Goal: Transaction & Acquisition: Purchase product/service

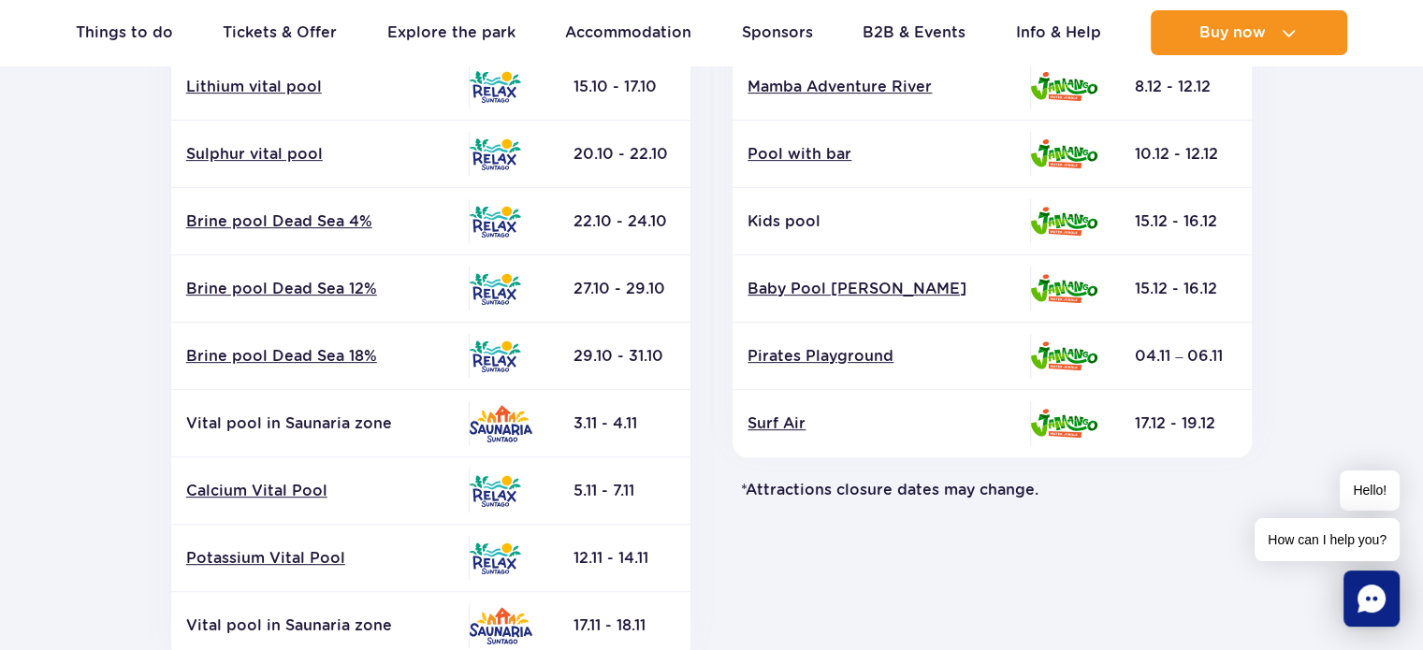
scroll to position [702, 0]
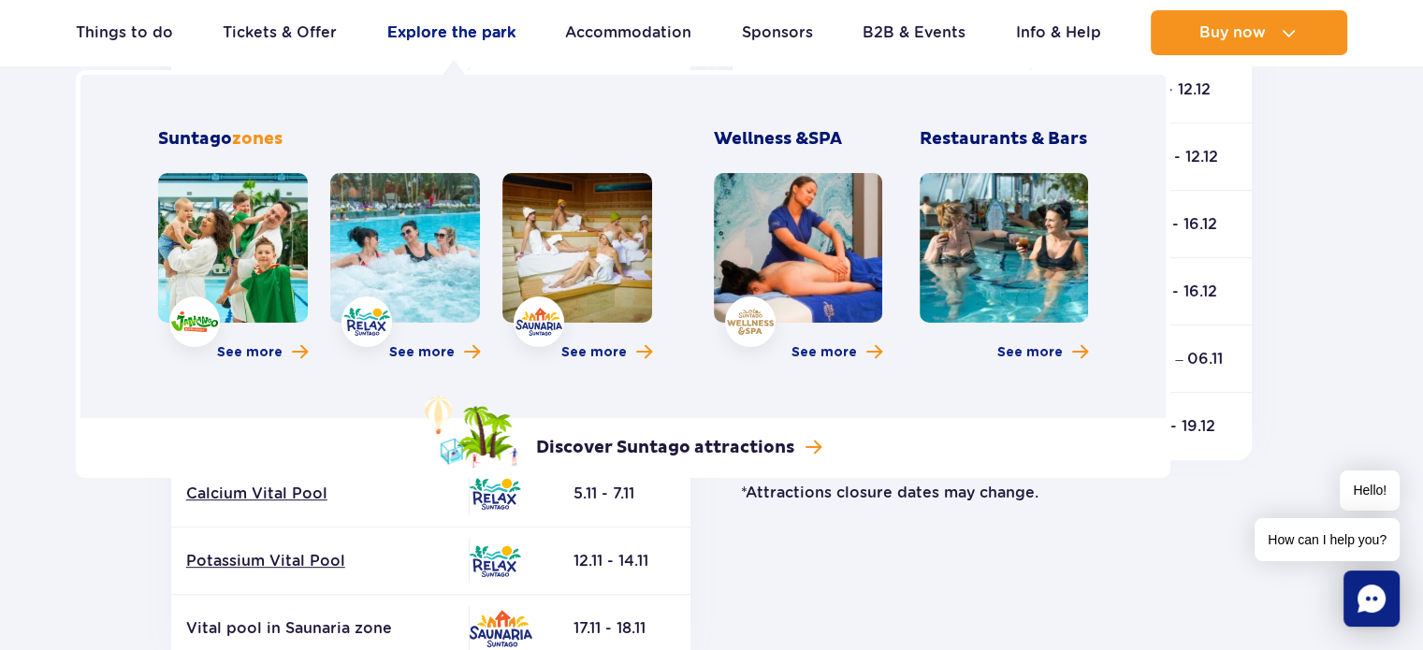
click at [422, 25] on link "Explore the park" at bounding box center [451, 32] width 128 height 45
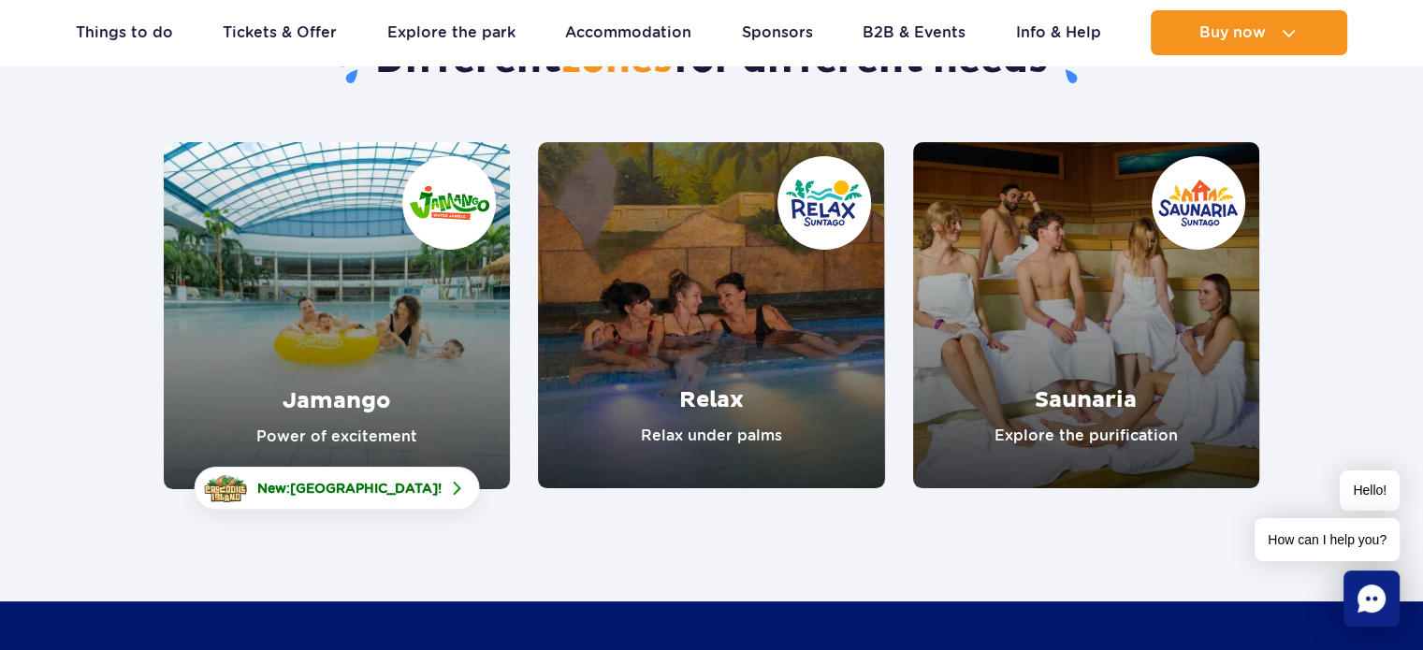
click at [1094, 265] on link "Saunaria" at bounding box center [1086, 315] width 346 height 346
click at [750, 296] on link "Relax" at bounding box center [711, 315] width 346 height 346
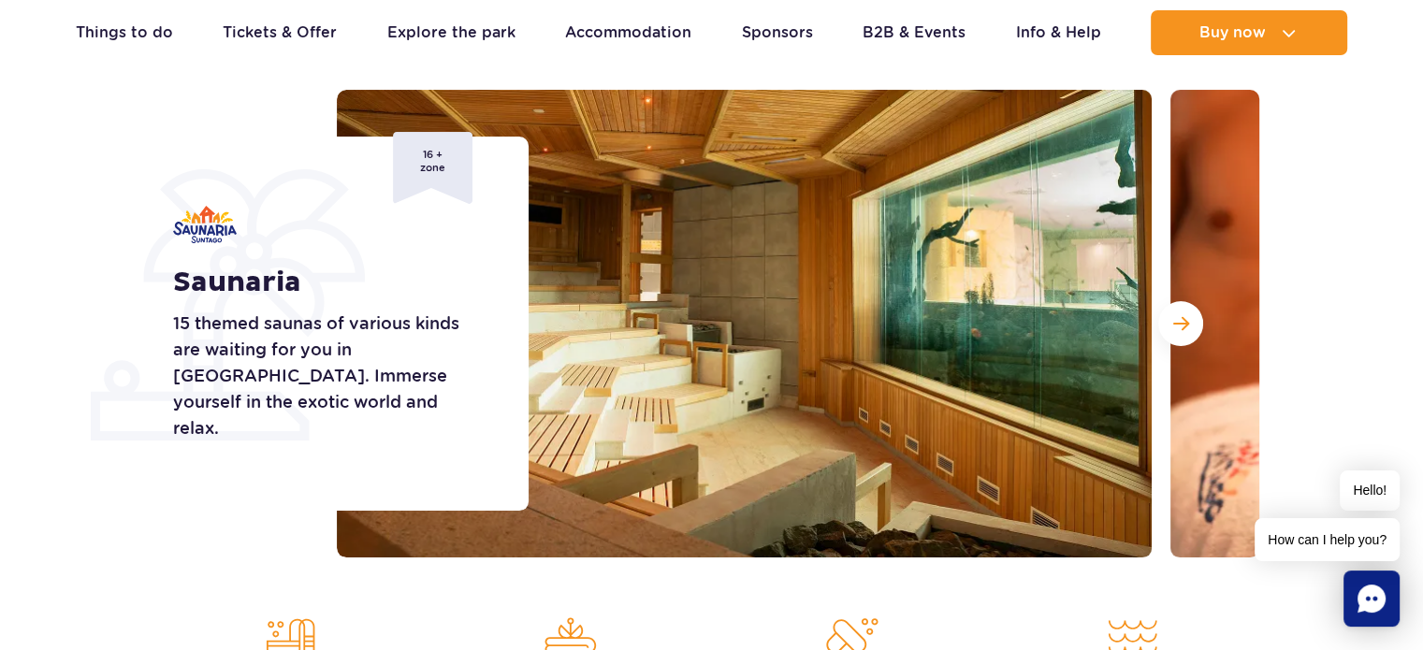
scroll to position [217, 0]
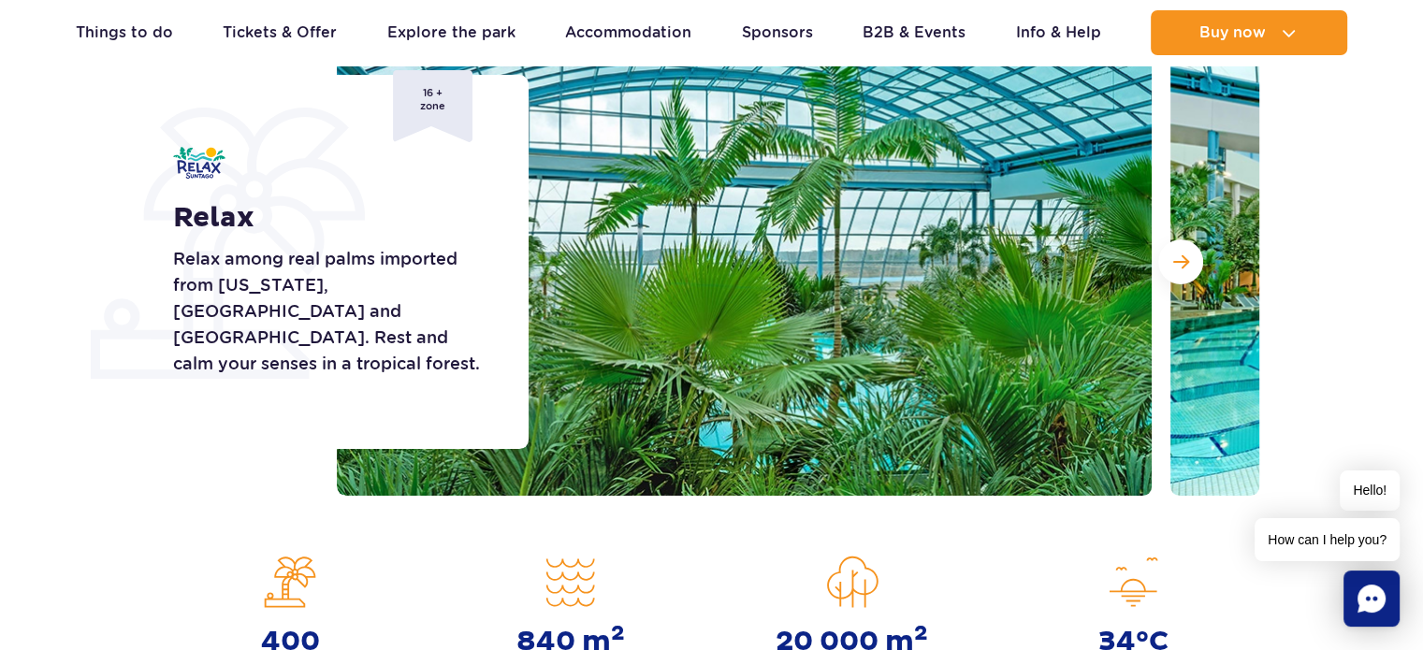
scroll to position [245, 0]
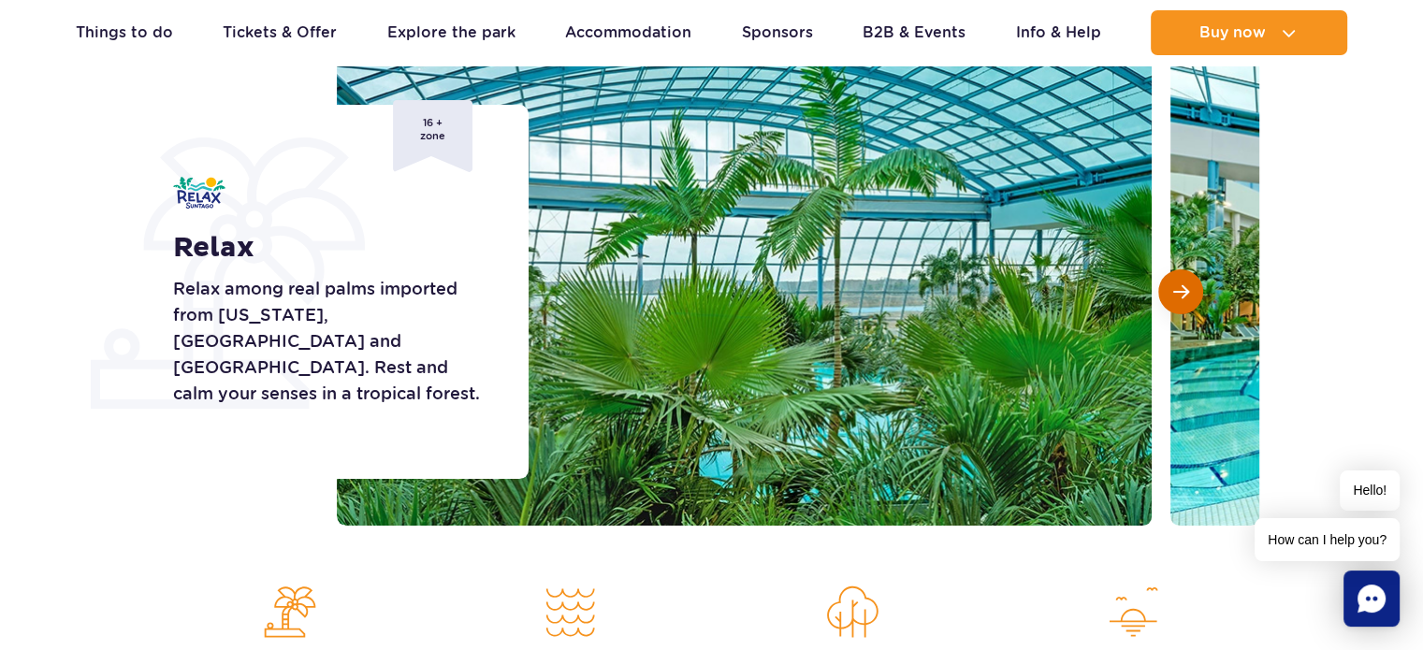
click at [1190, 289] on button "Next slide" at bounding box center [1180, 291] width 45 height 45
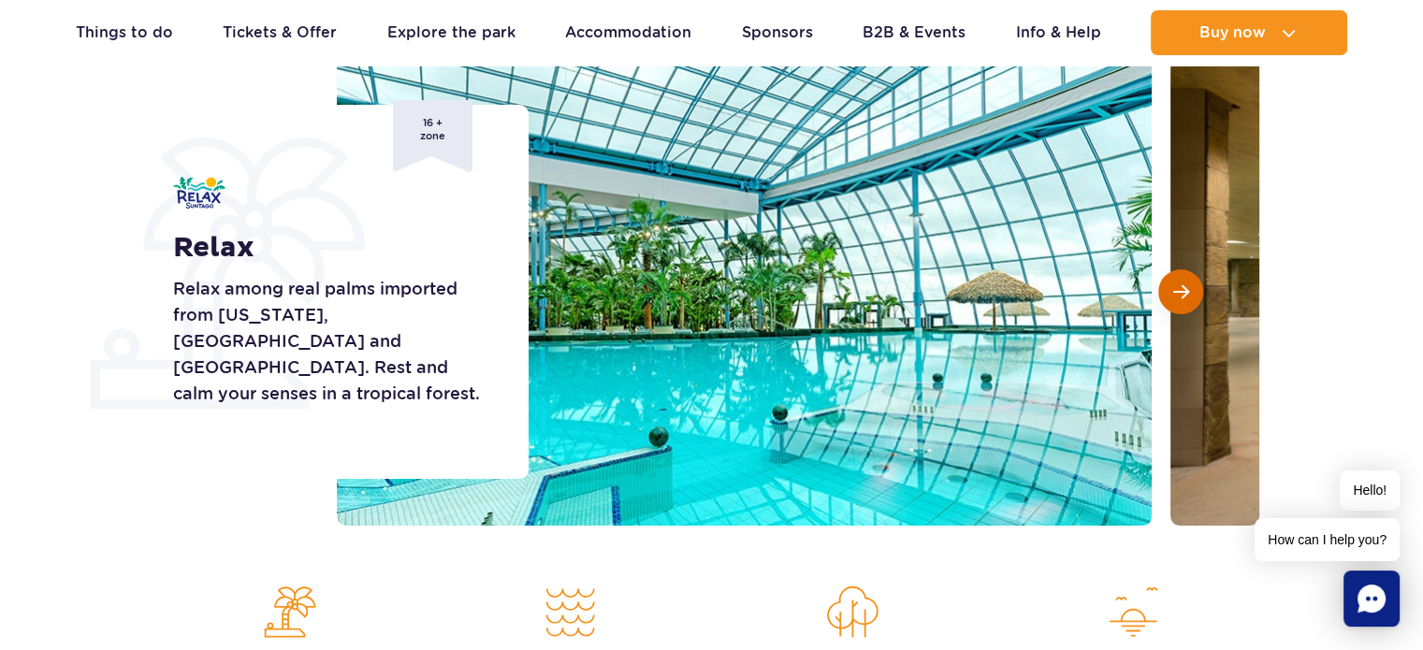
click at [1190, 289] on button "Next slide" at bounding box center [1180, 291] width 45 height 45
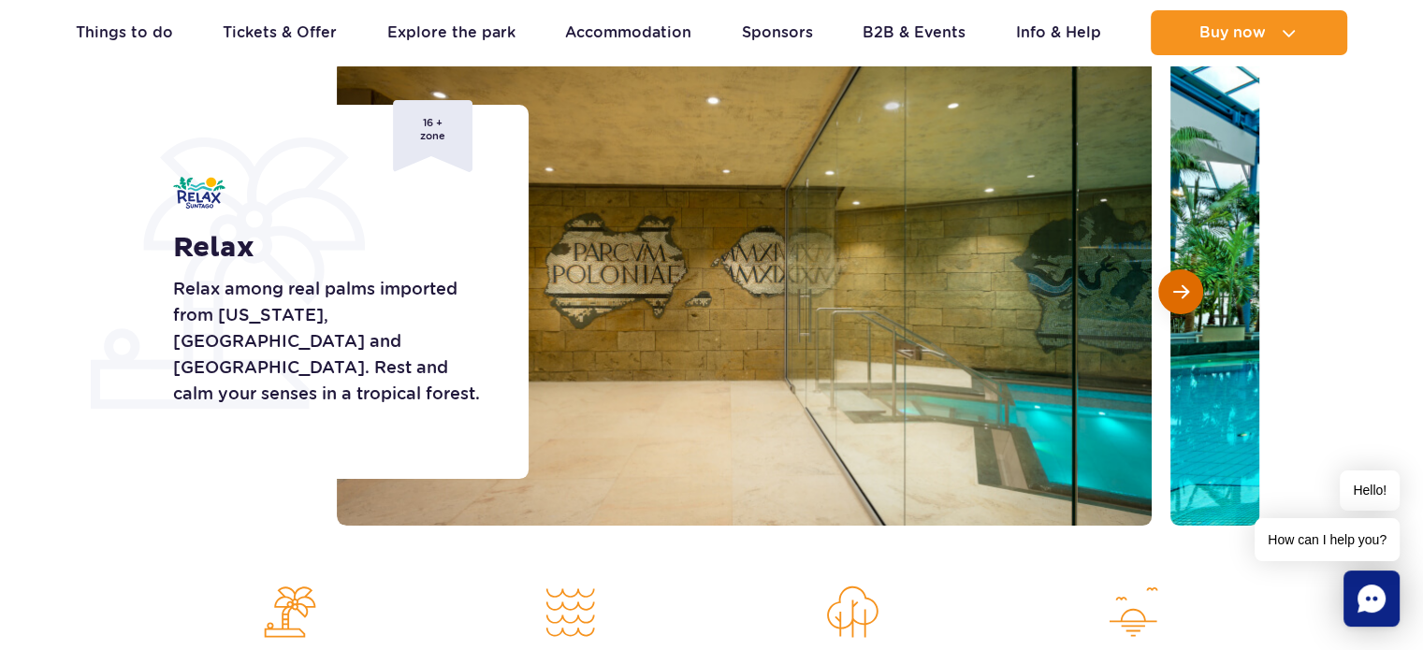
click at [1190, 289] on button "Next slide" at bounding box center [1180, 291] width 45 height 45
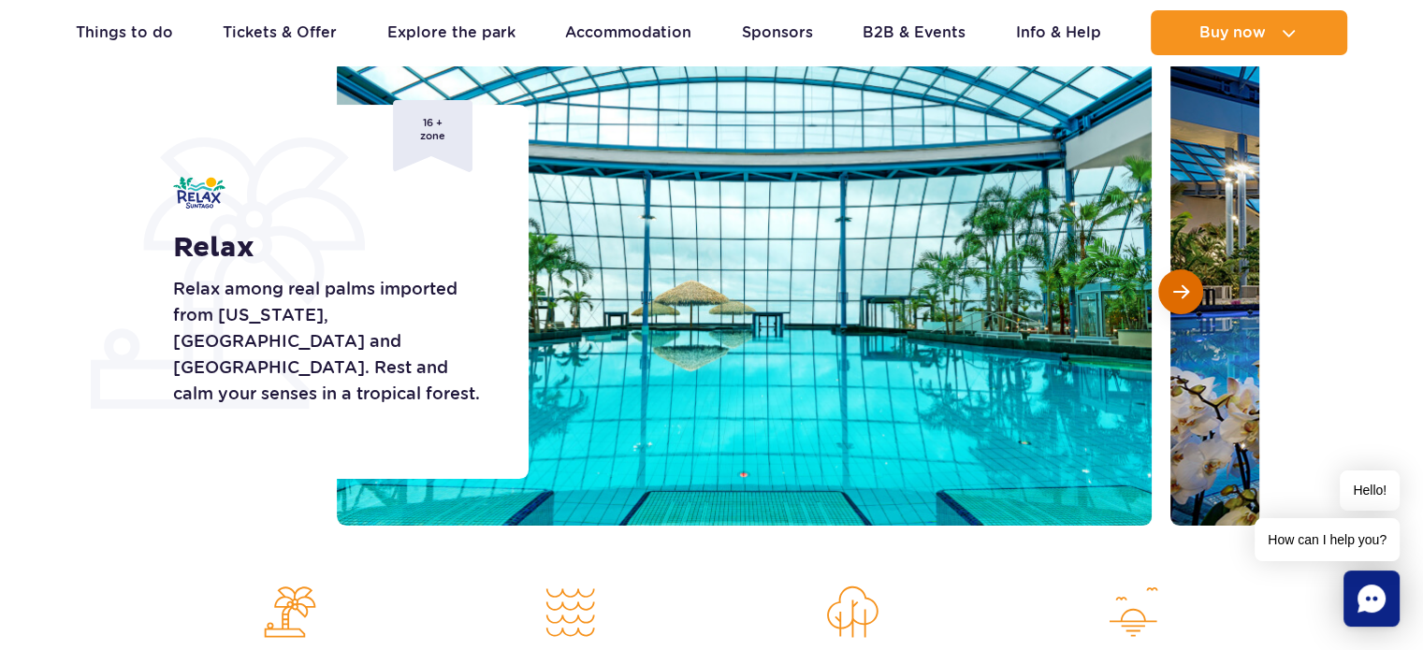
click at [1190, 289] on button "Next slide" at bounding box center [1180, 291] width 45 height 45
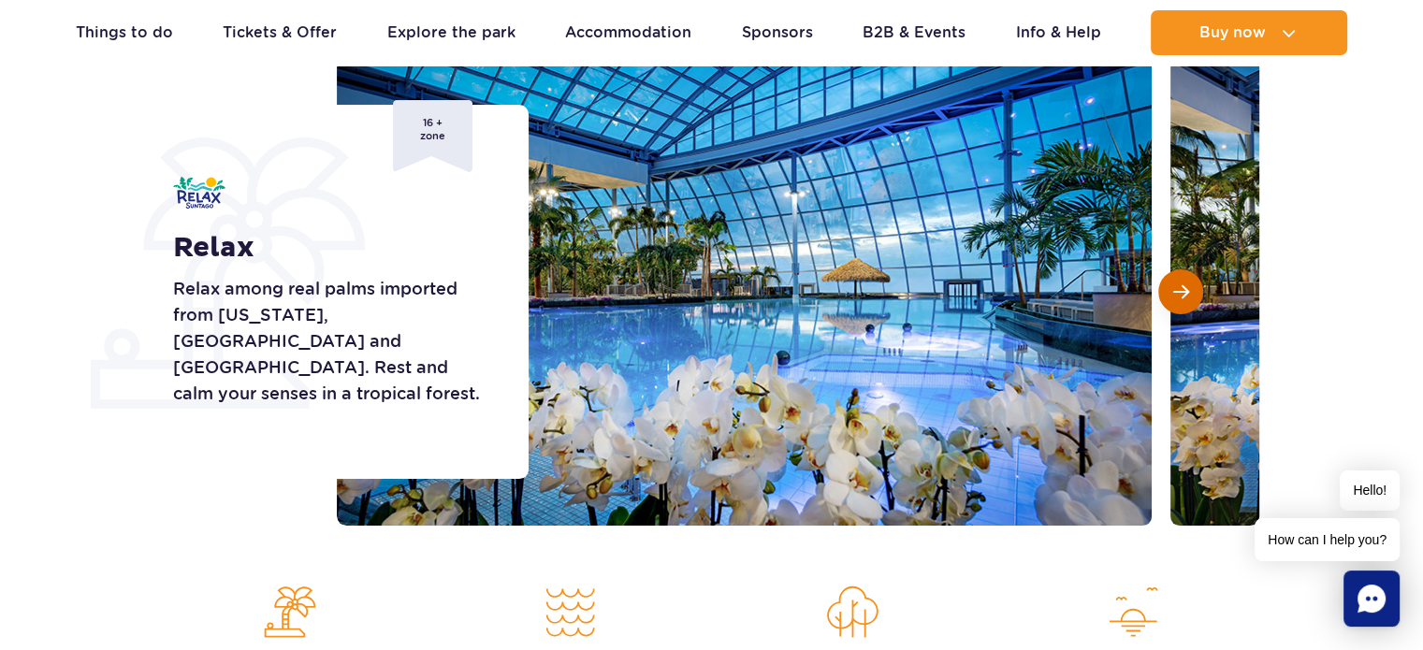
click at [1190, 289] on button "Next slide" at bounding box center [1180, 291] width 45 height 45
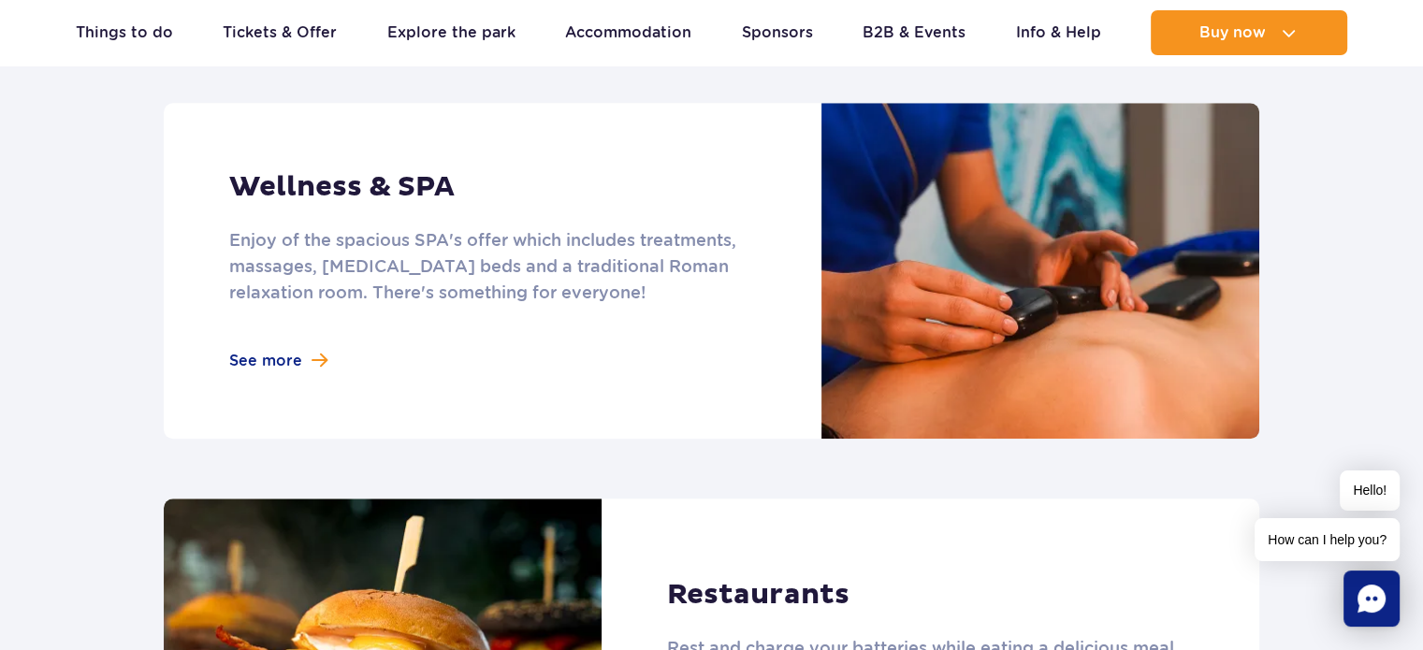
scroll to position [1635, 0]
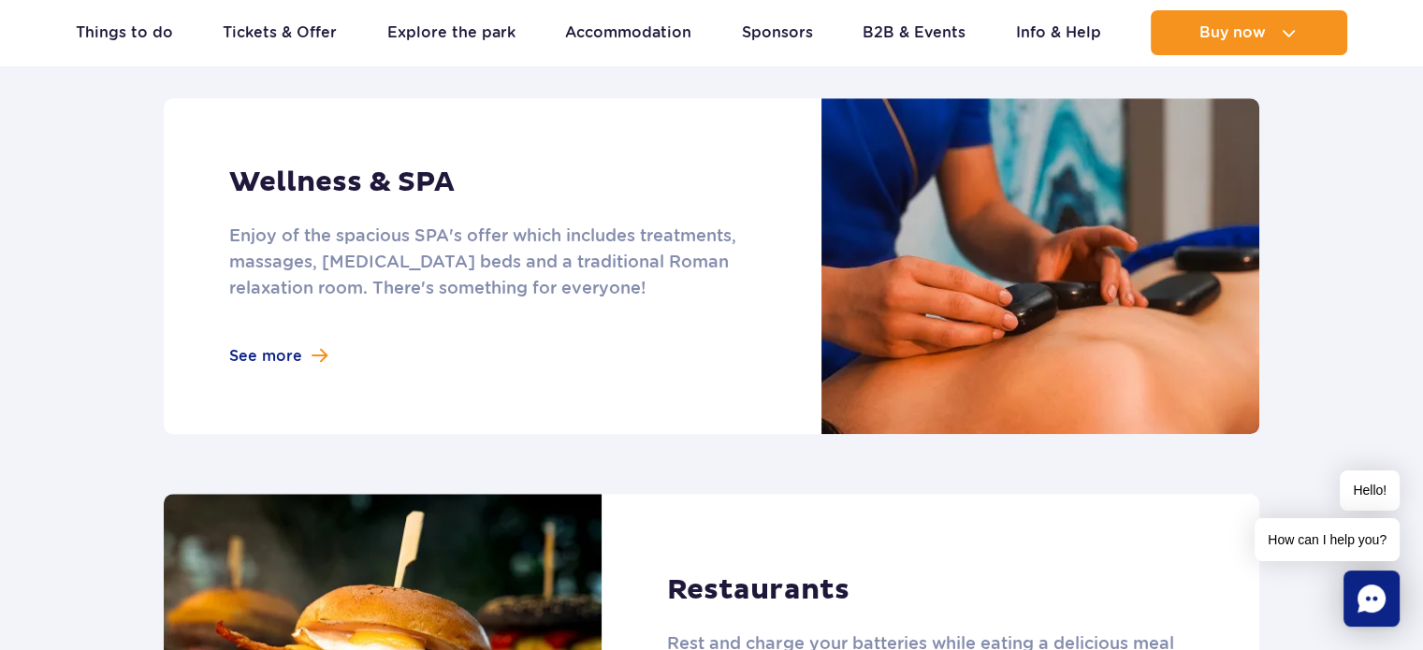
click at [290, 357] on link at bounding box center [711, 266] width 1095 height 336
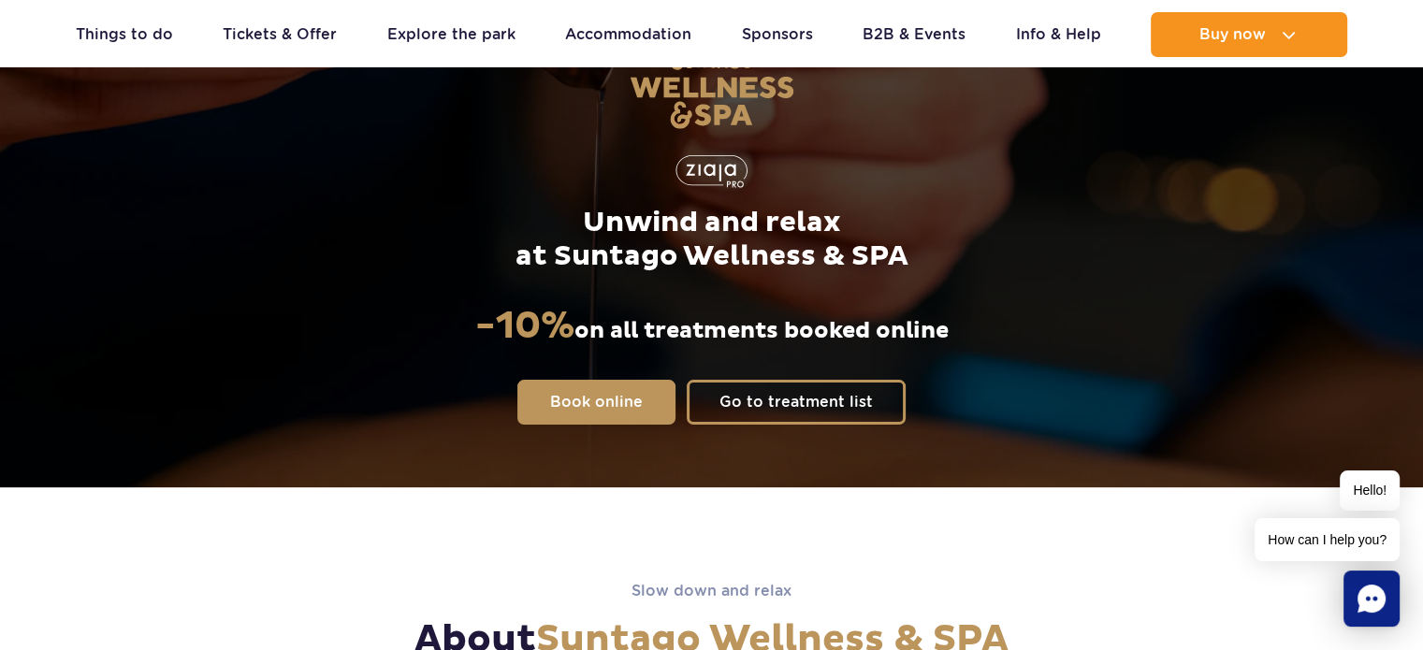
scroll to position [217, 0]
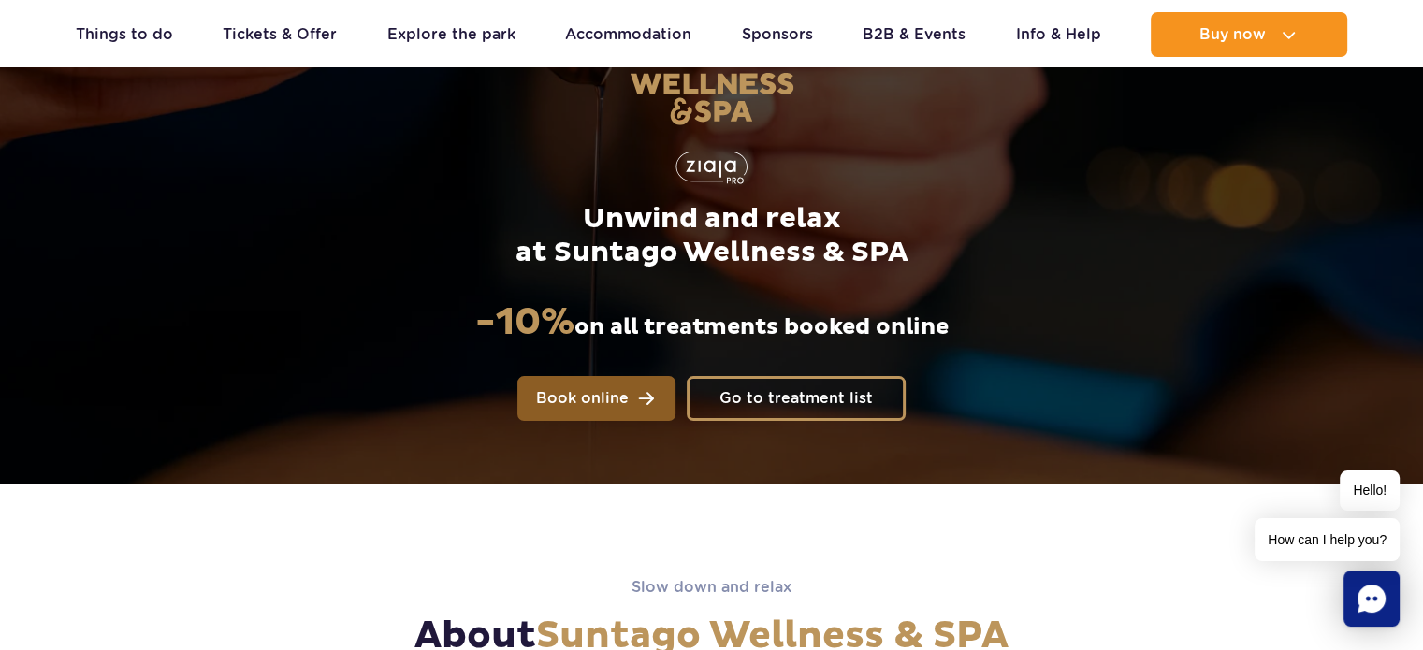
click at [606, 377] on link "Book online" at bounding box center [596, 398] width 158 height 45
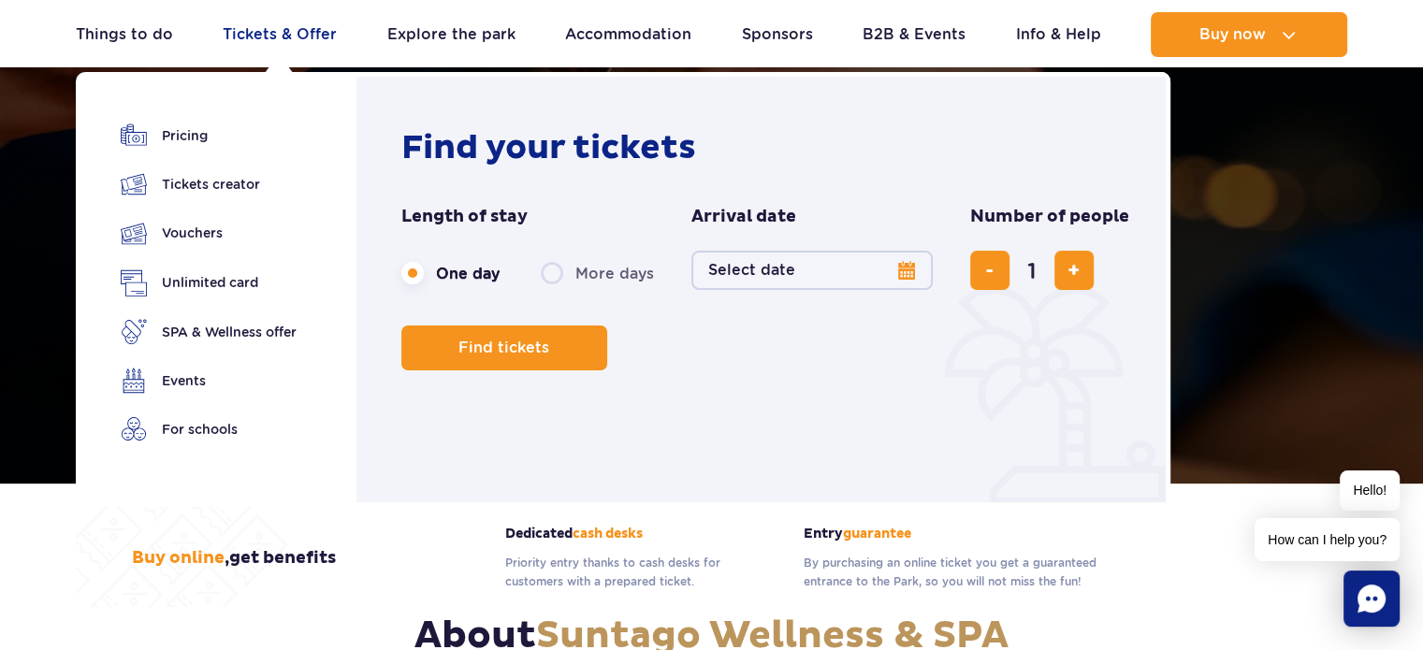
click at [286, 31] on link "Tickets & Offer" at bounding box center [280, 34] width 114 height 45
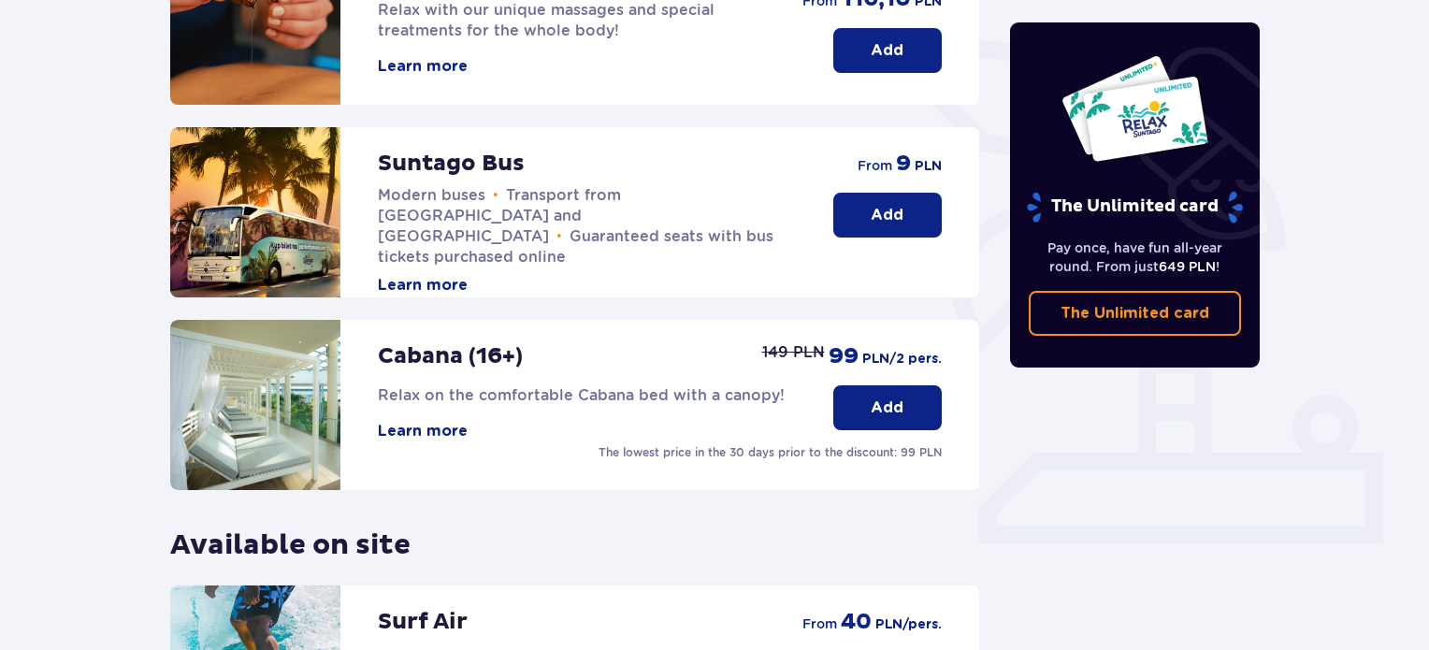
scroll to position [49, 0]
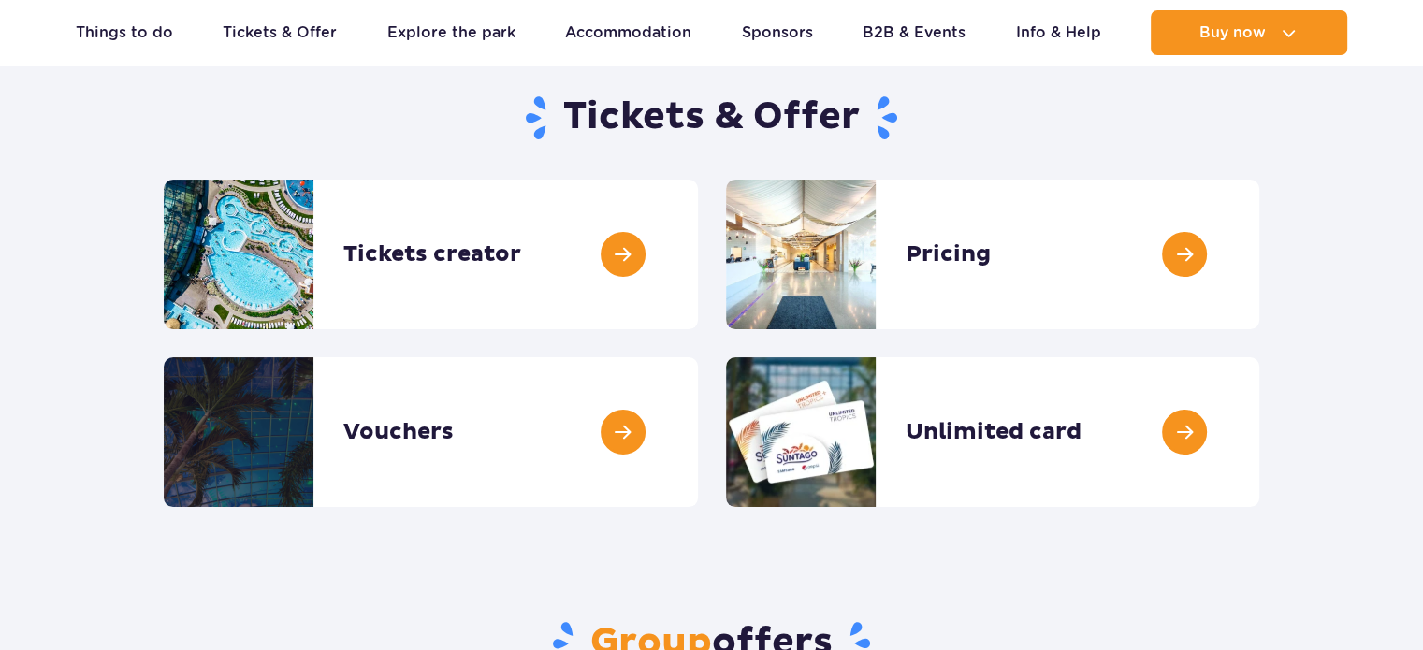
scroll to position [181, 0]
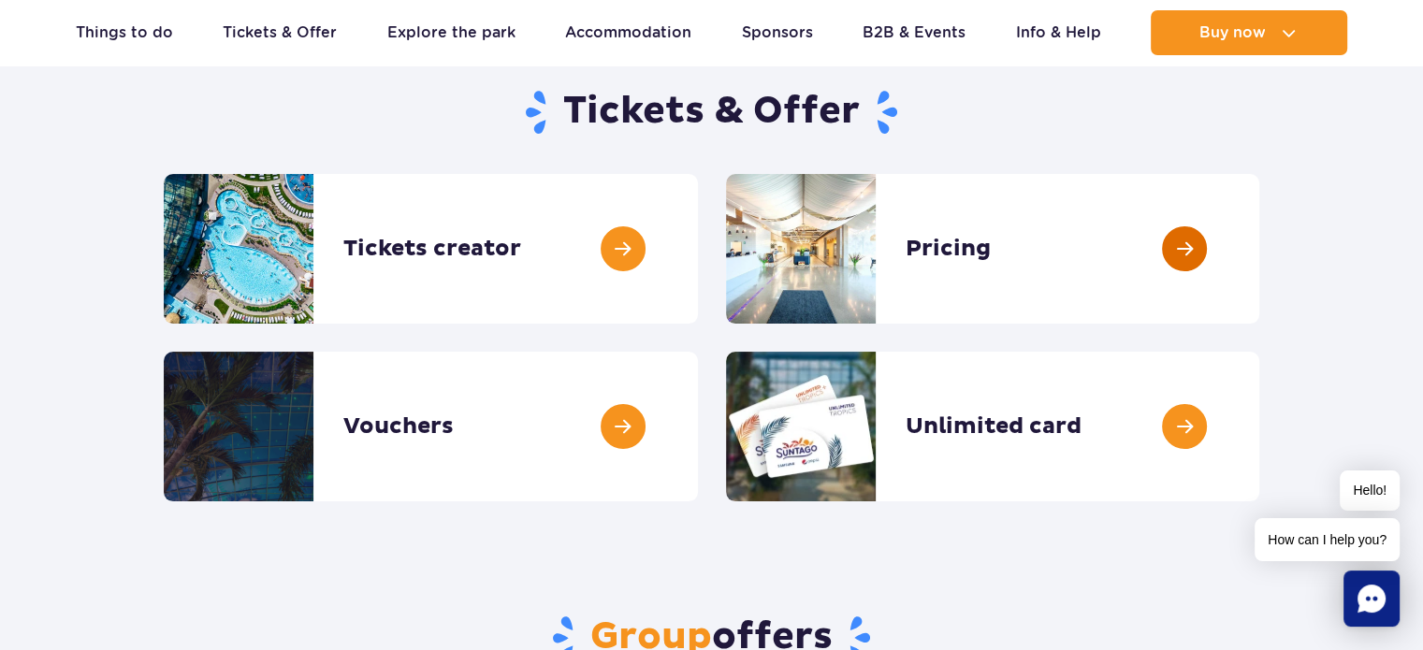
click at [1259, 320] on link at bounding box center [1259, 249] width 0 height 150
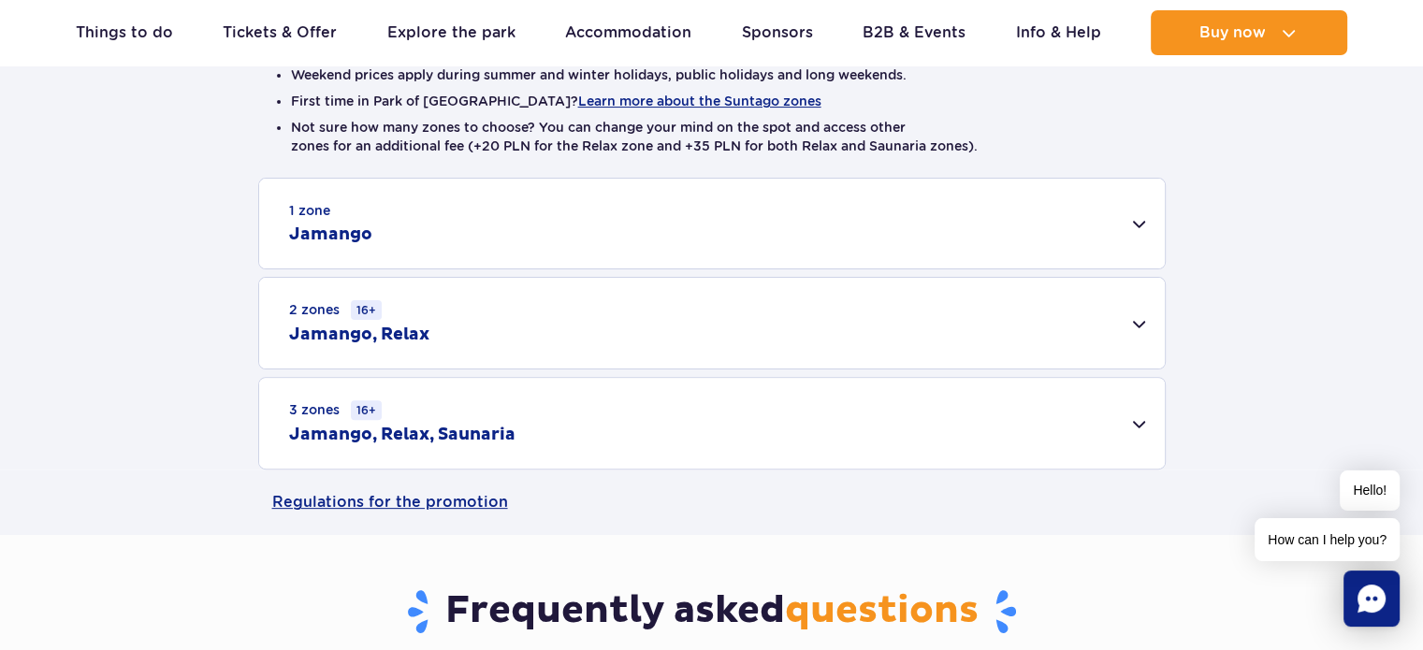
scroll to position [515, 0]
click at [415, 336] on h2 "Jamango, Relax" at bounding box center [359, 334] width 140 height 22
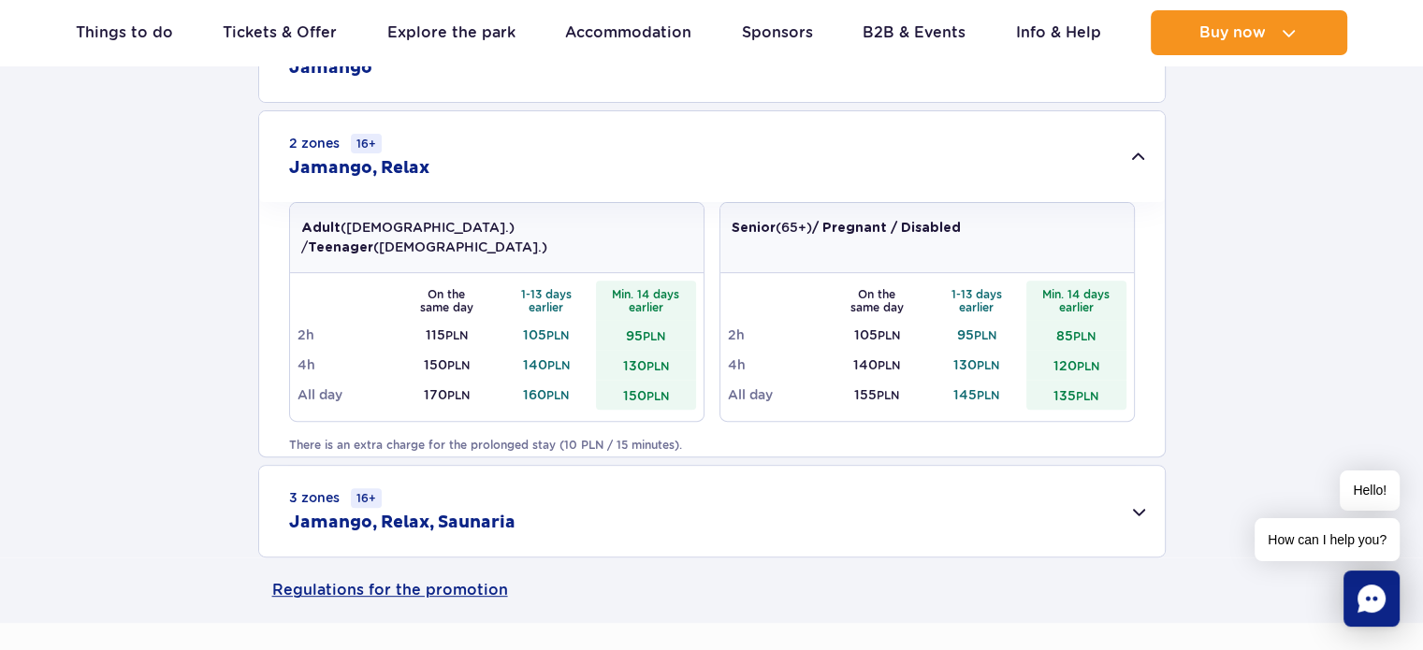
scroll to position [684, 0]
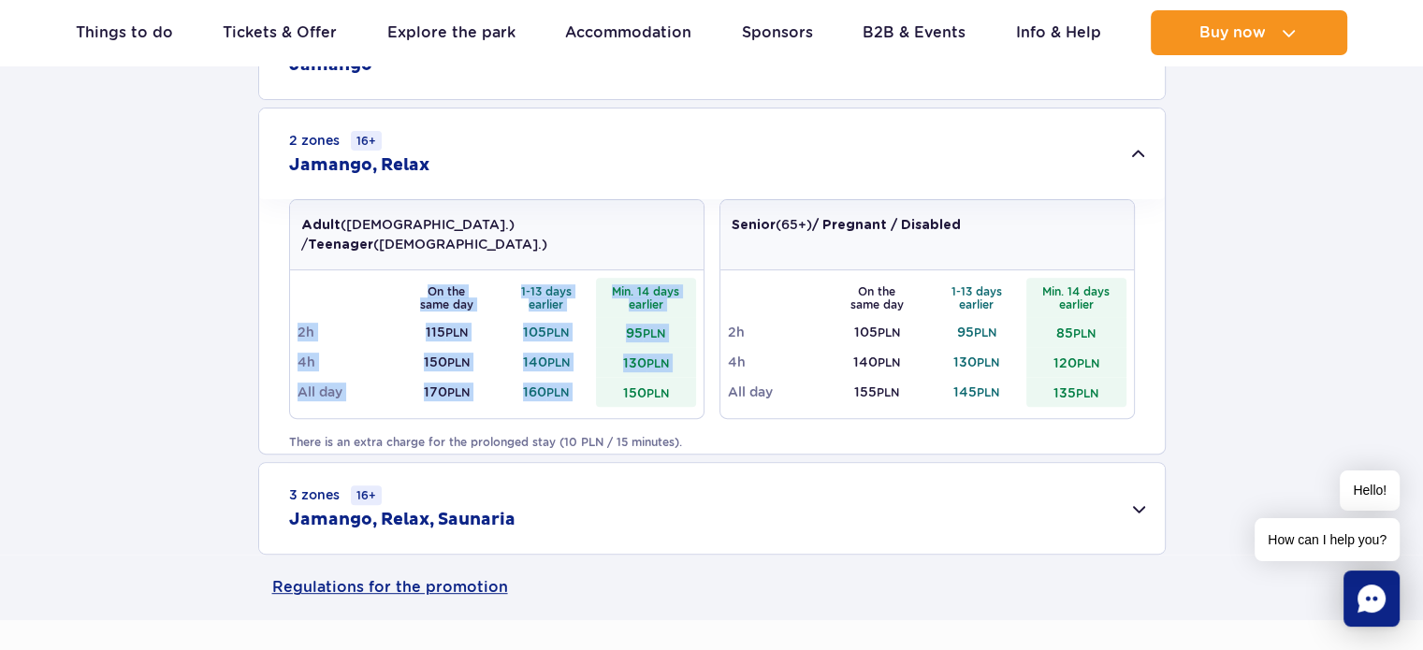
drag, startPoint x: 620, startPoint y: 375, endPoint x: 703, endPoint y: 377, distance: 83.3
click at [703, 377] on div "Adult (18 – 65 y.o.) / Teenager (16 – 18 y.o.) On the same day 1-13 days earlie…" at bounding box center [712, 316] width 846 height 235
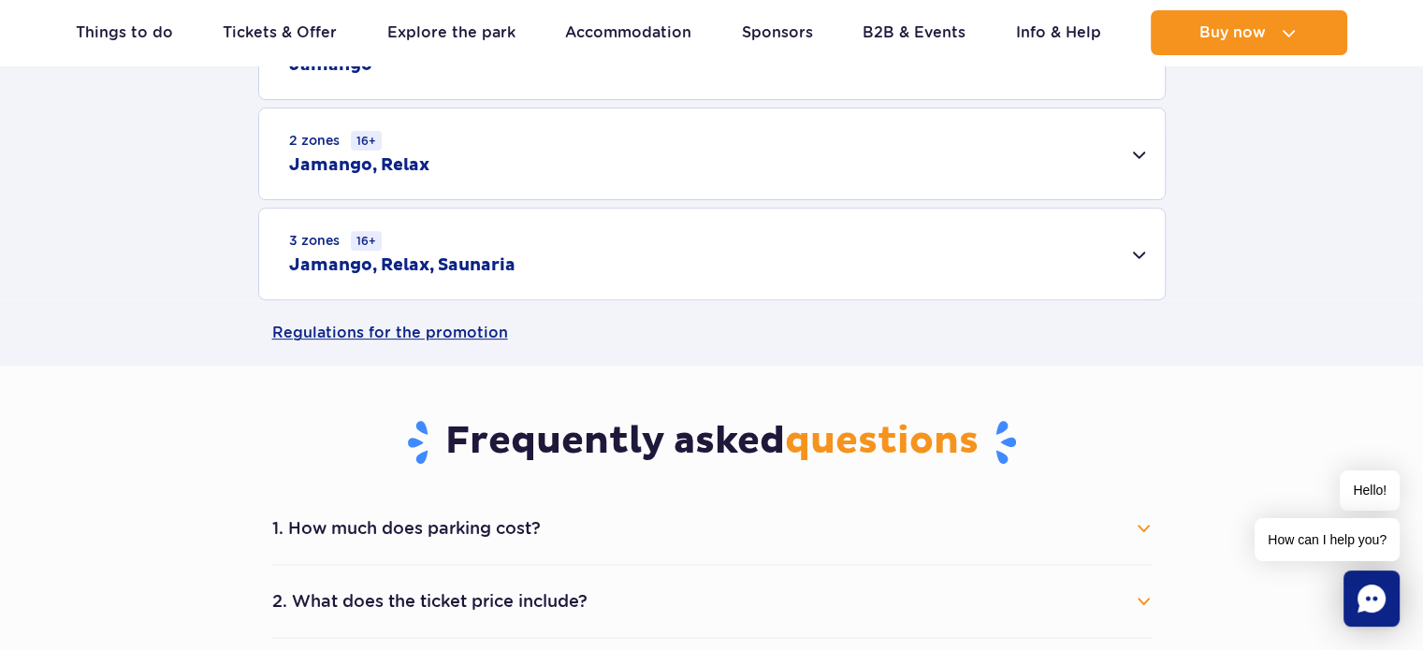
click at [591, 194] on div "2 zones 16+ Jamango, Relax" at bounding box center [711, 153] width 905 height 91
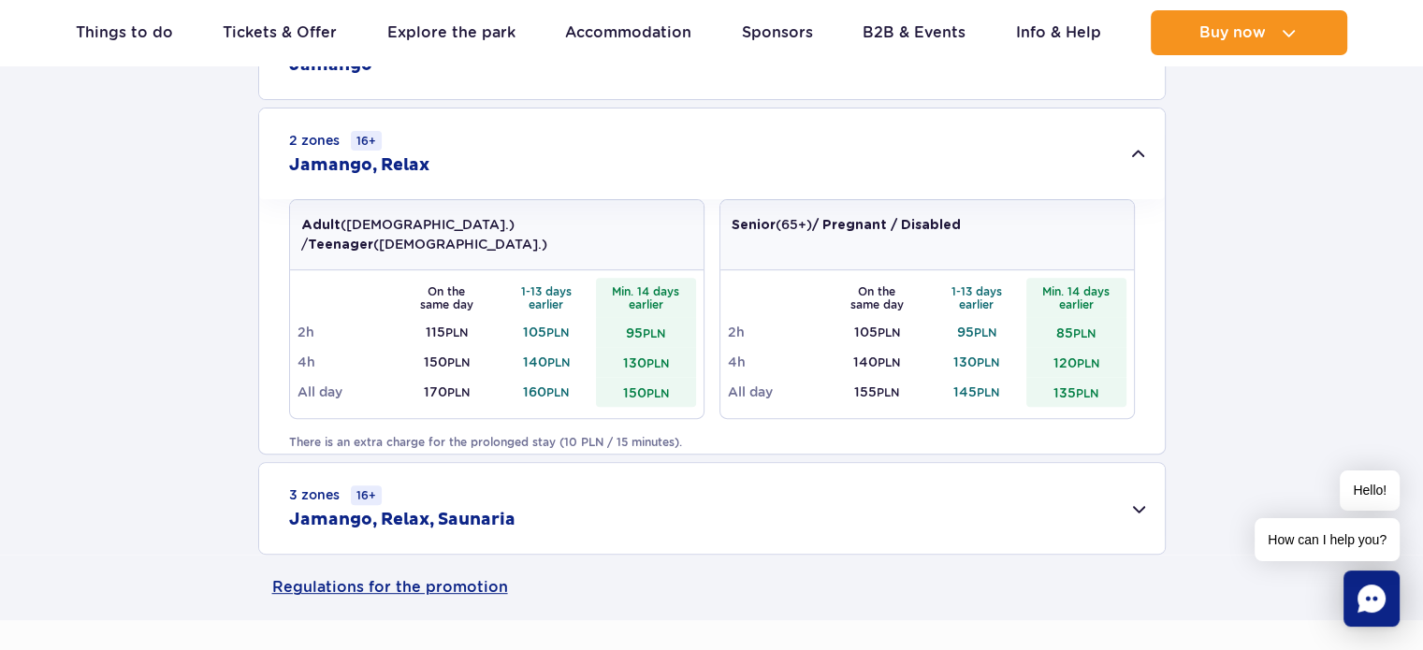
click at [532, 498] on div "3 zones 16+ Jamango, Relax, Saunaria" at bounding box center [711, 508] width 905 height 91
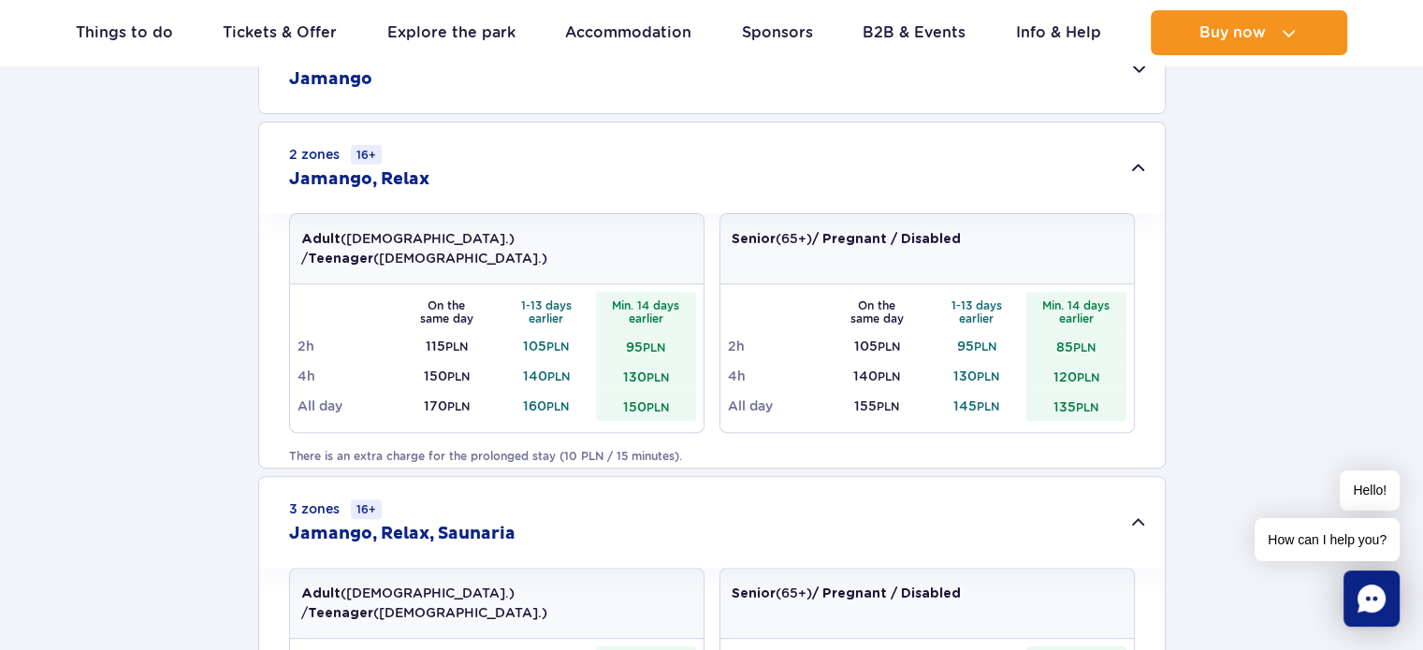
scroll to position [599, 0]
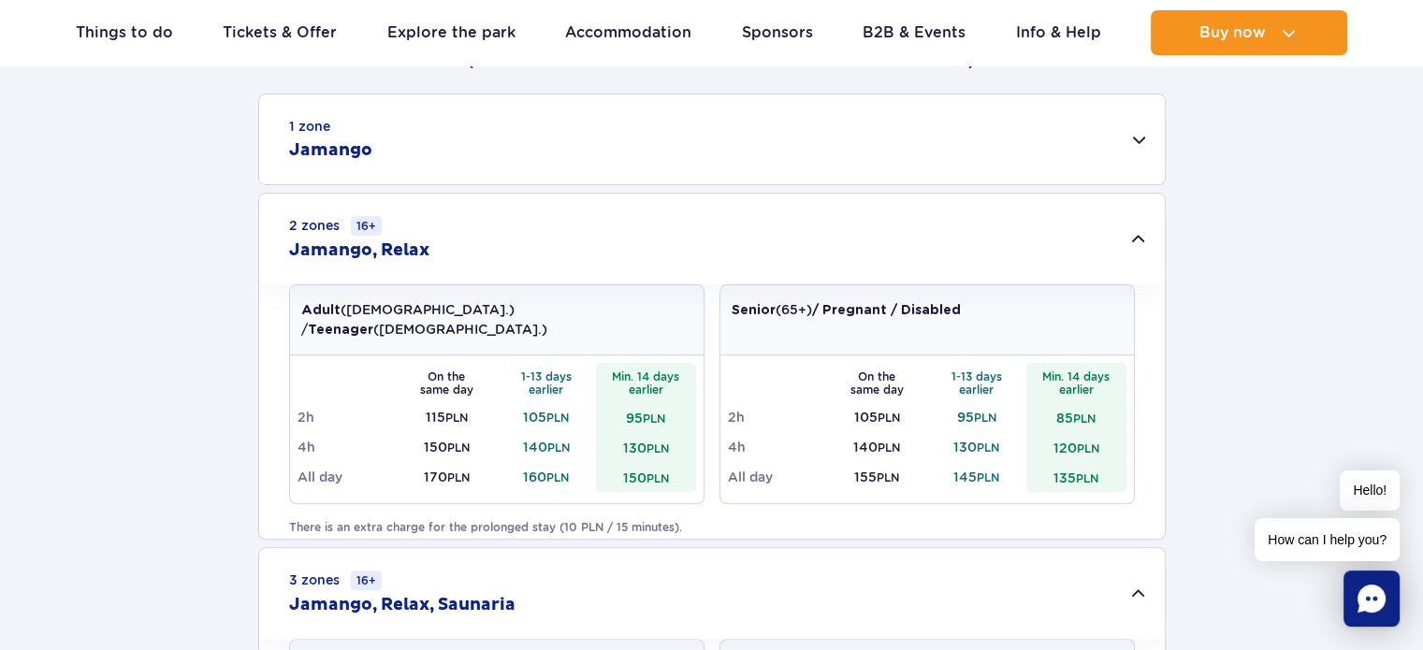
click at [507, 114] on div "1 zone Jamango" at bounding box center [711, 139] width 905 height 90
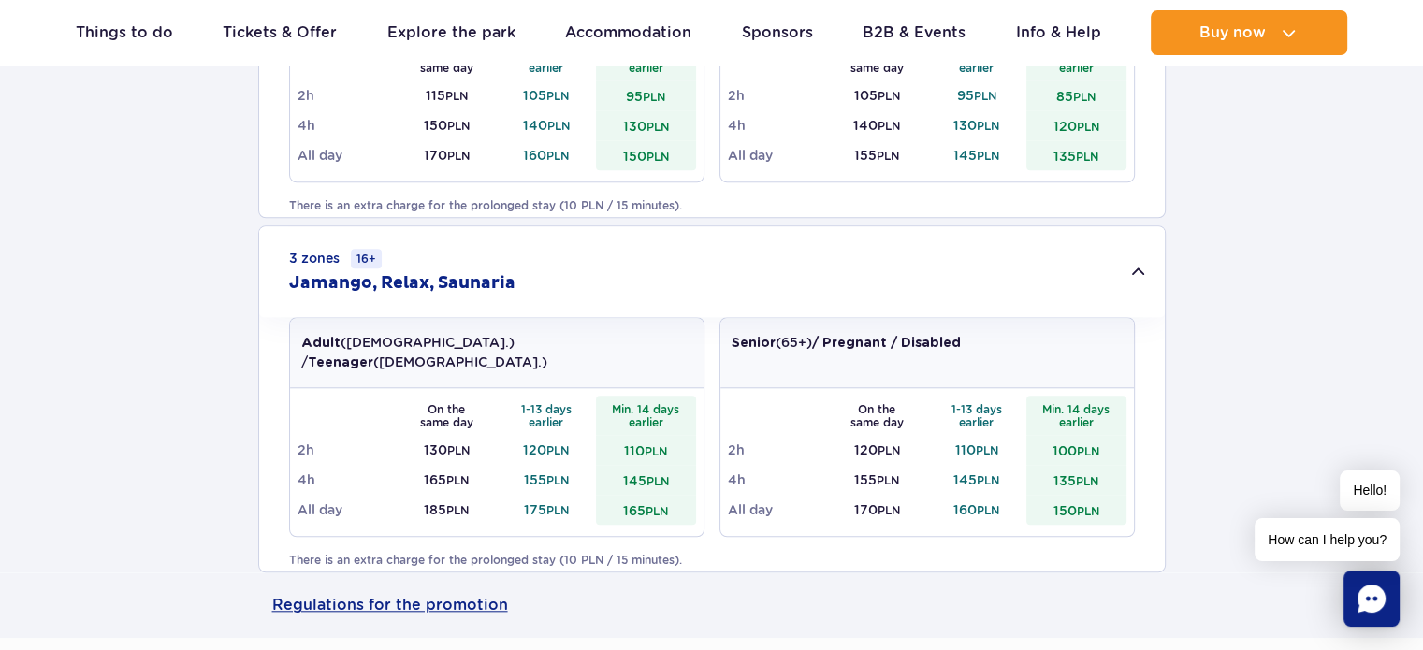
scroll to position [1630, 0]
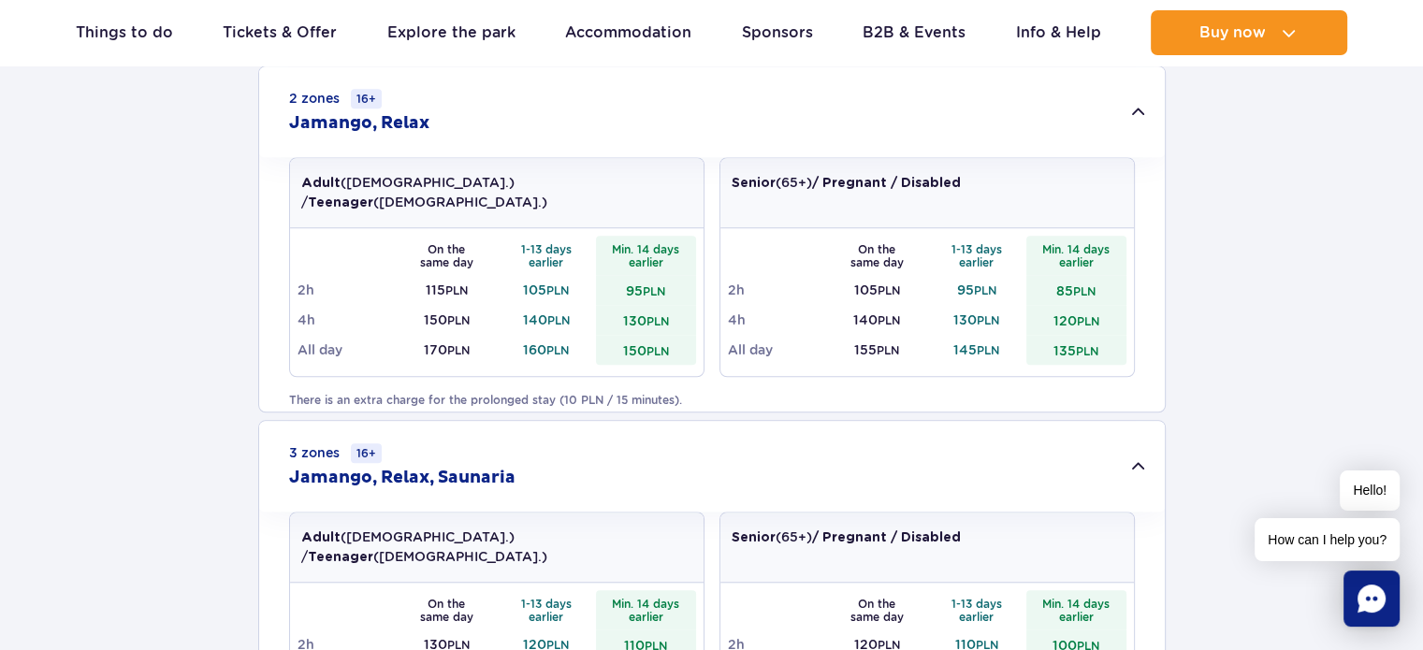
scroll to position [1407, 0]
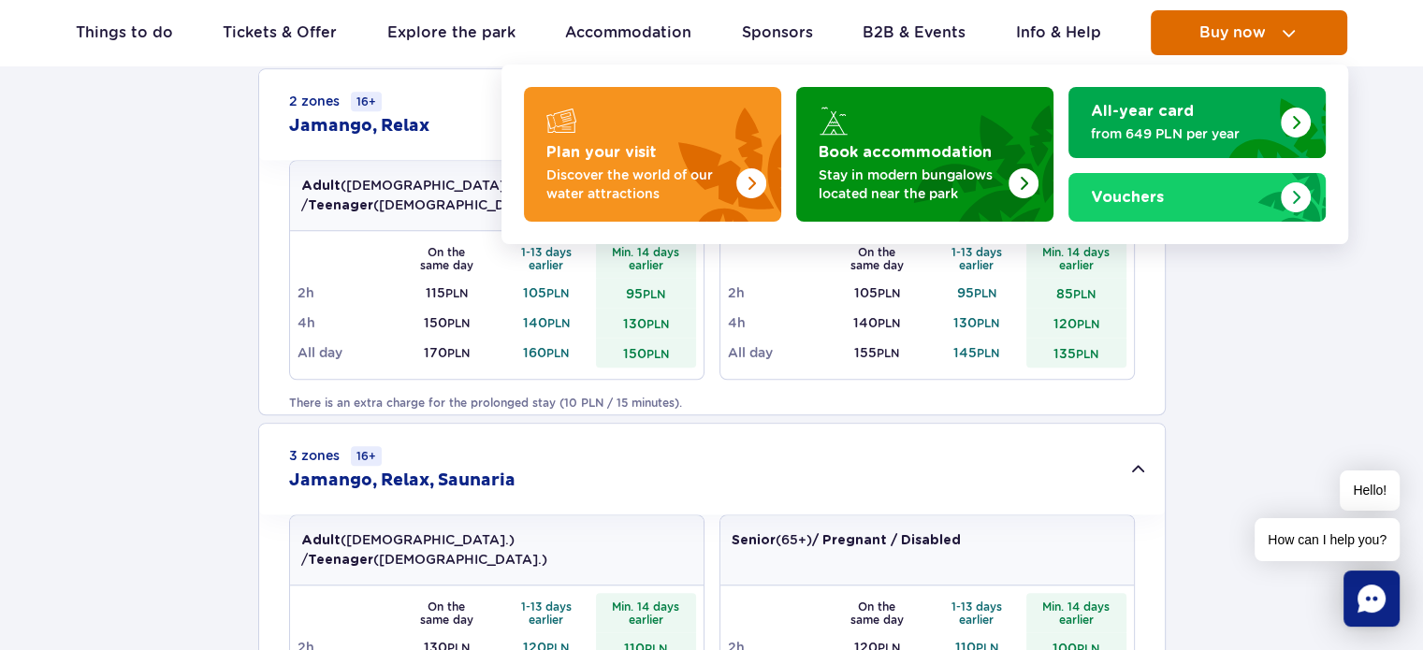
drag, startPoint x: 1241, startPoint y: 55, endPoint x: 1260, endPoint y: 36, distance: 27.1
click at [1260, 36] on span "Buy now" at bounding box center [1232, 32] width 66 height 17
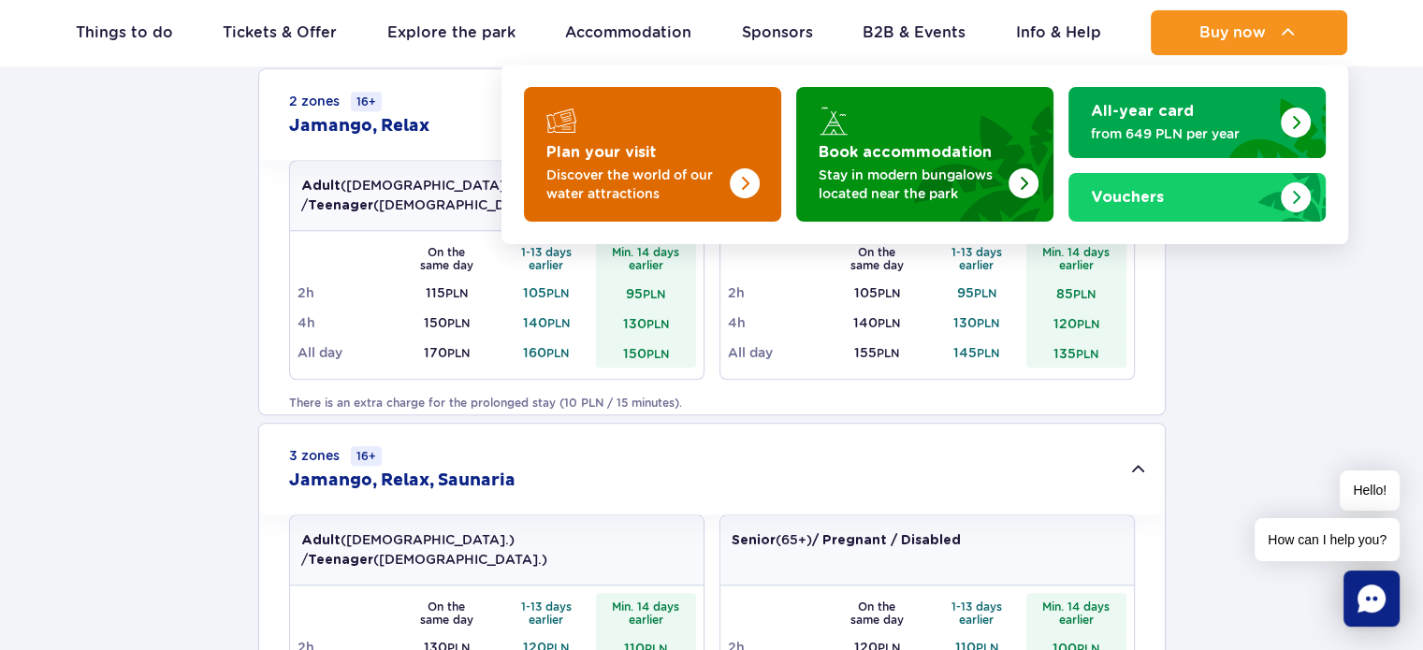
click at [662, 135] on img "Plan your visit" at bounding box center [706, 149] width 149 height 146
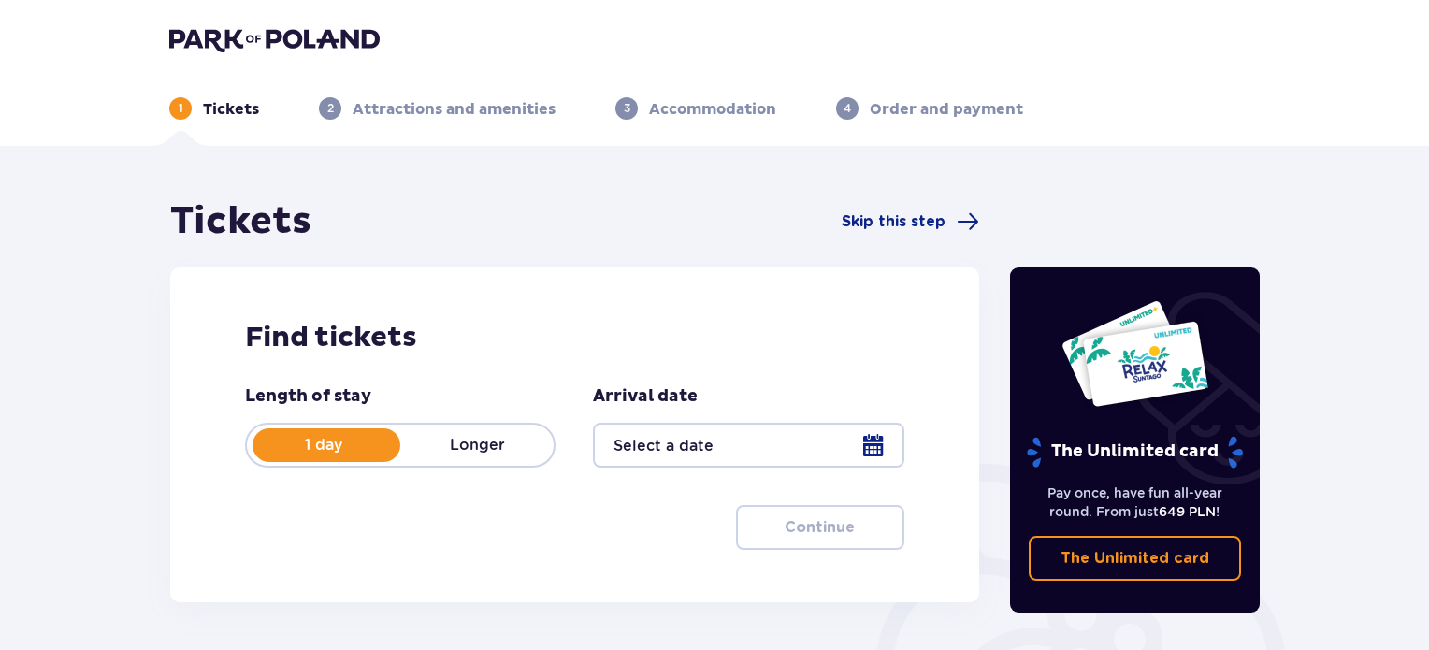
scroll to position [187, 0]
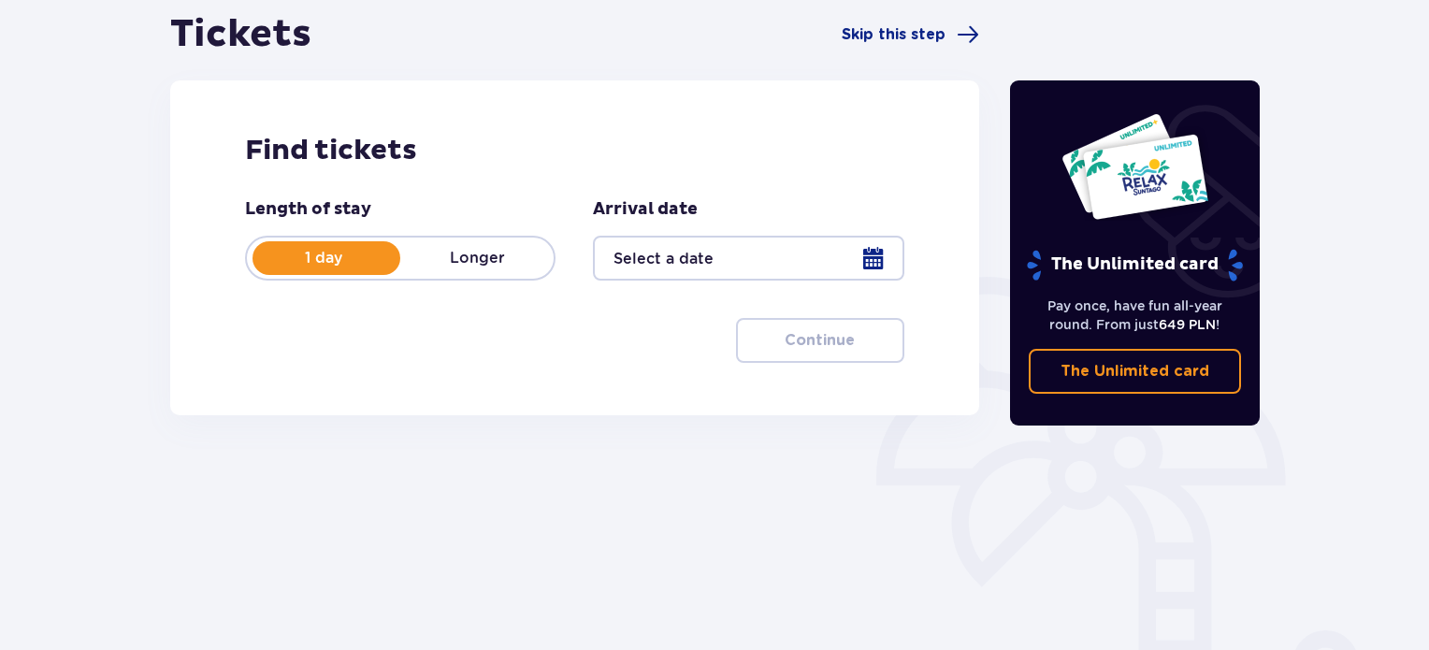
click at [711, 238] on div at bounding box center [748, 258] width 311 height 45
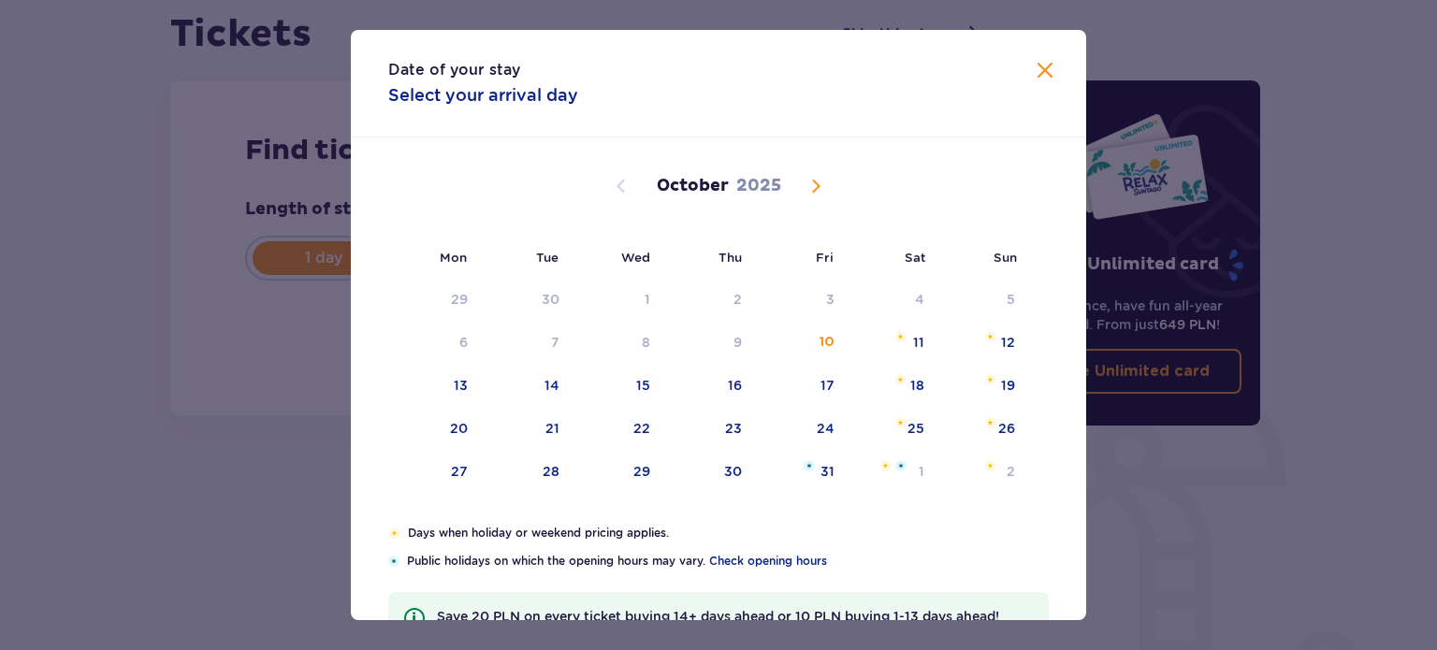
drag, startPoint x: 817, startPoint y: 197, endPoint x: 812, endPoint y: 172, distance: 25.9
click at [812, 172] on div "[DATE]" at bounding box center [718, 207] width 619 height 140
click at [811, 184] on span "Next month" at bounding box center [815, 186] width 22 height 22
click at [459, 337] on div "3" at bounding box center [463, 342] width 8 height 19
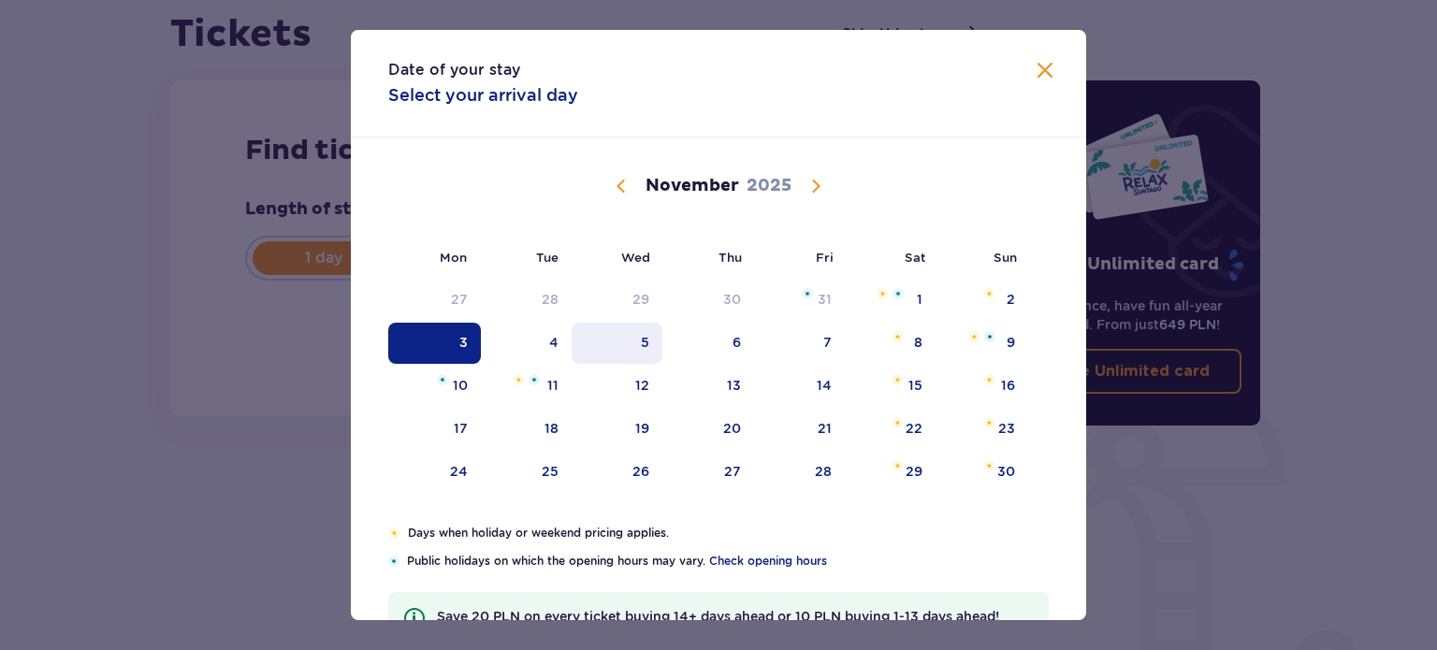
type input "[DATE]"
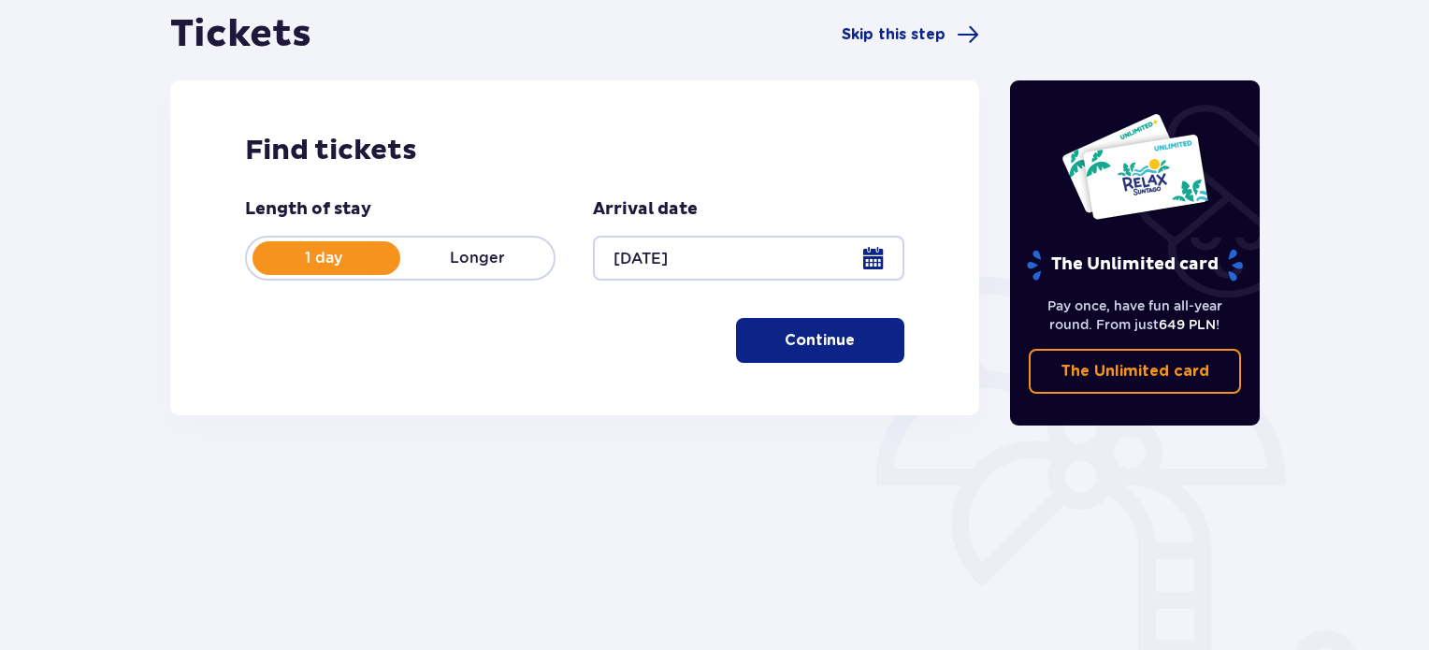
scroll to position [303, 0]
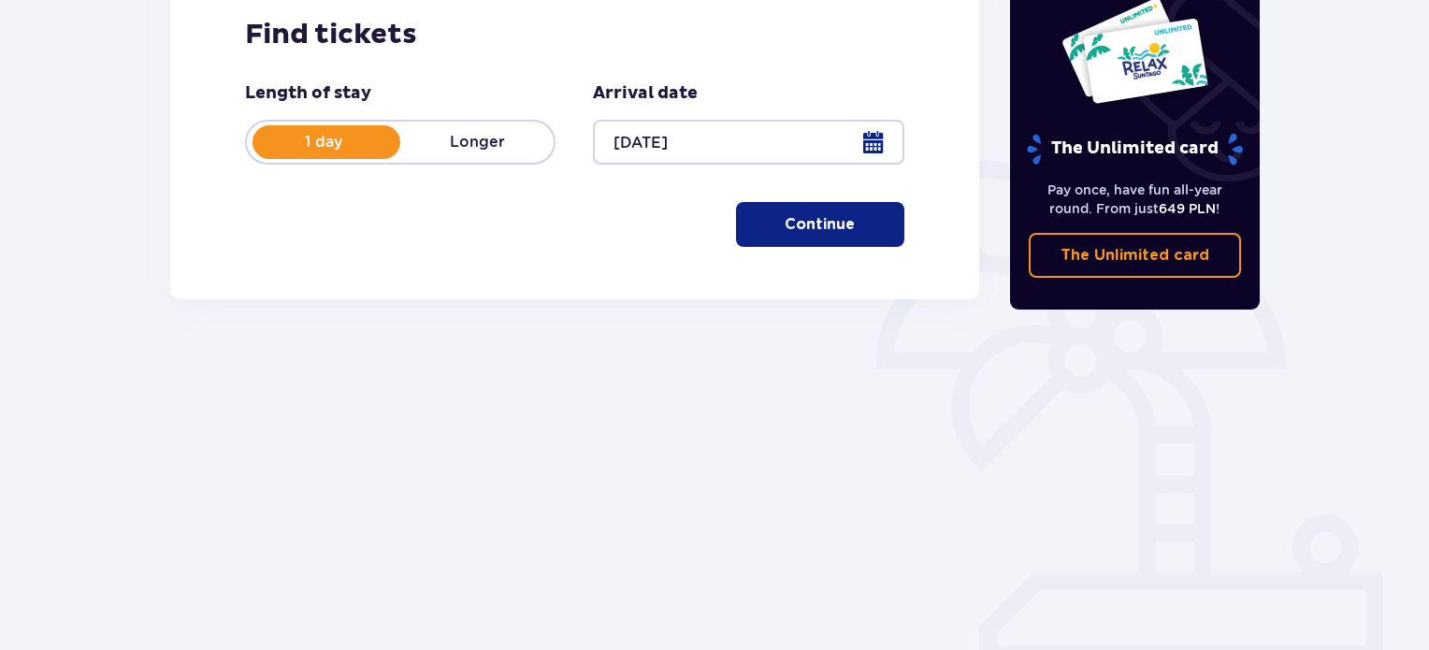
click at [853, 219] on span "button" at bounding box center [858, 224] width 22 height 22
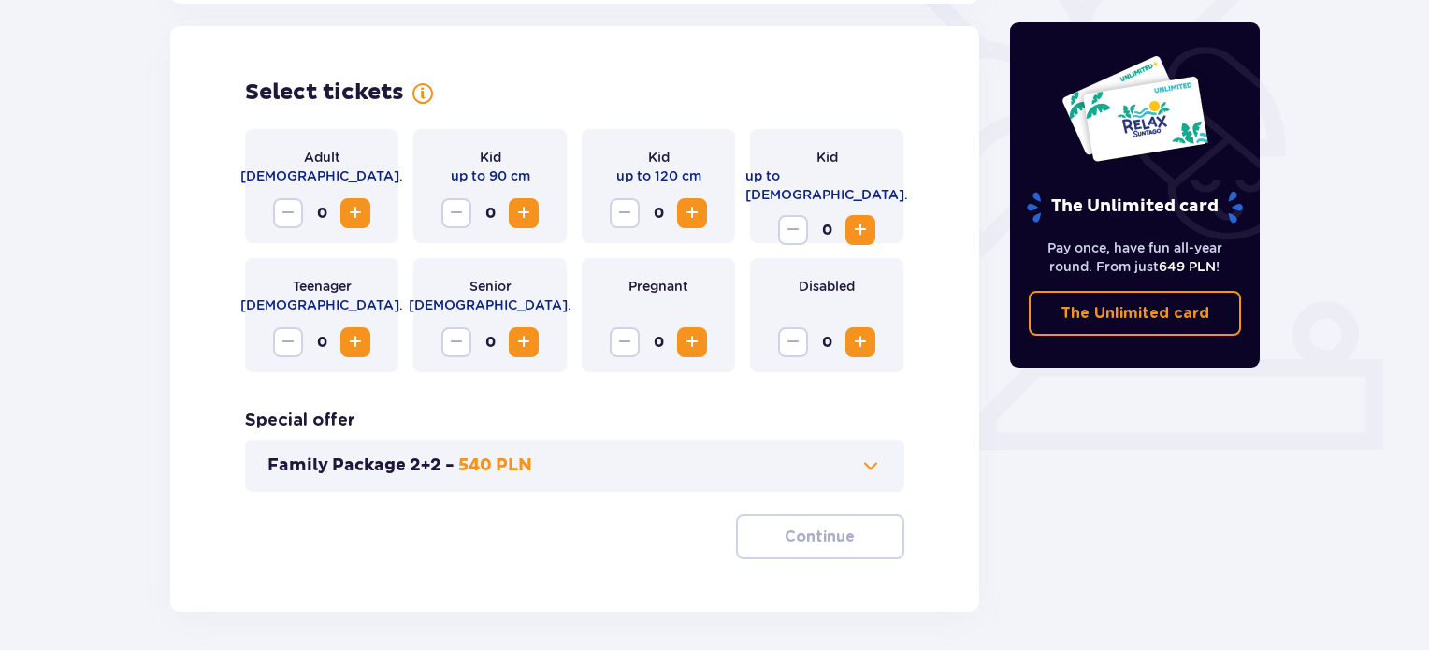
scroll to position [520, 0]
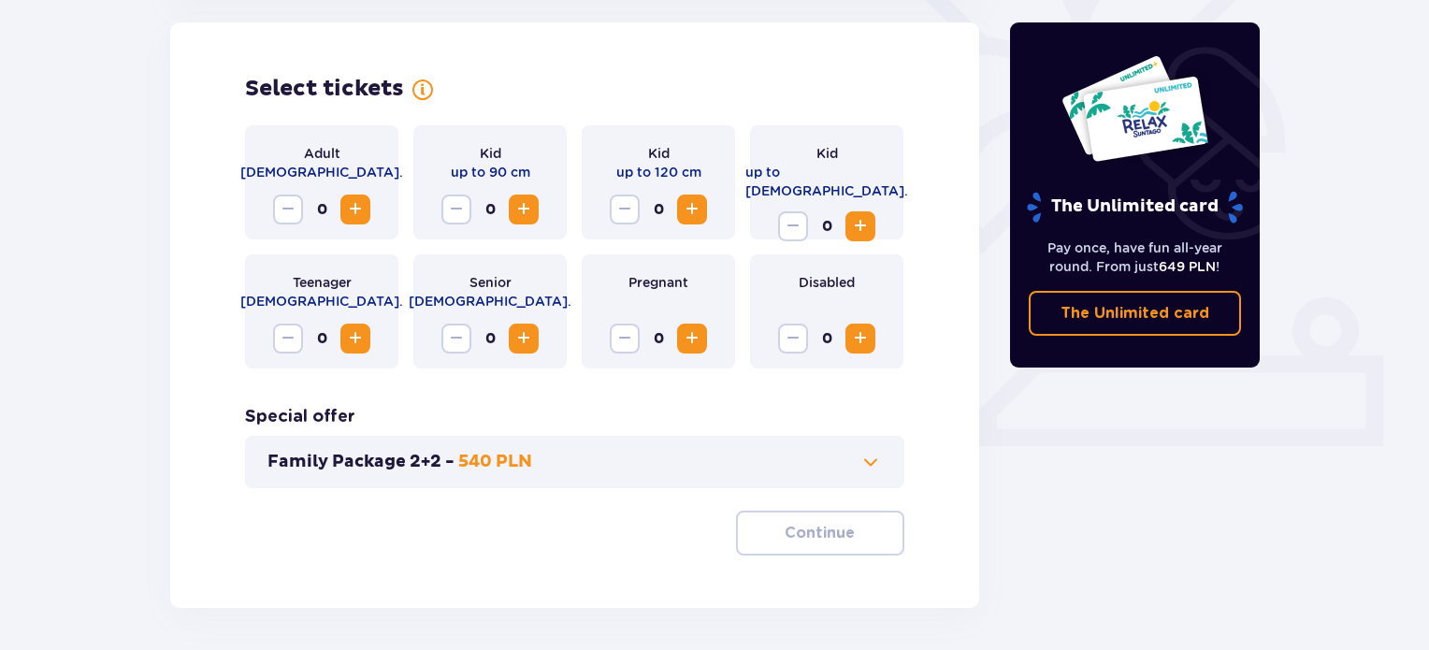
click at [344, 209] on span "Increase" at bounding box center [355, 209] width 22 height 22
click at [459, 467] on p "540 PLN" at bounding box center [495, 462] width 74 height 22
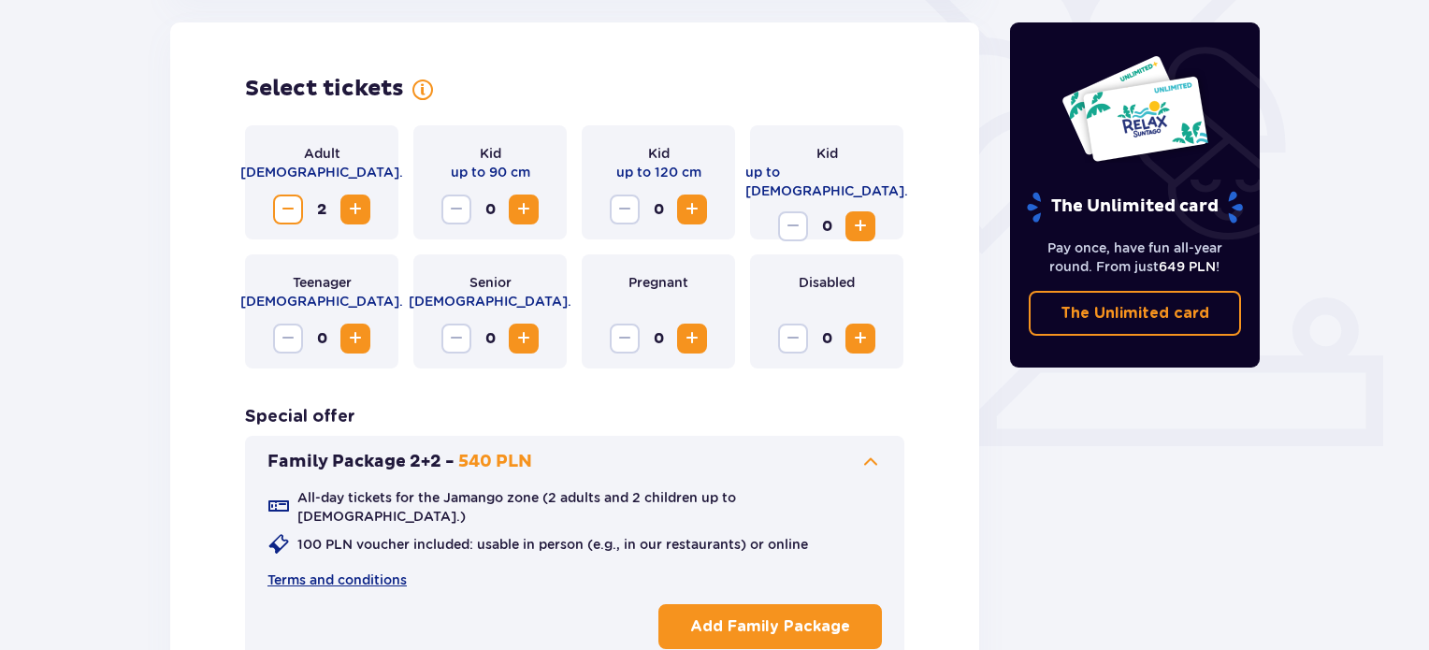
click at [459, 467] on p "540 PLN" at bounding box center [495, 462] width 74 height 22
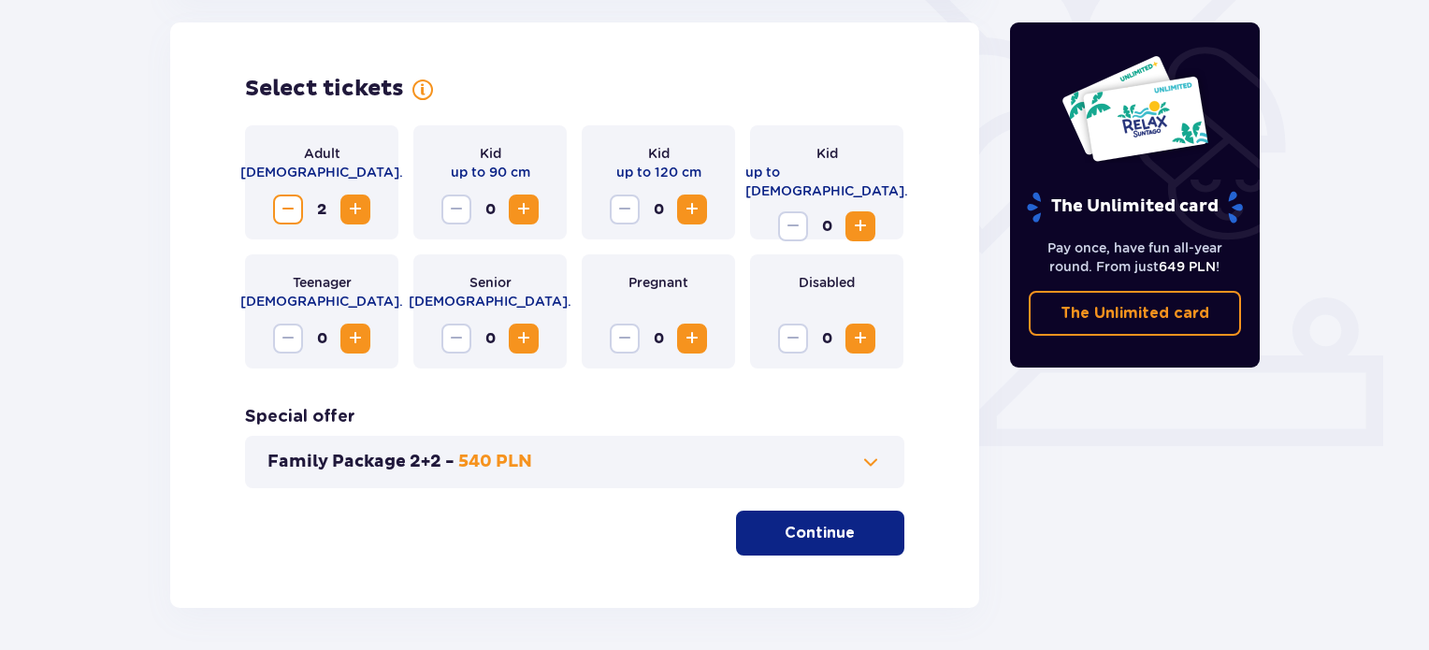
click at [459, 467] on p "540 PLN" at bounding box center [495, 462] width 74 height 22
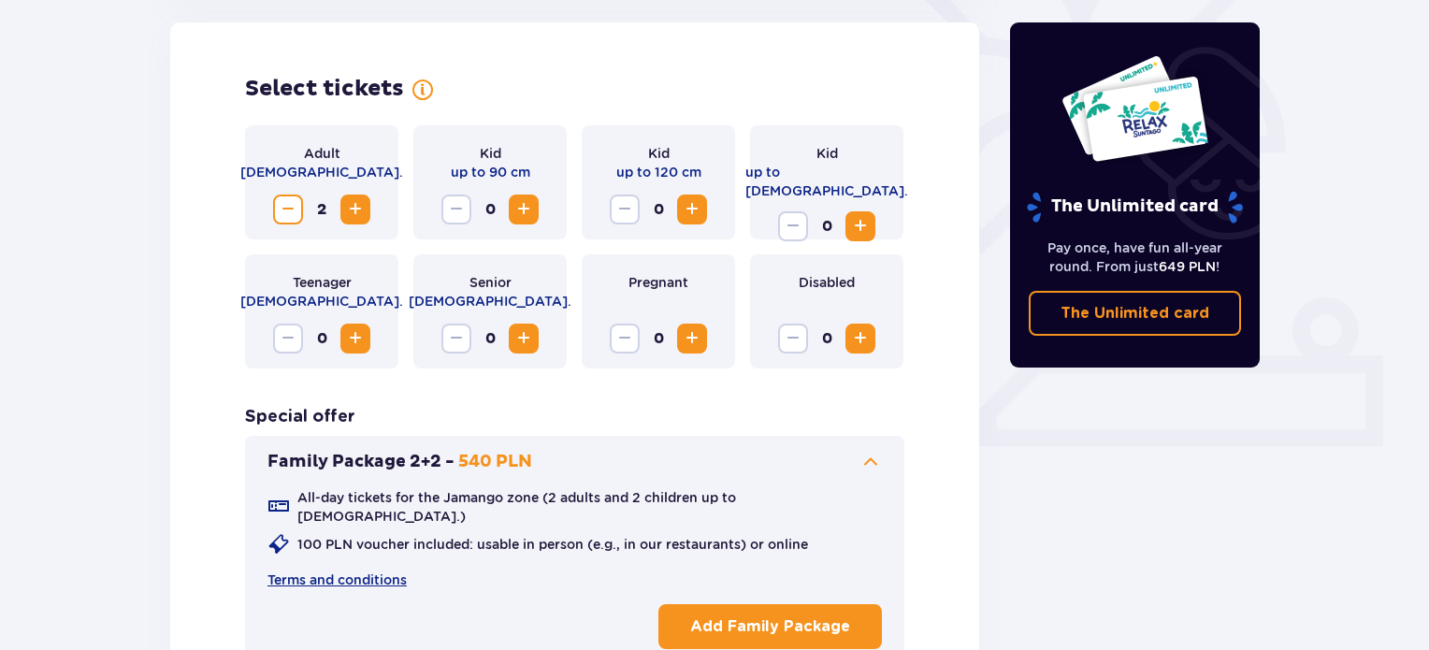
click at [722, 628] on button "Add Family Package" at bounding box center [770, 626] width 224 height 45
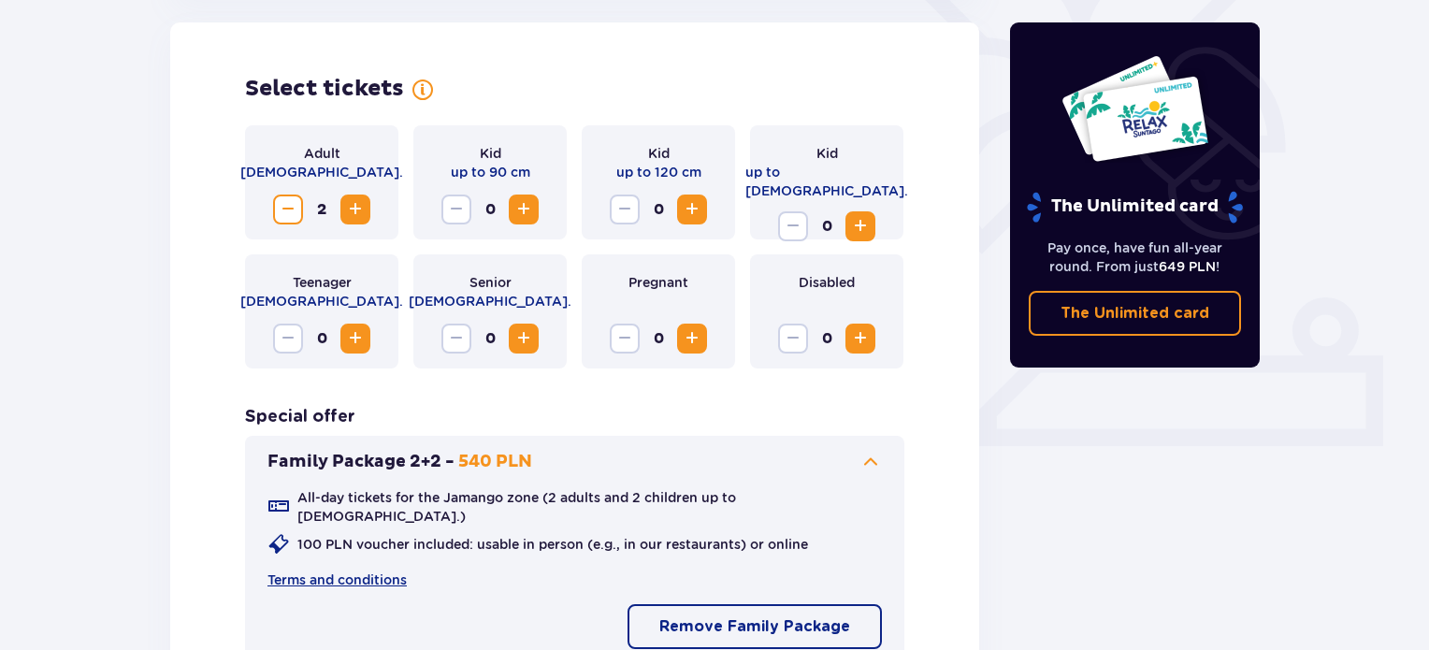
scroll to position [759, 0]
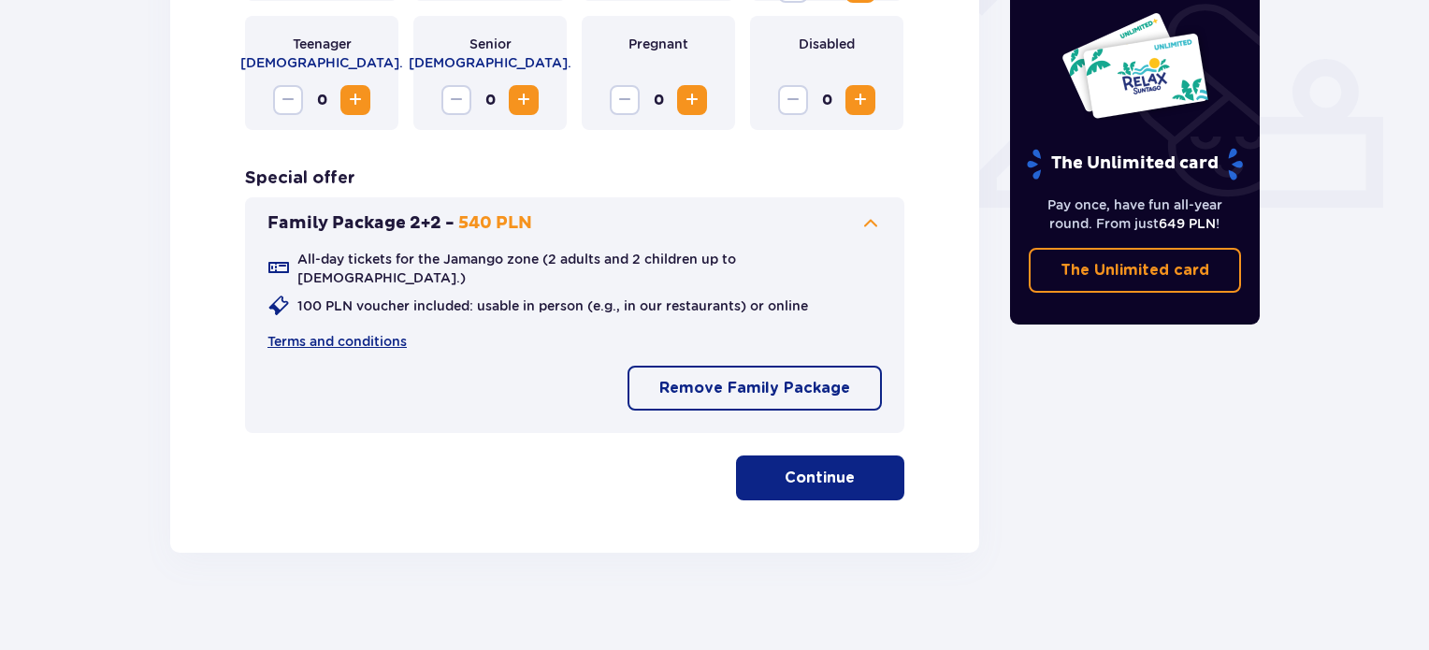
click at [663, 385] on button "Remove Family Package" at bounding box center [755, 388] width 254 height 45
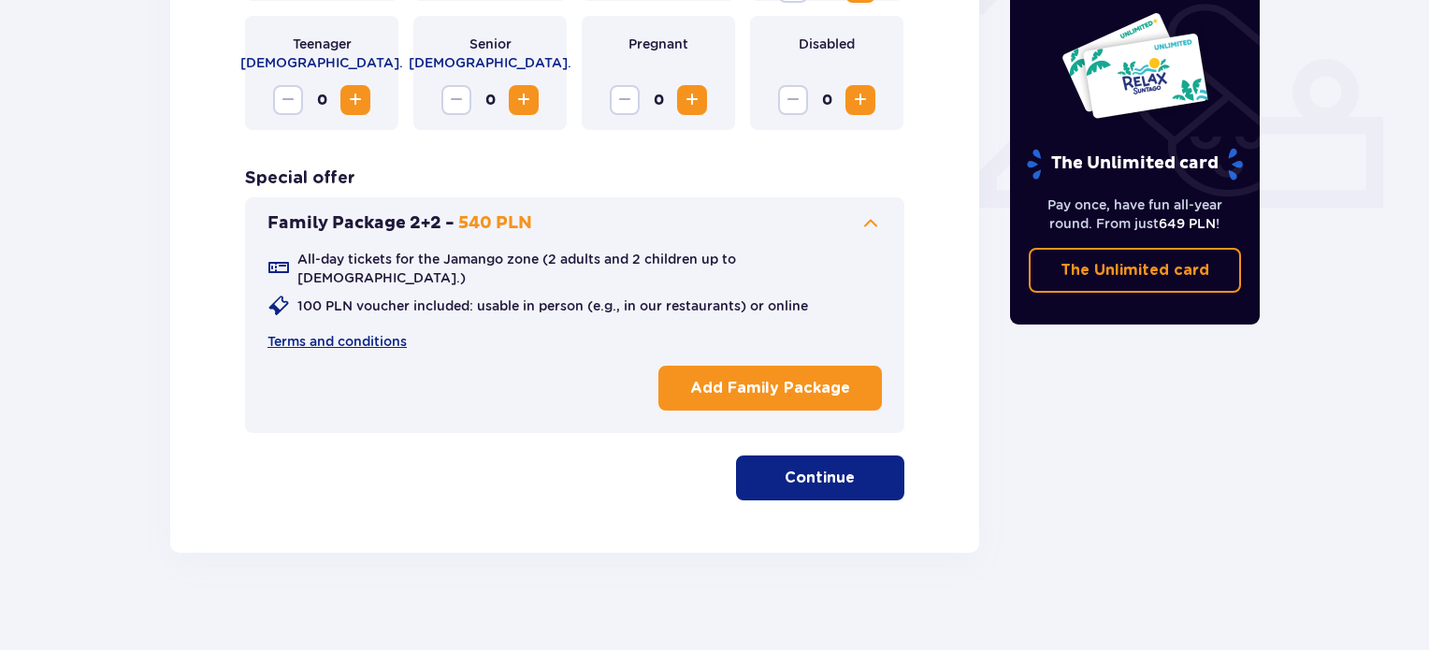
click at [797, 455] on button "Continue" at bounding box center [820, 477] width 168 height 45
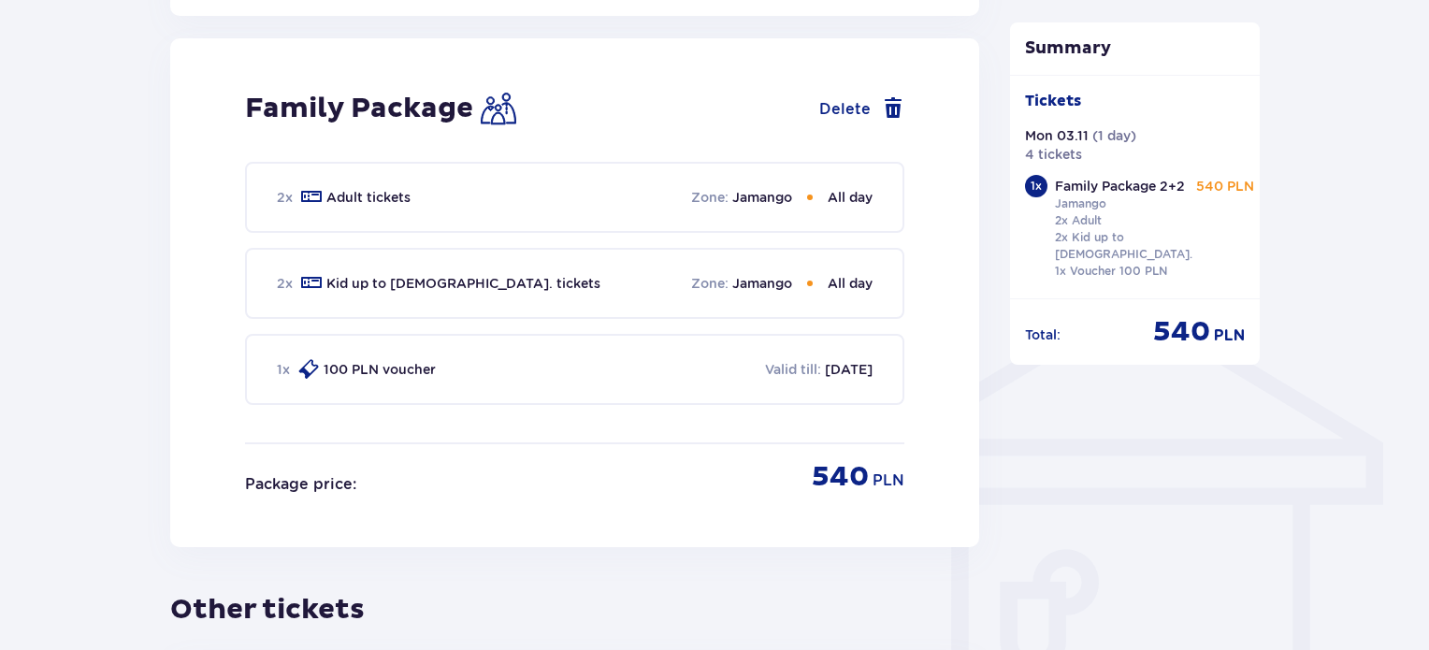
scroll to position [1265, 0]
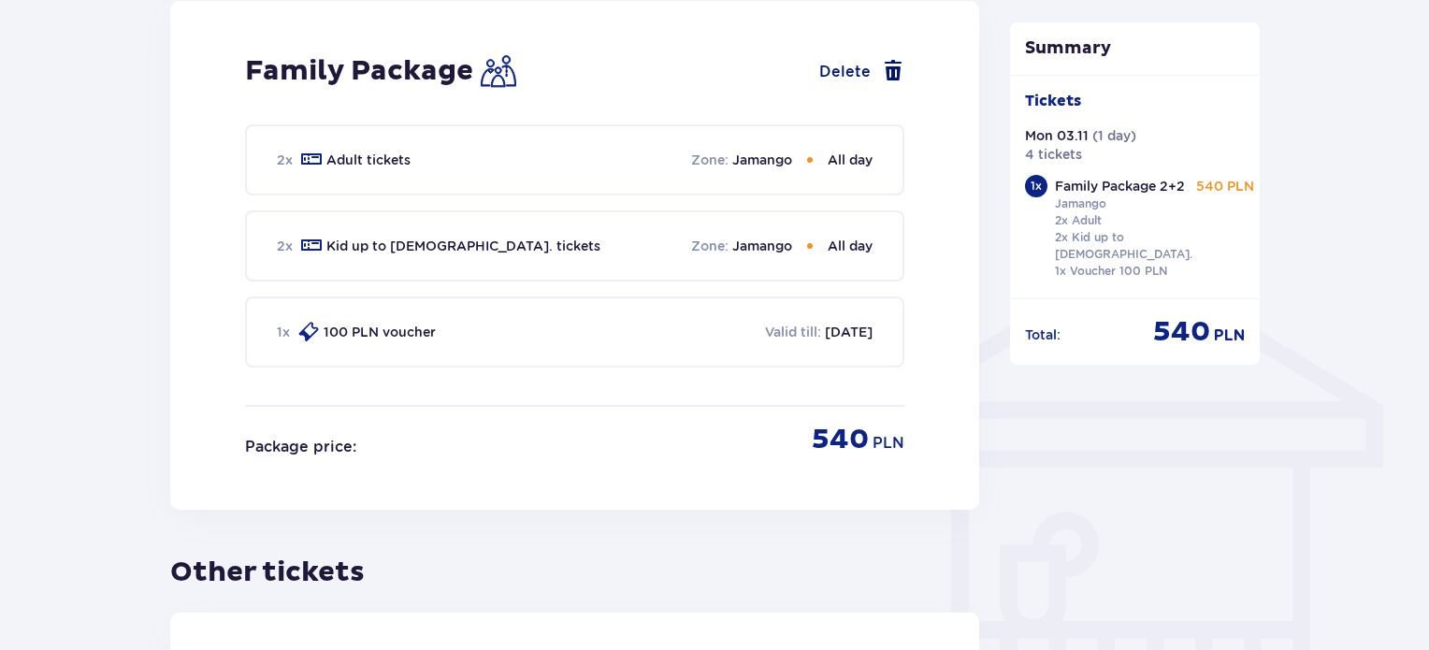
click at [898, 60] on span at bounding box center [893, 71] width 22 height 22
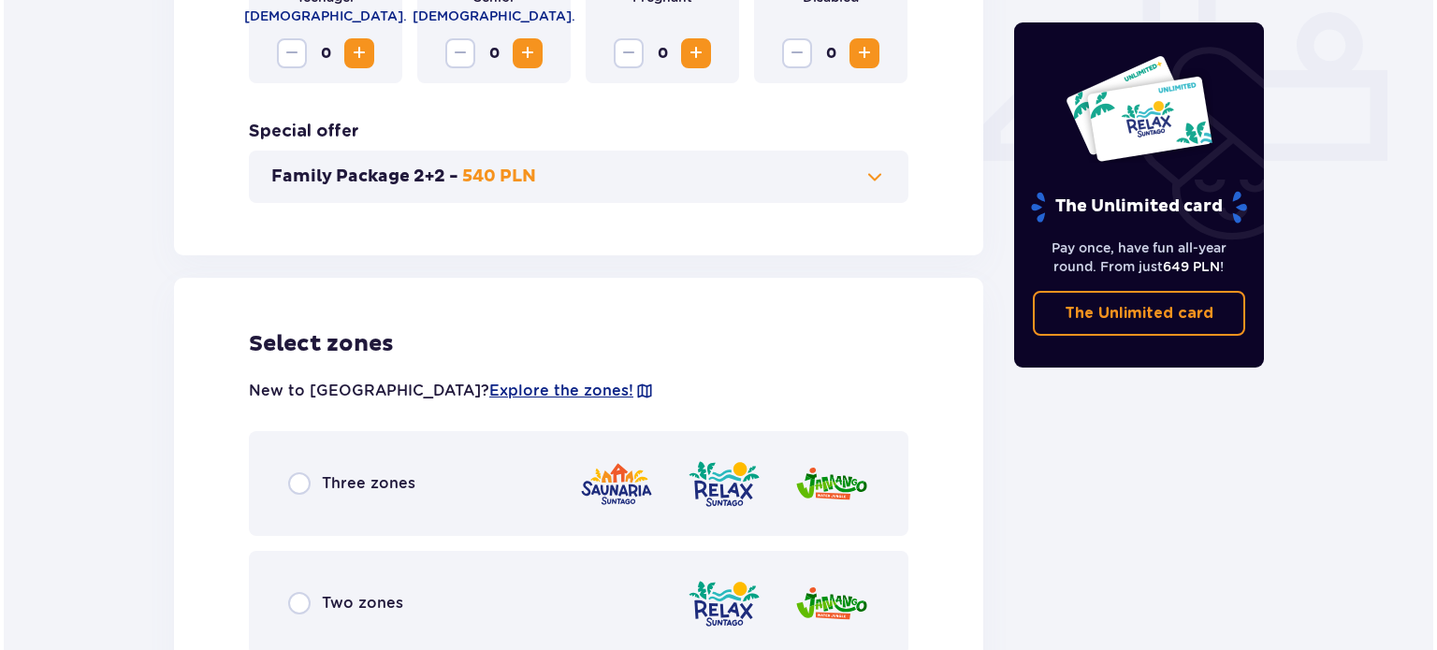
scroll to position [1050, 0]
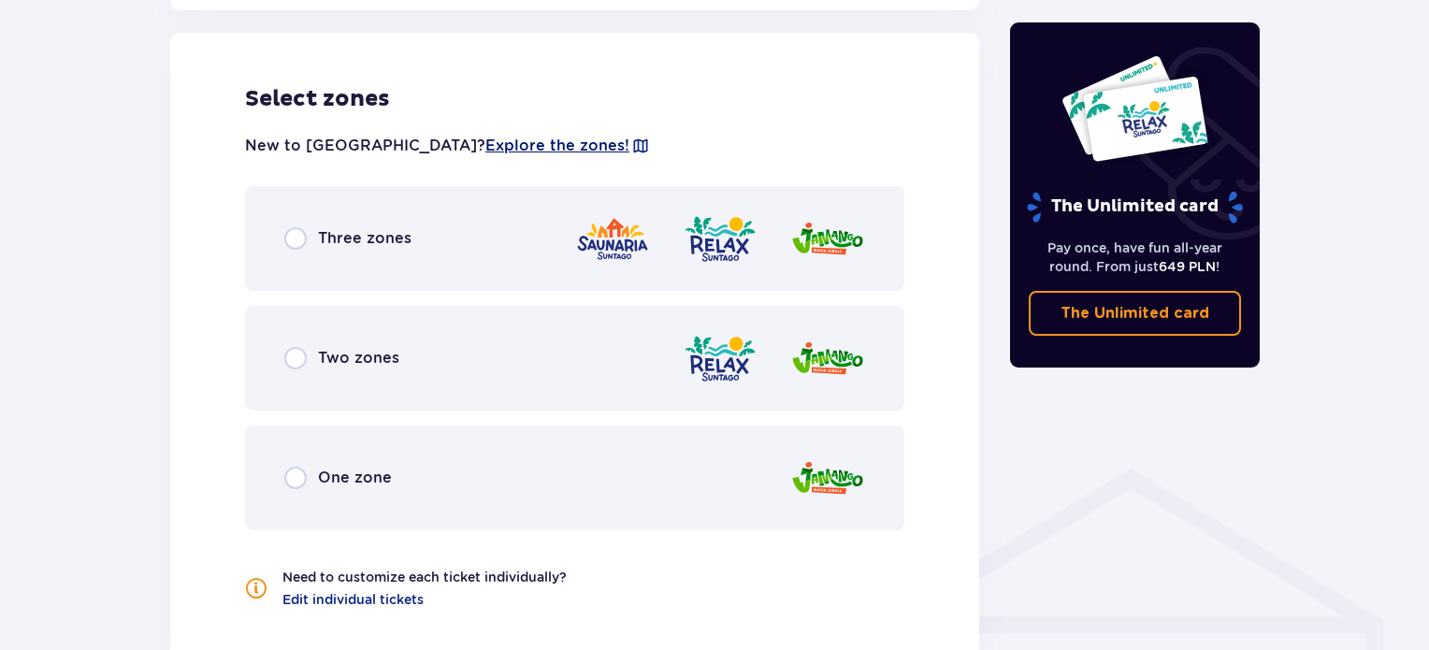
click at [485, 153] on span "Explore the zones!" at bounding box center [557, 146] width 144 height 21
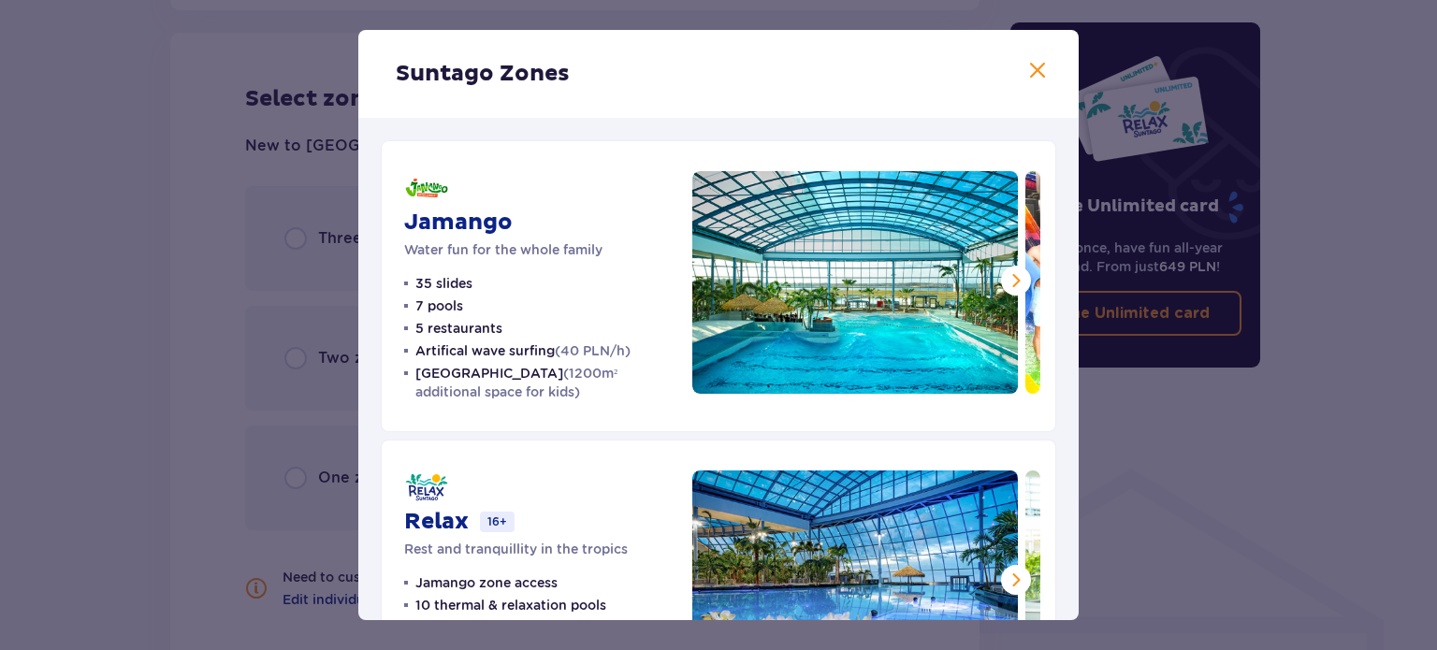
click at [1009, 274] on span at bounding box center [1016, 280] width 22 height 22
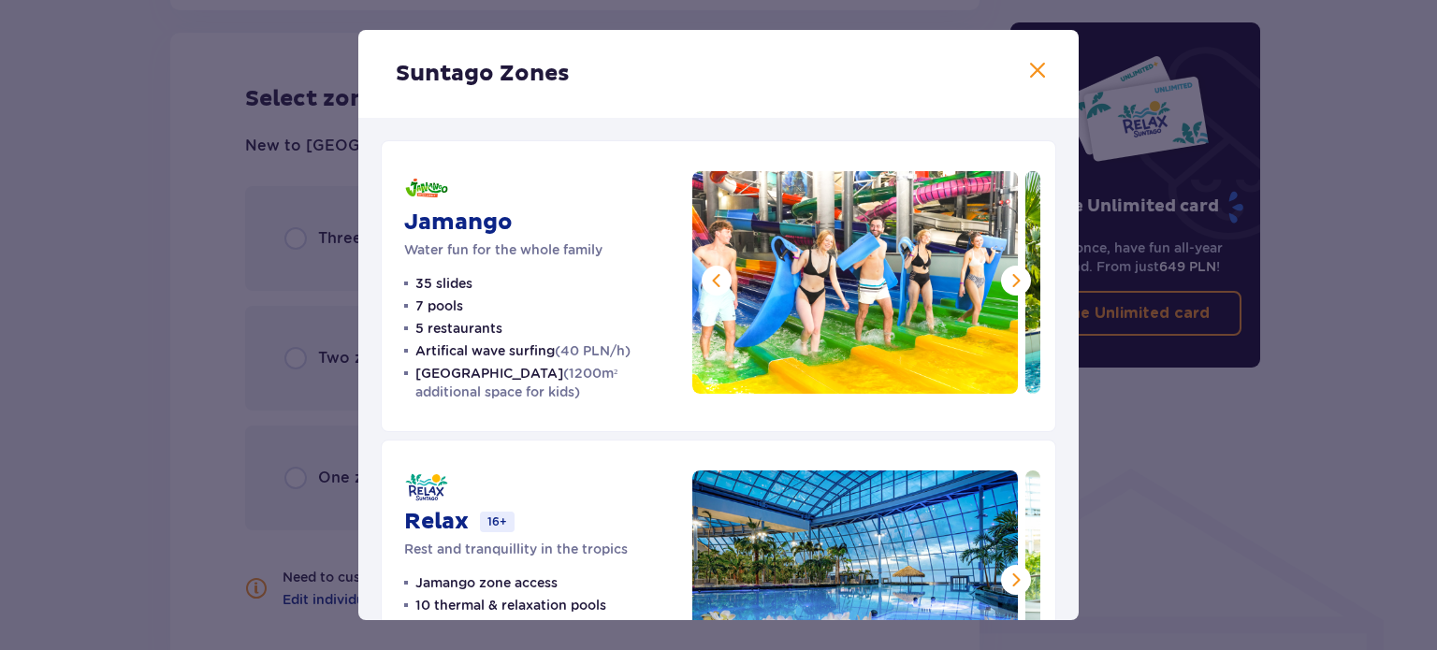
click at [1009, 274] on span at bounding box center [1016, 280] width 22 height 22
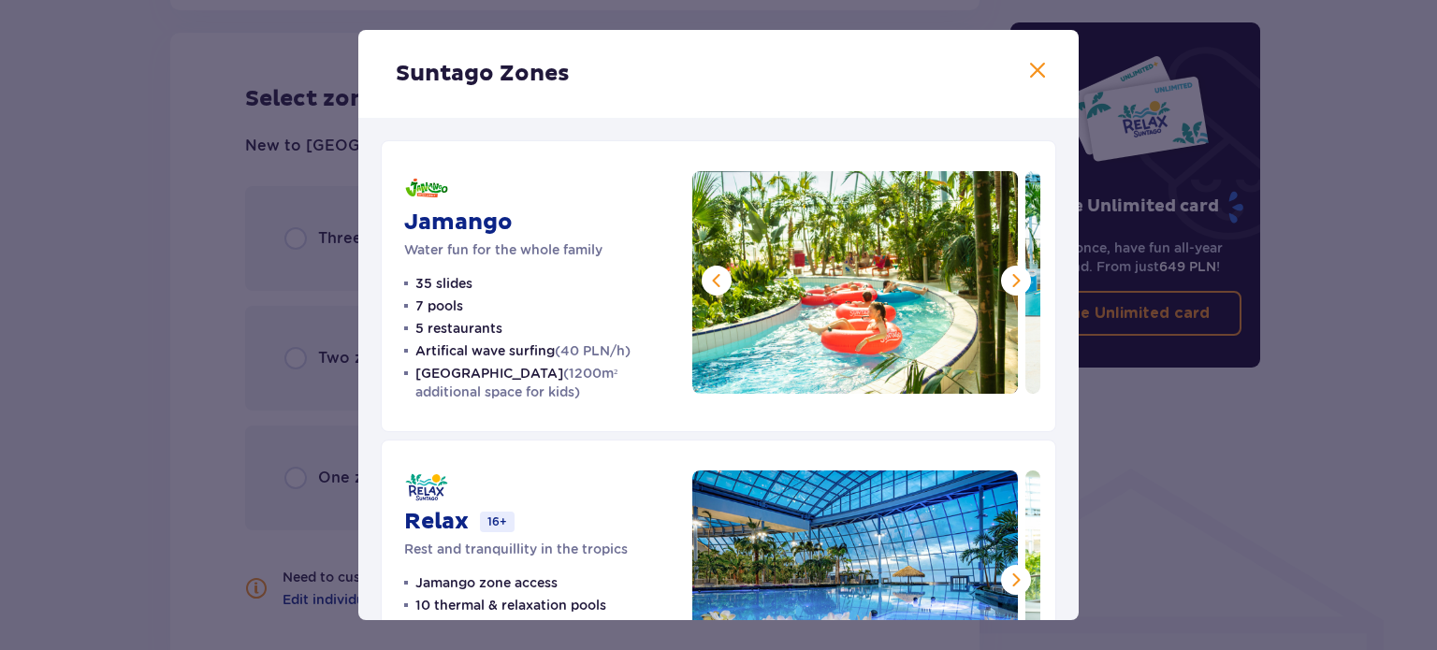
click at [1009, 274] on span at bounding box center [1016, 280] width 22 height 22
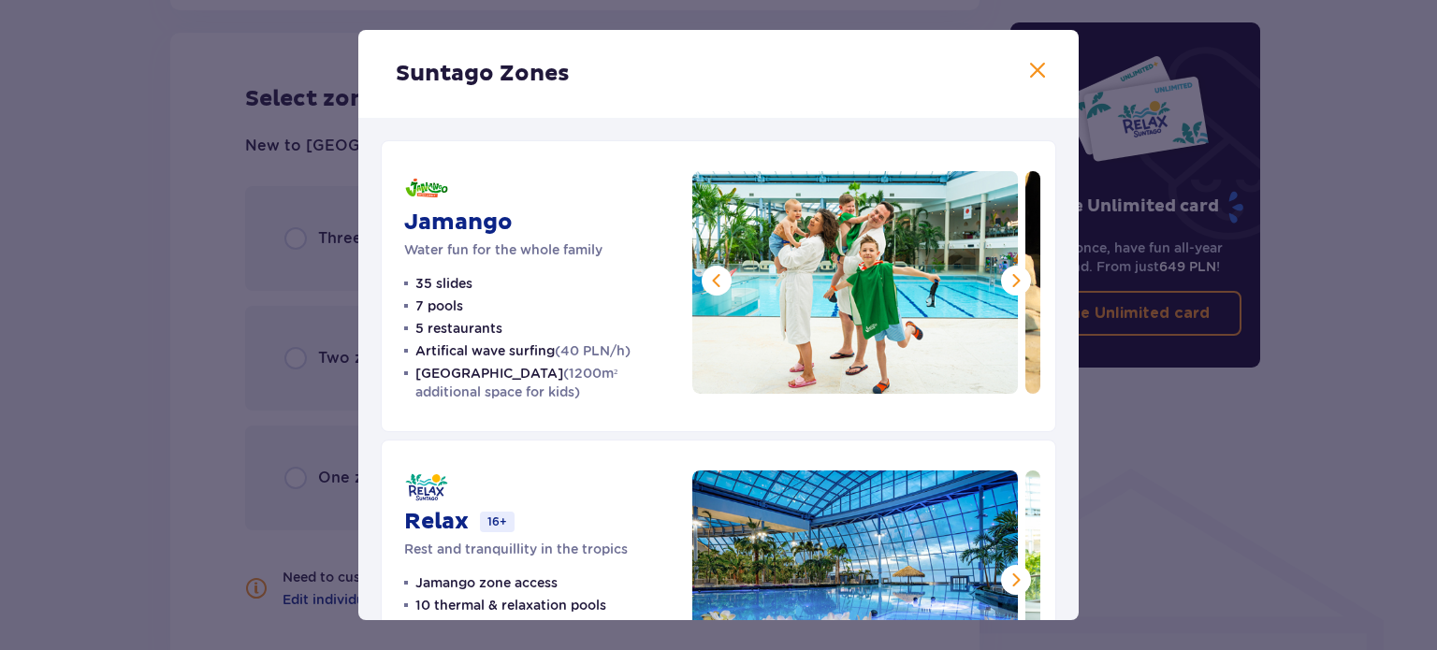
click at [1009, 274] on span at bounding box center [1016, 280] width 22 height 22
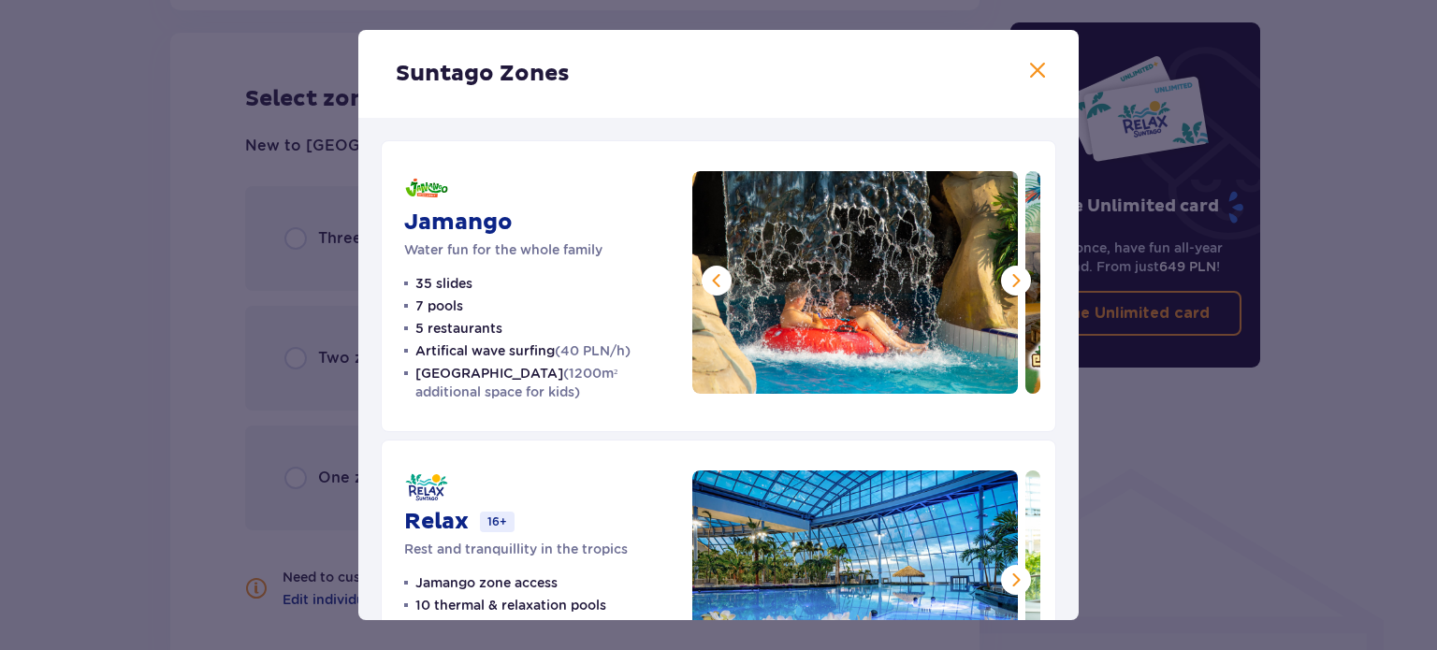
click at [1009, 274] on span at bounding box center [1016, 280] width 22 height 22
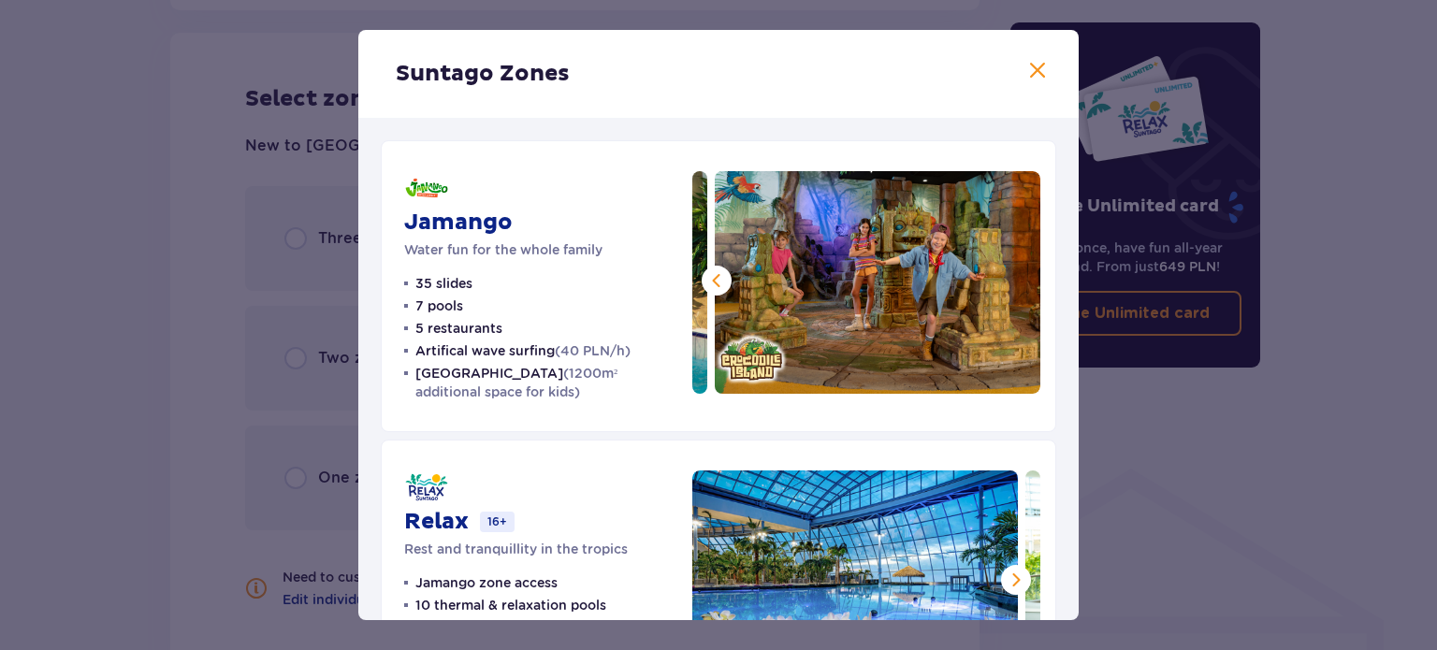
click at [1009, 274] on img at bounding box center [877, 282] width 325 height 223
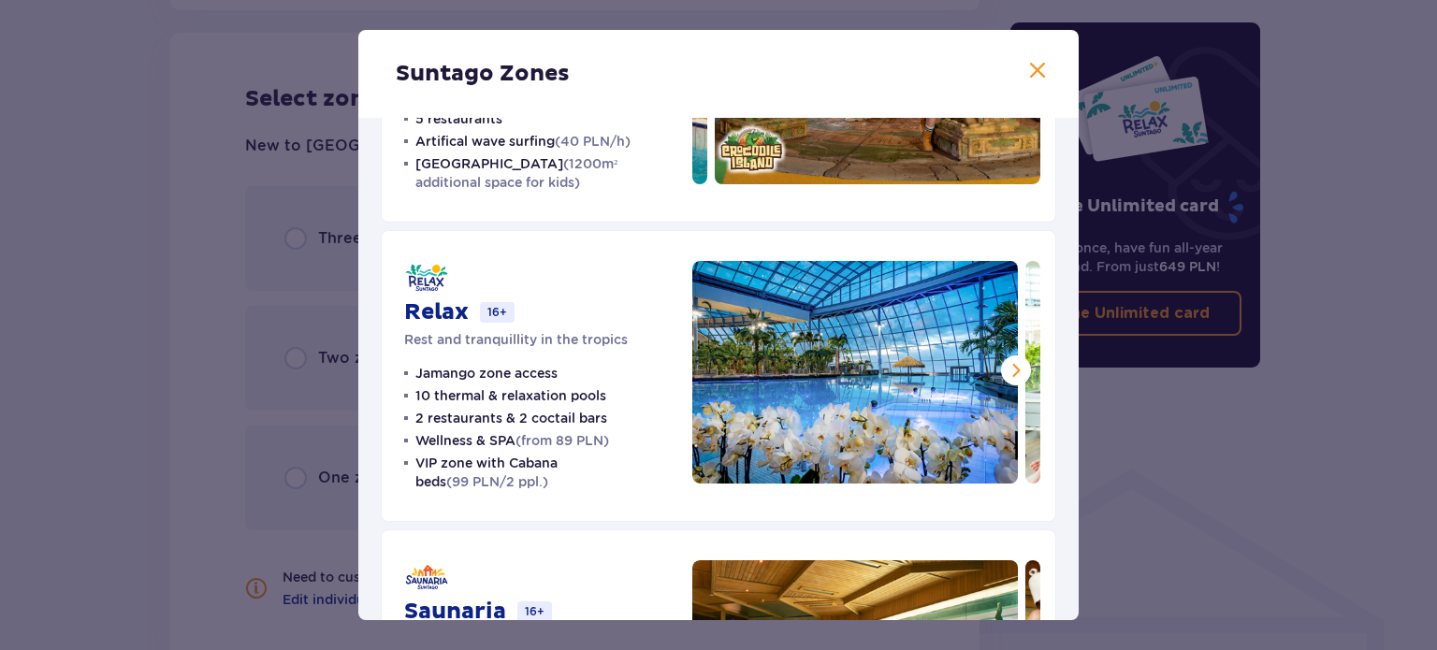
scroll to position [210, 0]
click at [1009, 368] on span at bounding box center [1016, 370] width 22 height 22
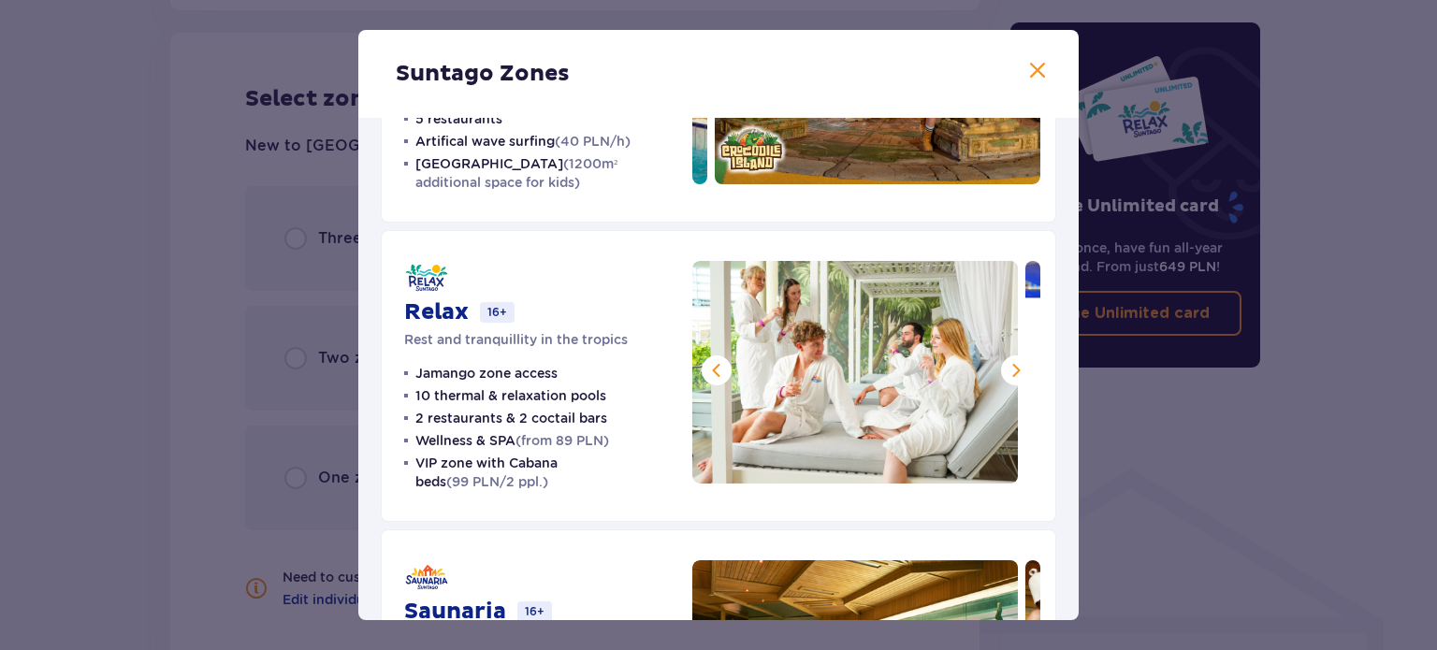
click at [1009, 368] on span at bounding box center [1016, 370] width 22 height 22
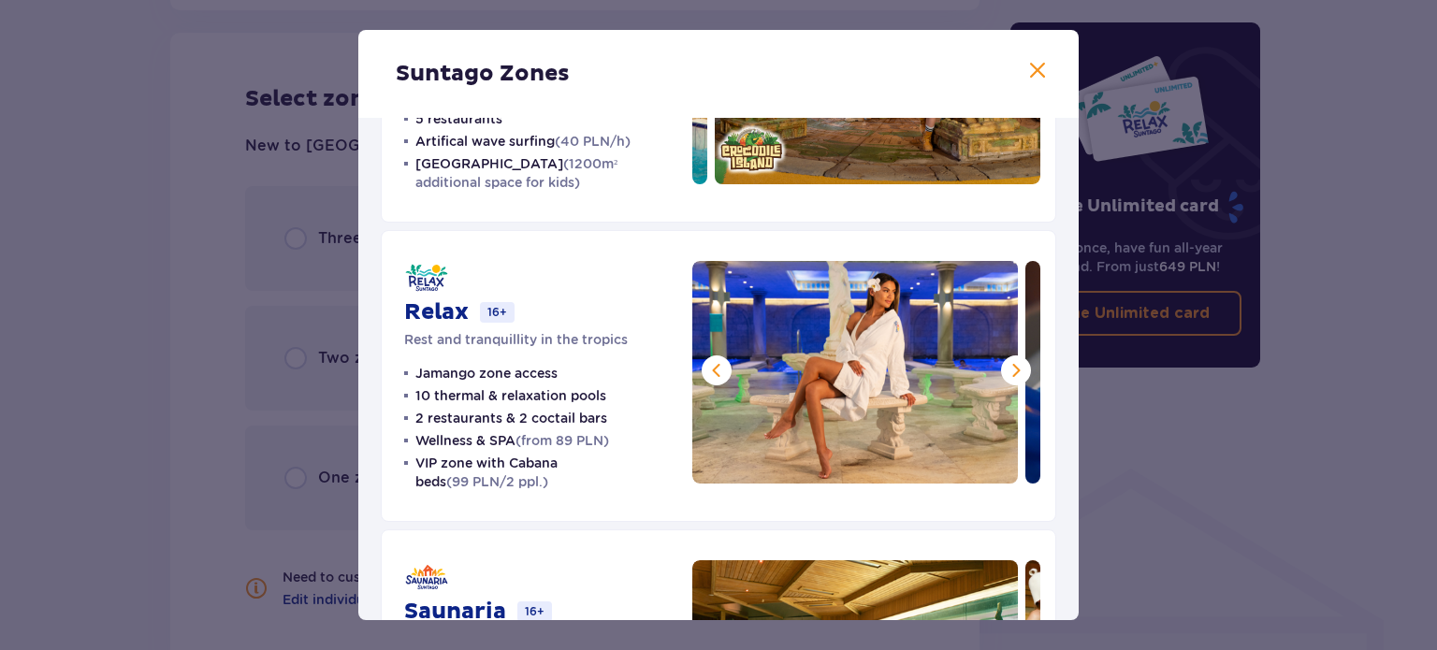
click at [1009, 368] on span at bounding box center [1016, 370] width 22 height 22
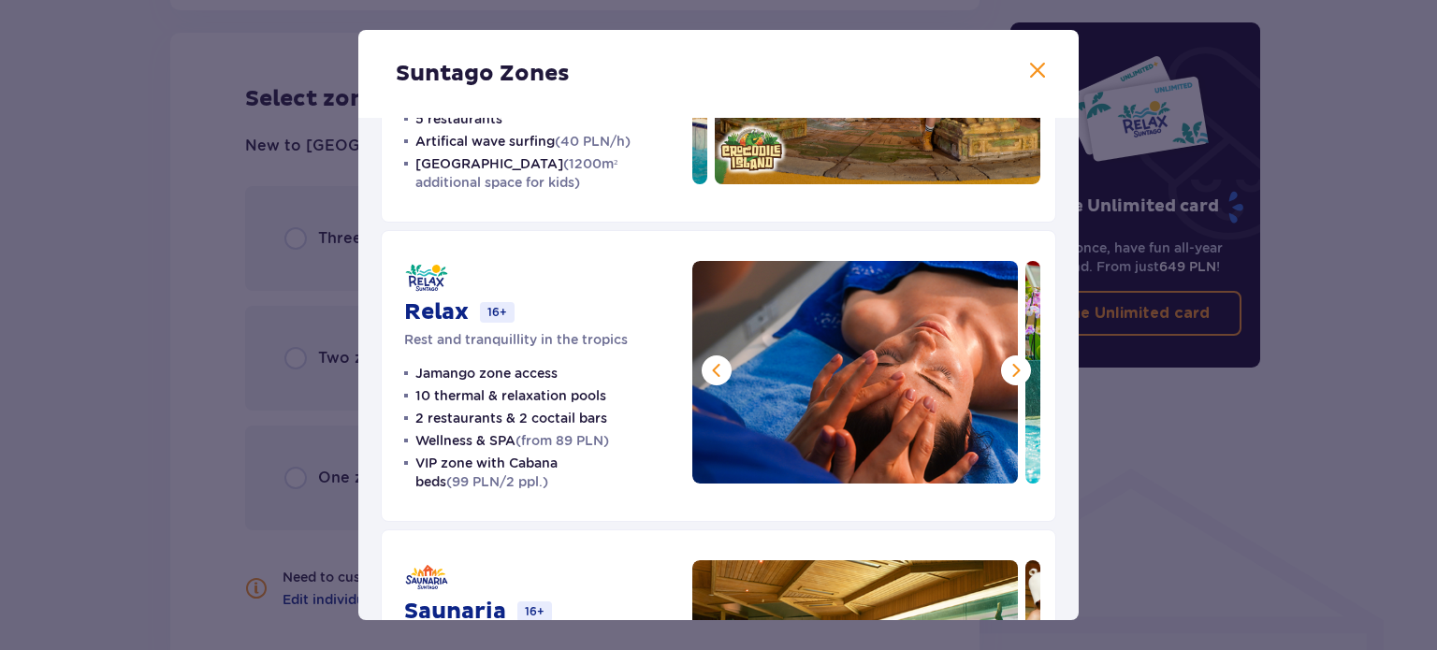
click at [1009, 368] on span at bounding box center [1016, 370] width 22 height 22
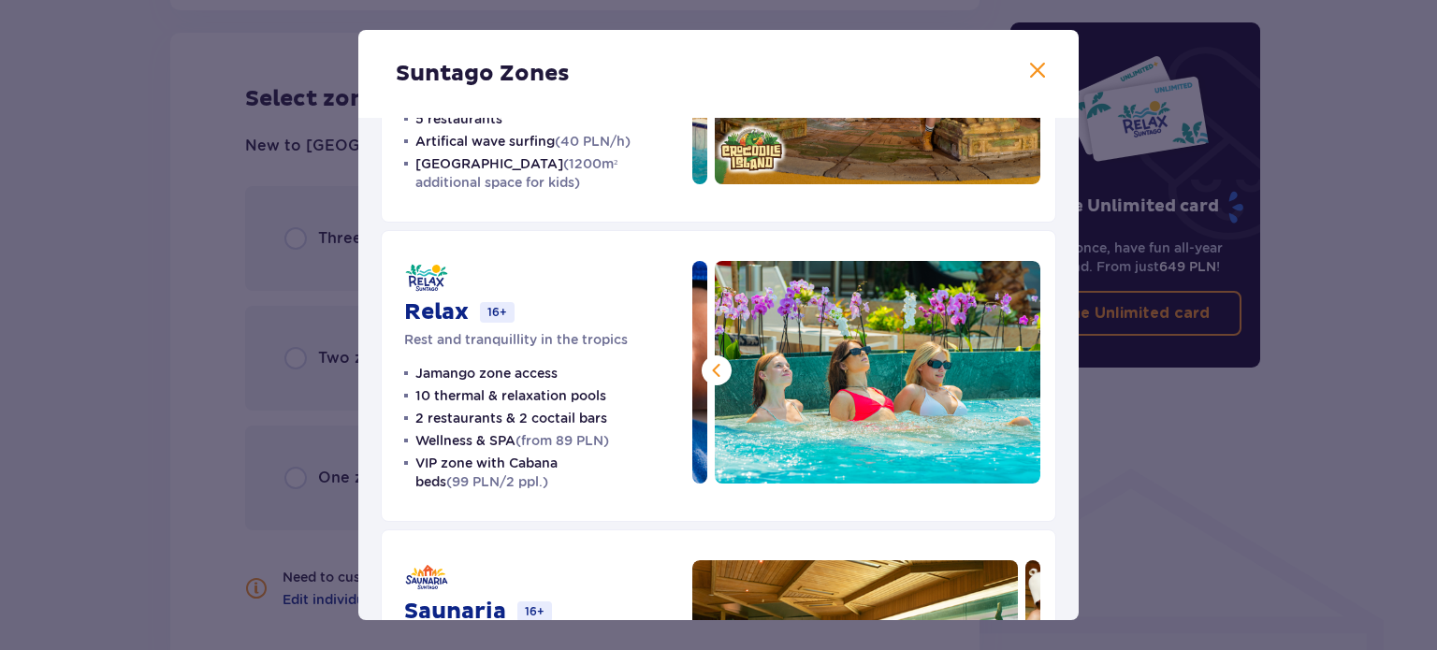
click at [1009, 368] on img at bounding box center [877, 372] width 325 height 223
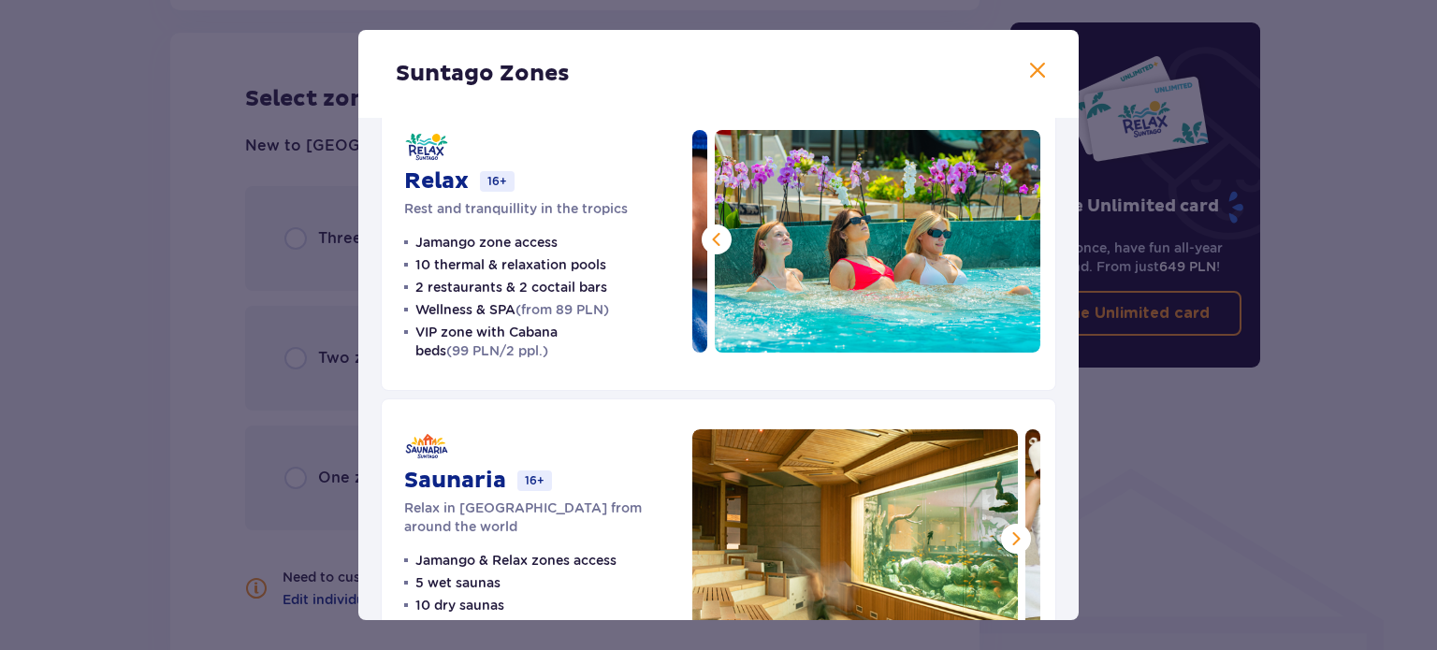
scroll to position [424, 0]
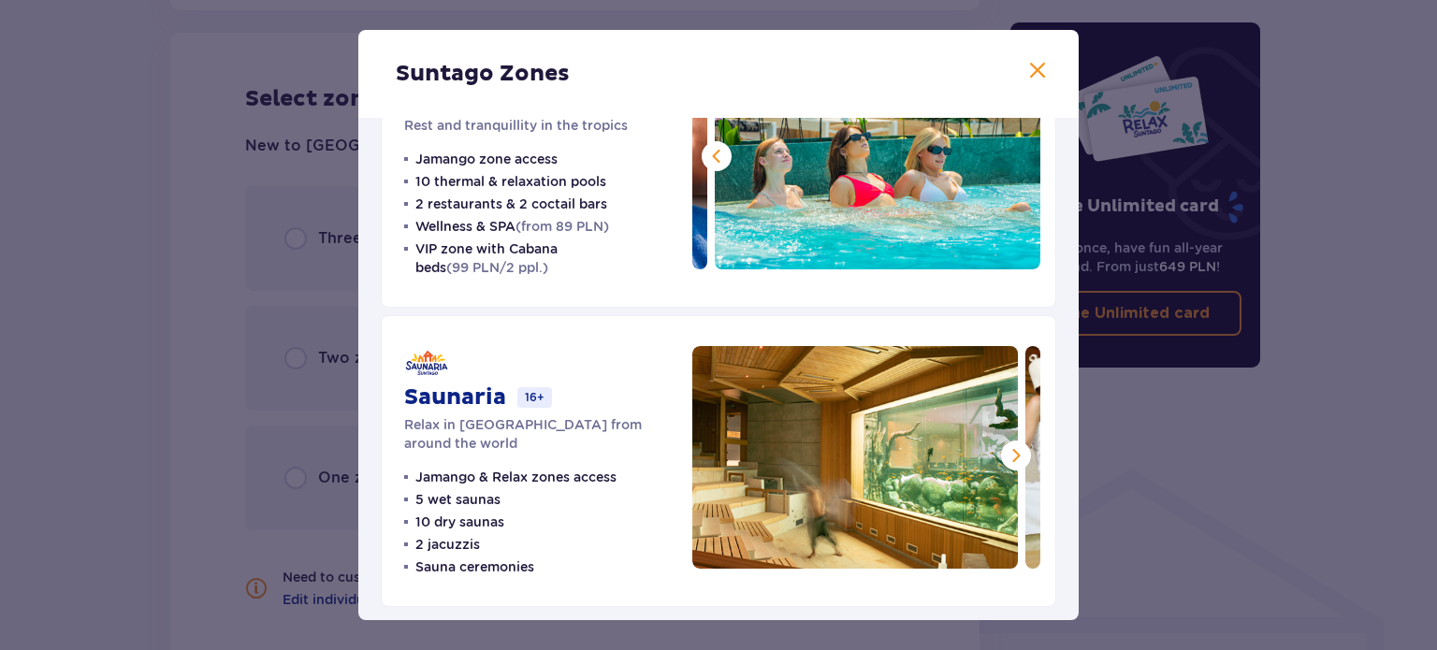
click at [1005, 444] on span at bounding box center [1016, 455] width 22 height 22
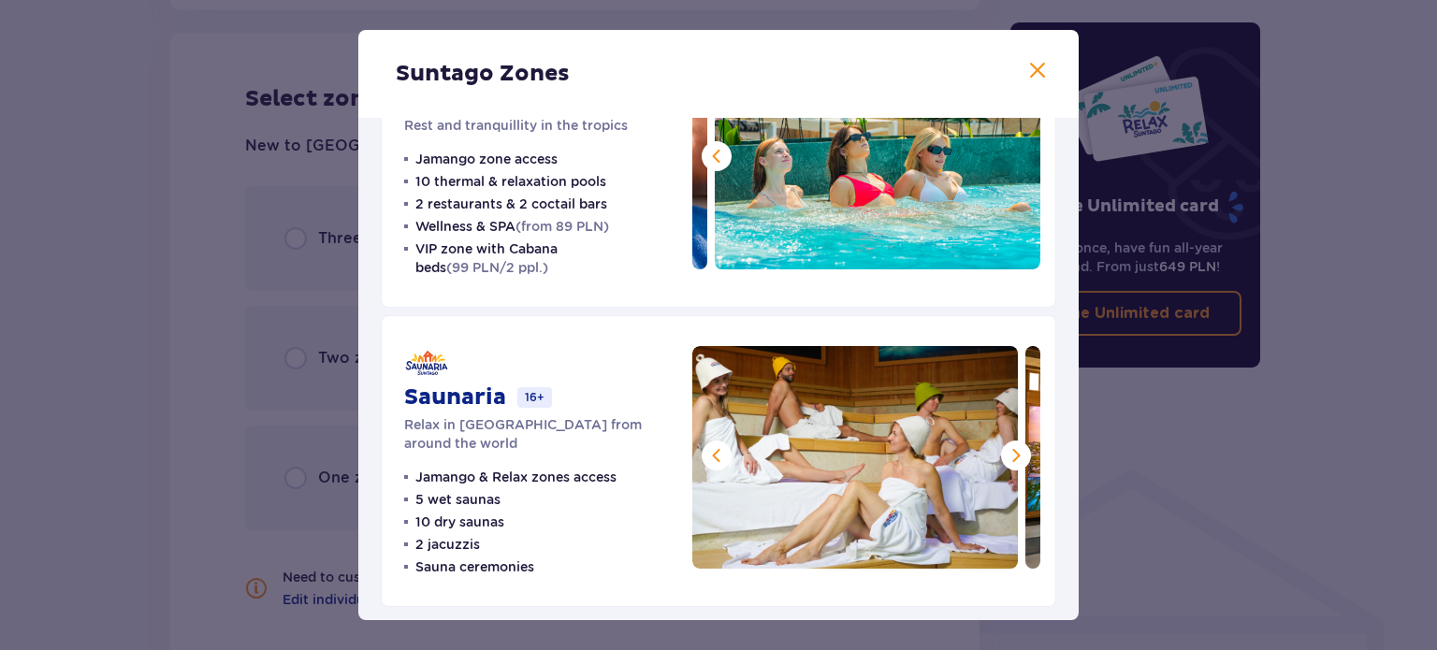
click at [1005, 444] on span at bounding box center [1016, 455] width 22 height 22
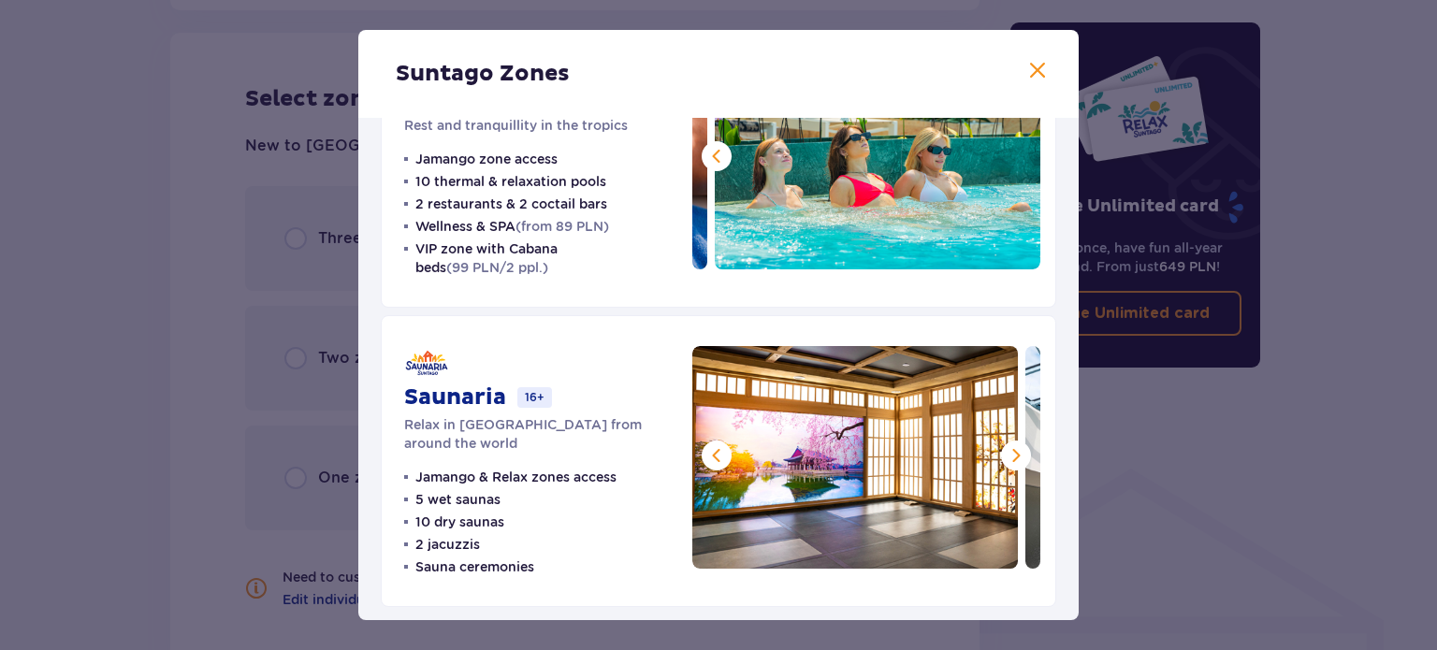
click at [1005, 444] on span at bounding box center [1016, 455] width 22 height 22
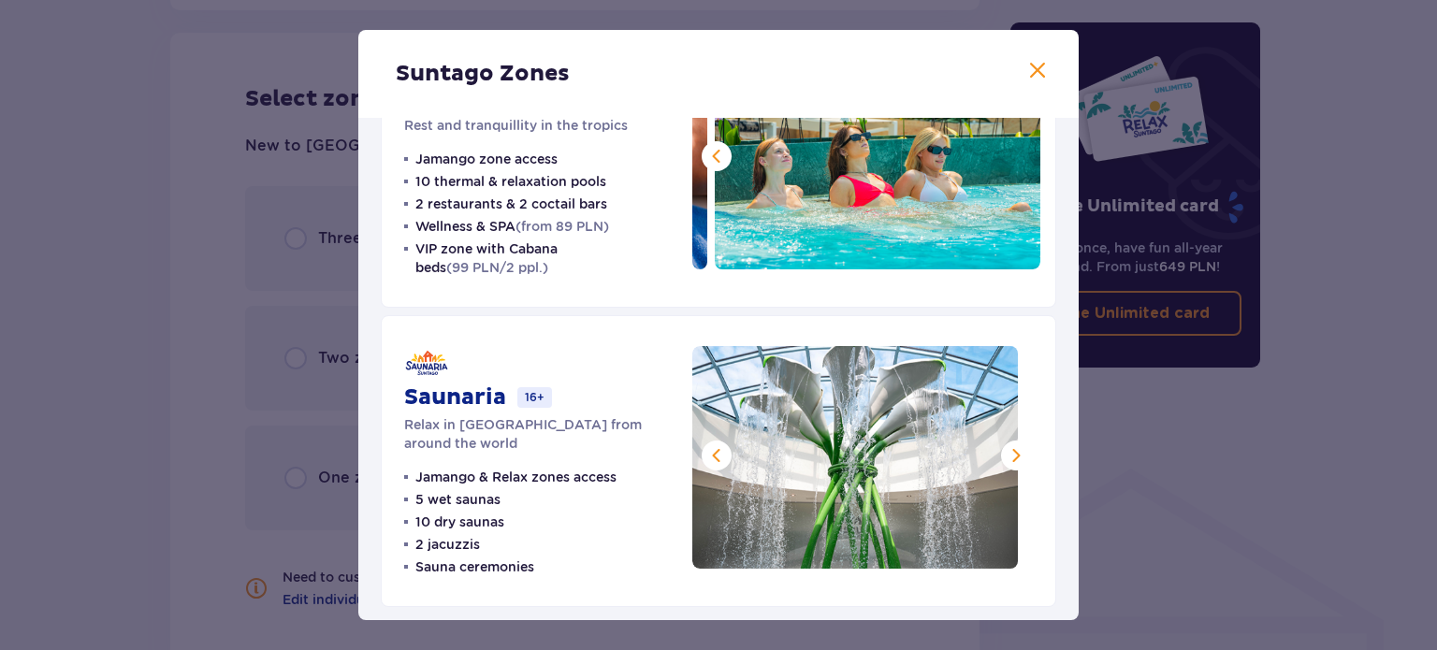
click at [1005, 444] on span at bounding box center [1016, 455] width 22 height 22
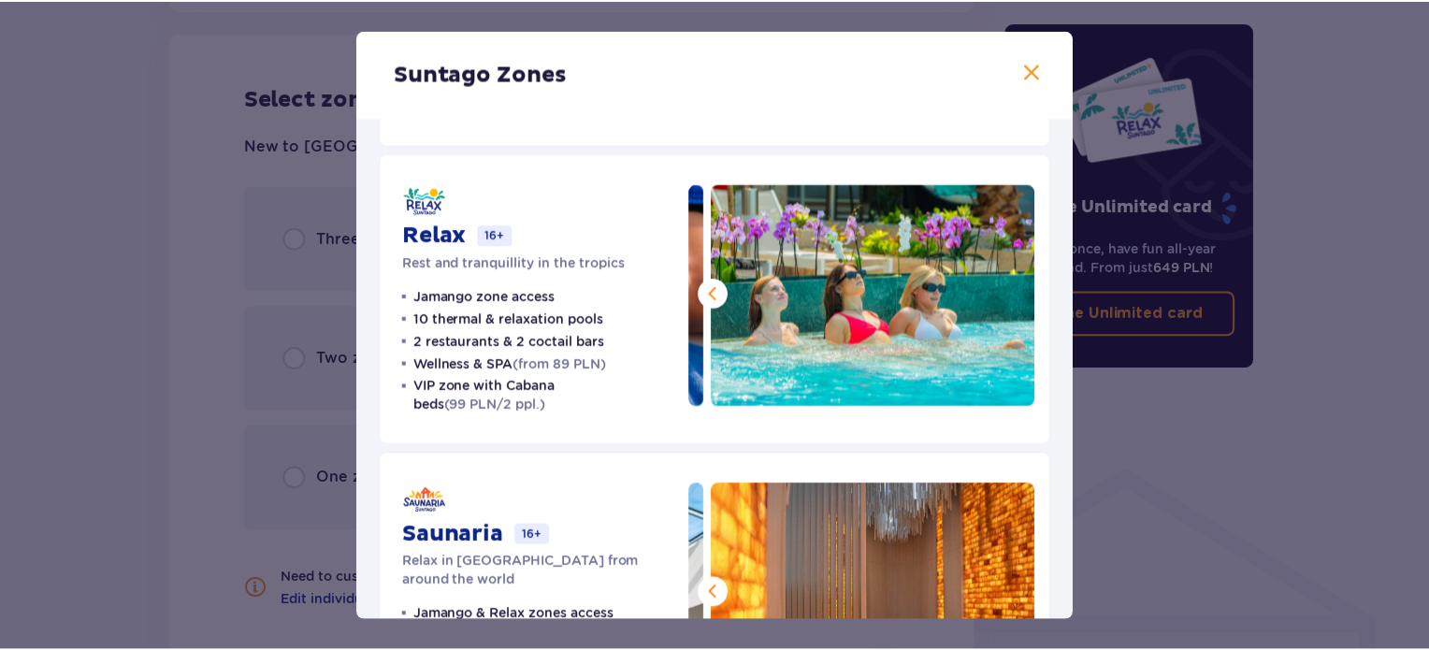
scroll to position [253, 0]
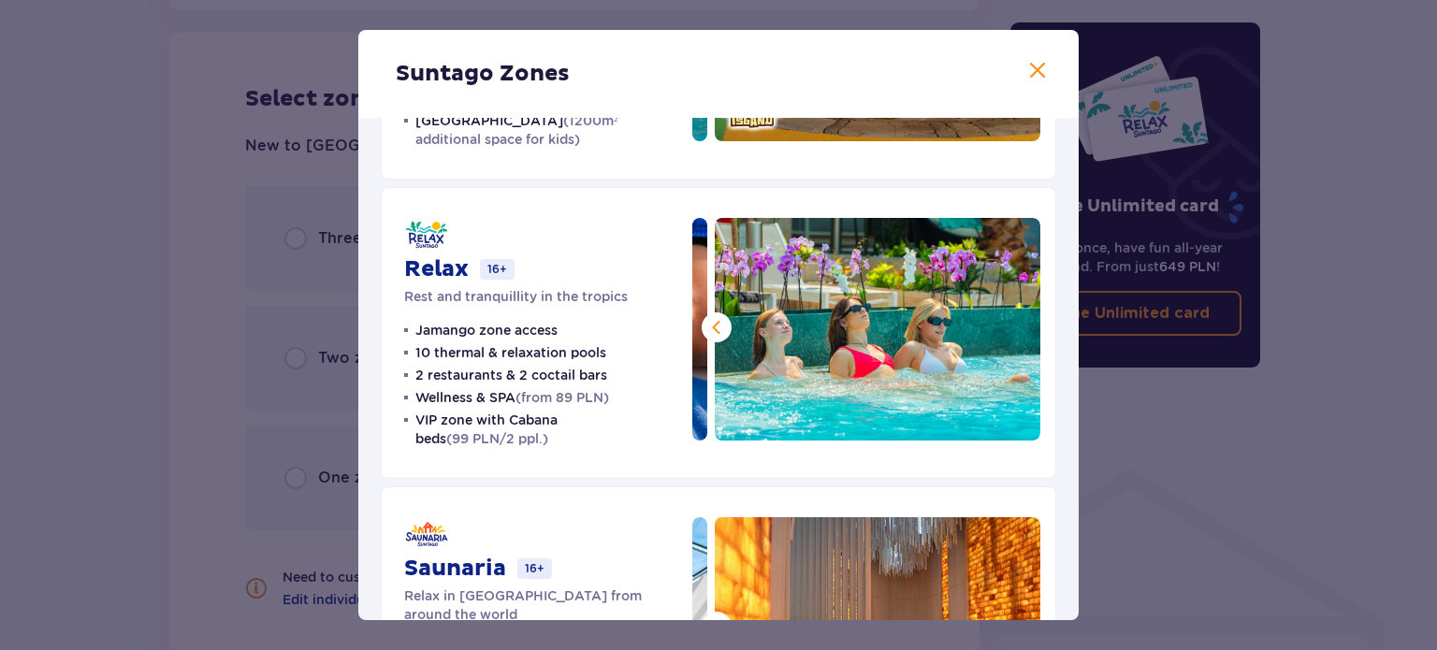
click at [462, 206] on div "Relax 16+ Rest and tranquillity in the tropics Jamango zone access 10 thermal &…" at bounding box center [718, 333] width 675 height 292
click at [142, 329] on div "Suntago Zones Jamango Water fun for the whole family 35 slides 7 pools 5 restau…" at bounding box center [718, 325] width 1437 height 650
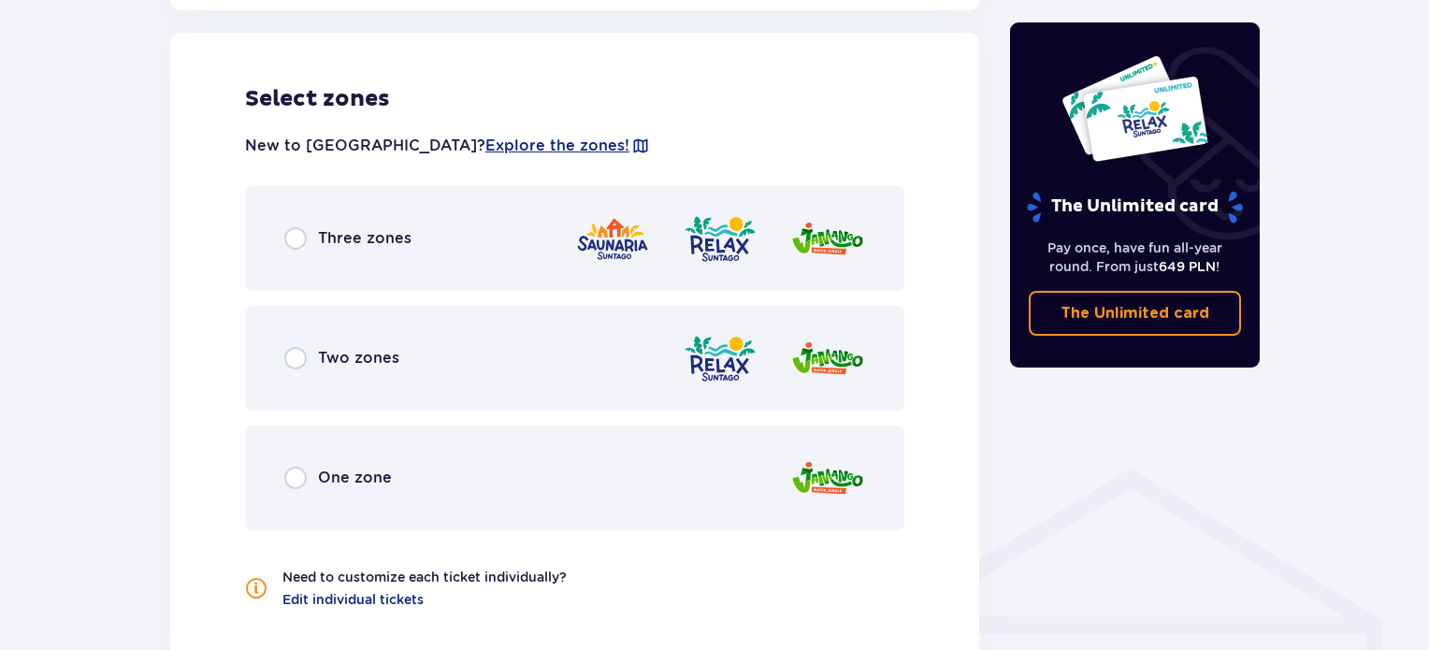
click at [289, 368] on input "radio" at bounding box center [295, 358] width 22 height 22
radio input "true"
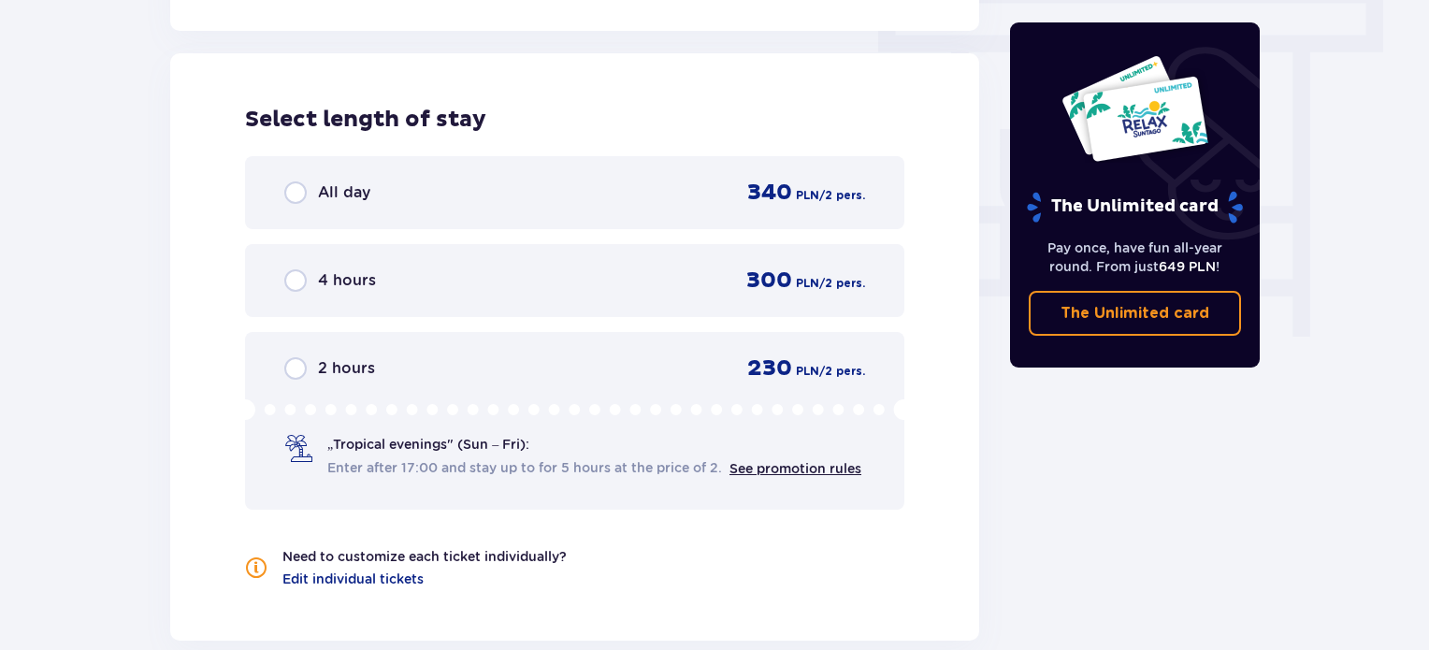
scroll to position [1689, 0]
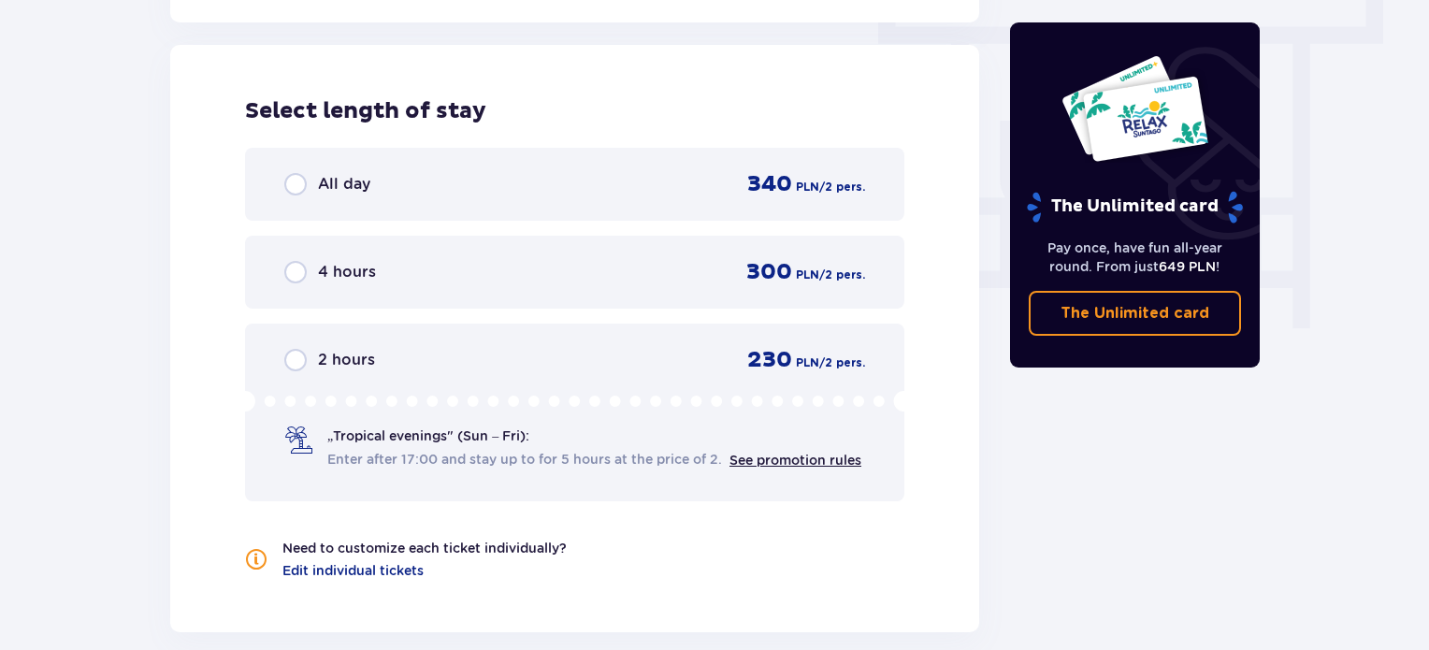
click at [318, 175] on span "All day" at bounding box center [344, 184] width 52 height 21
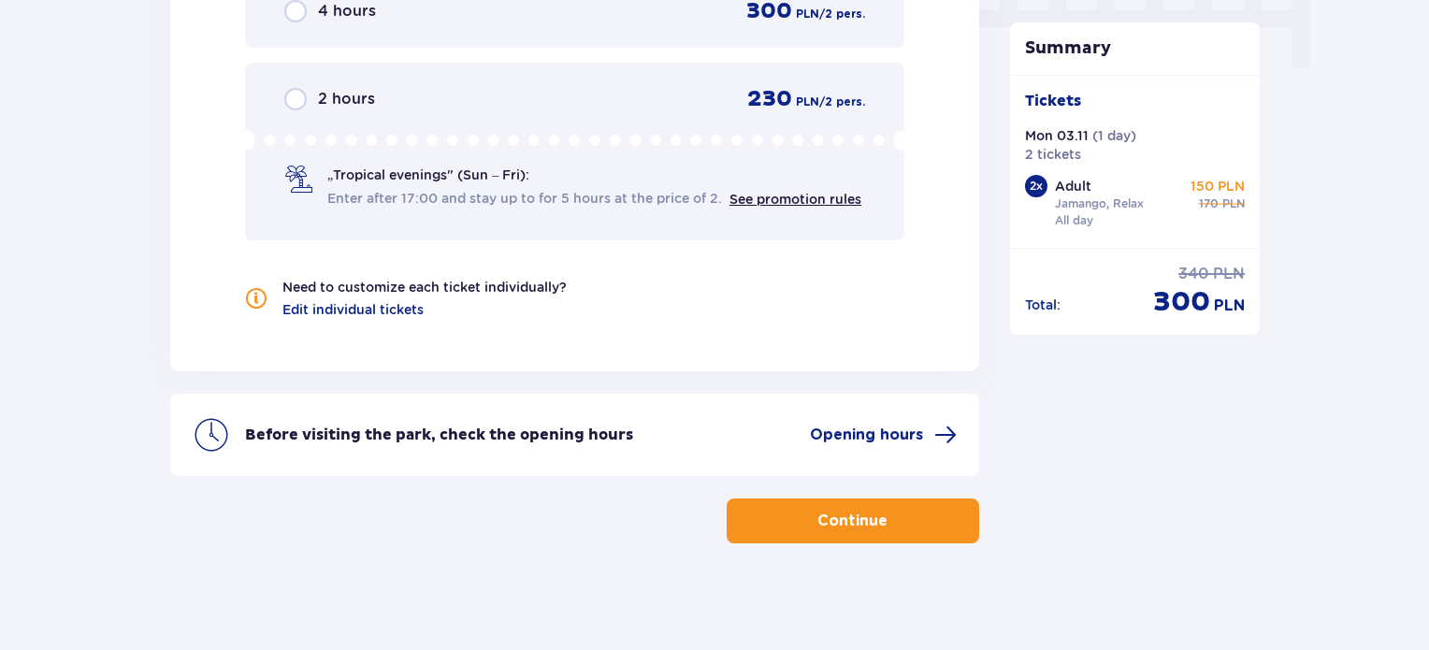
scroll to position [1953, 0]
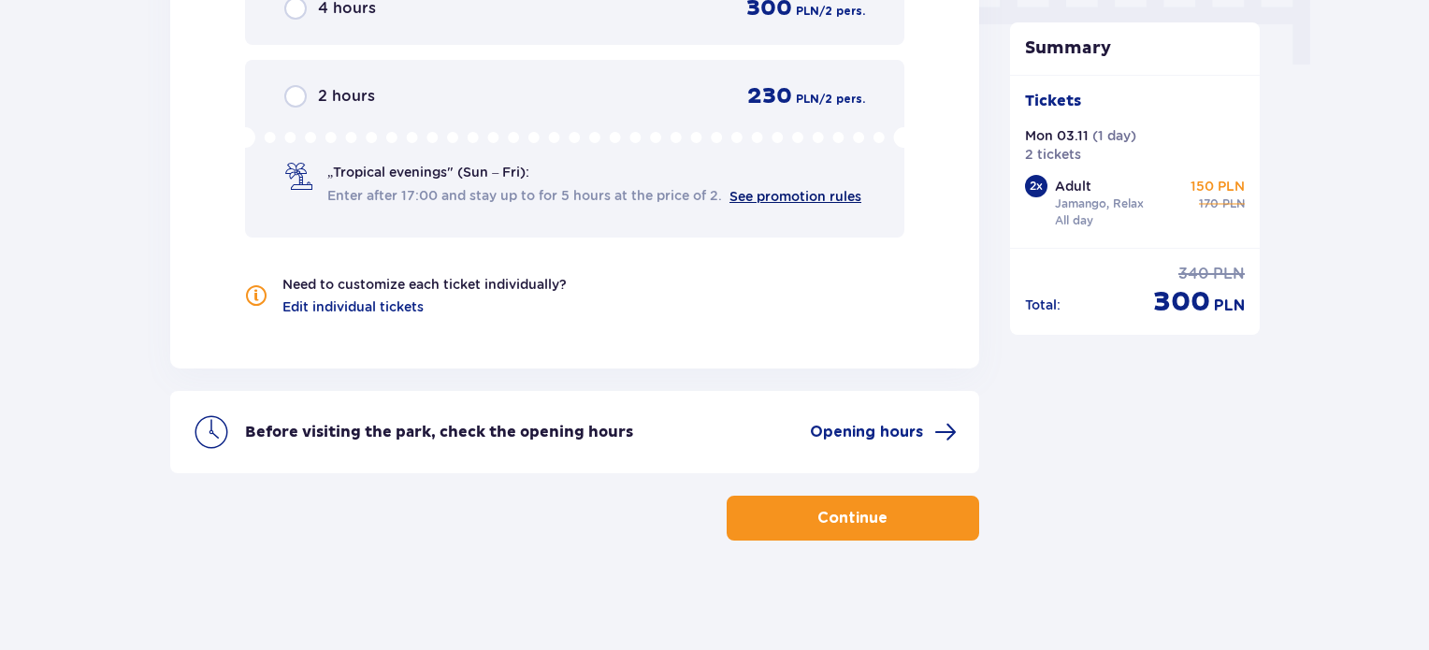
click at [812, 196] on link "See promotion rules" at bounding box center [796, 196] width 132 height 15
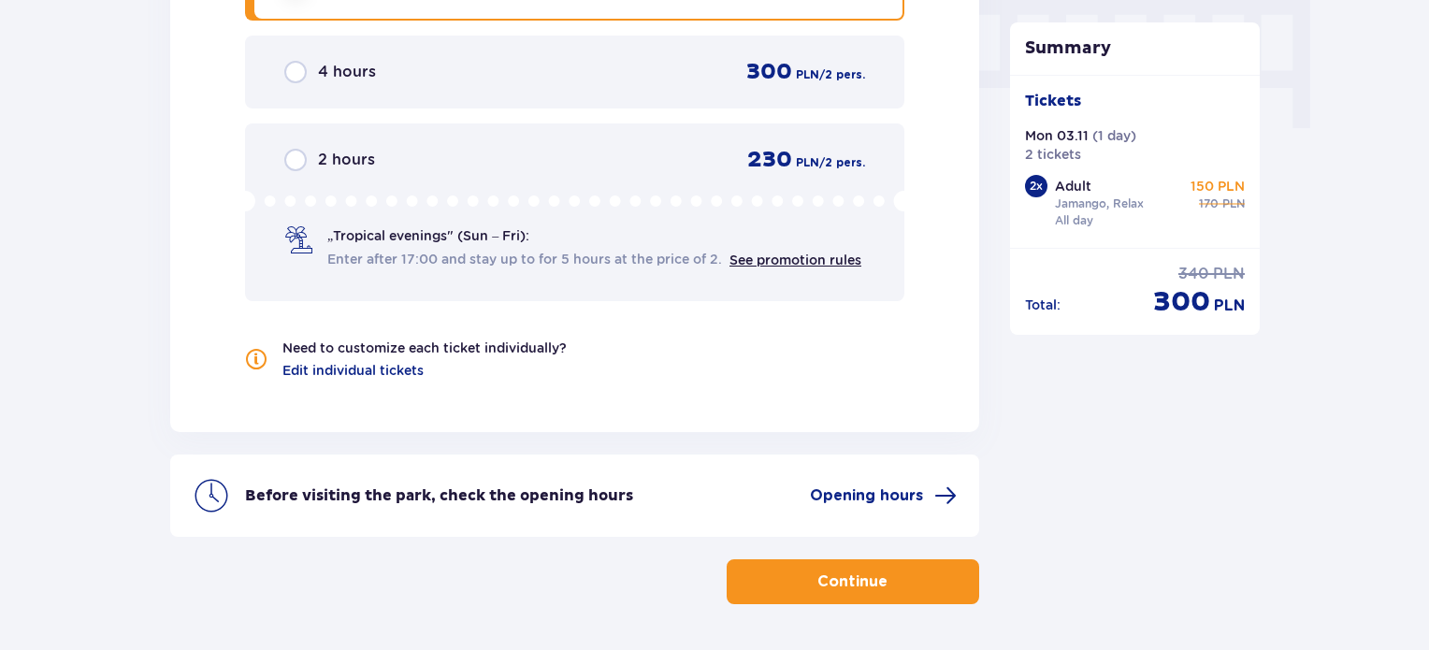
click at [378, 241] on span "„Tropical evenings" (Sun – Fri):" at bounding box center [428, 235] width 202 height 19
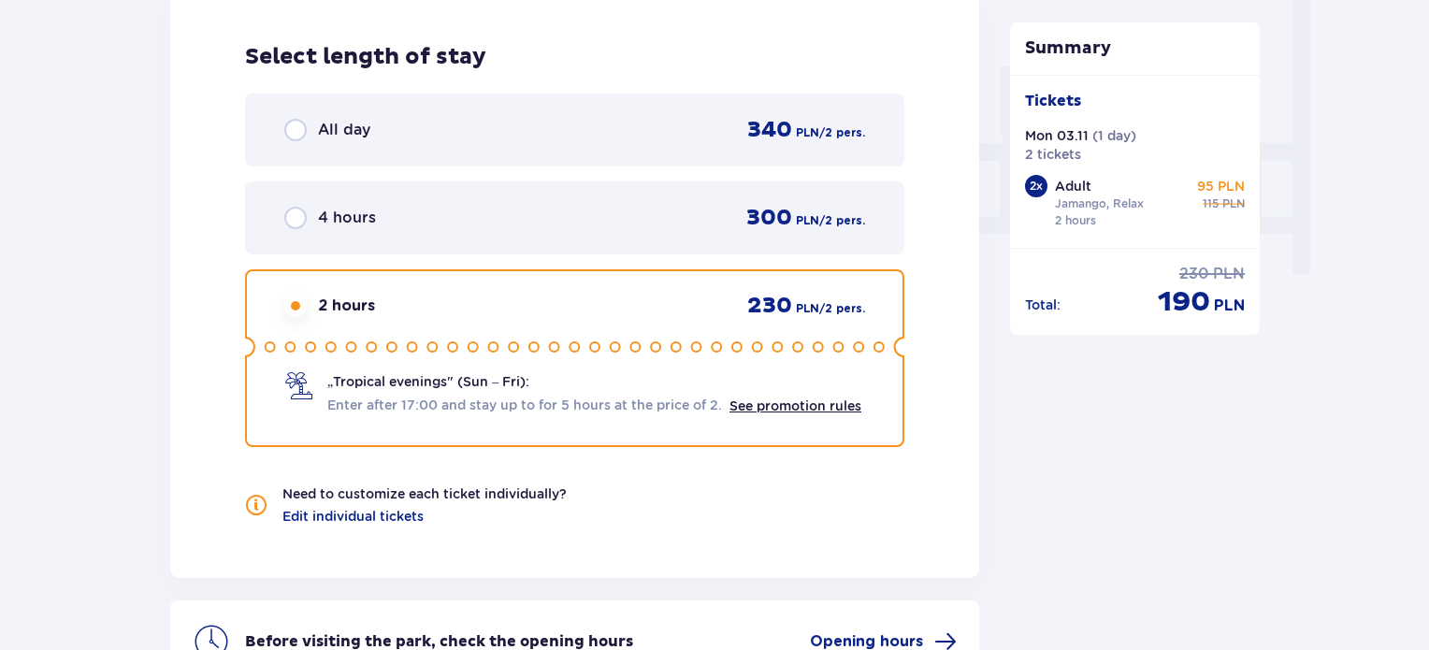
scroll to position [1743, 0]
click at [332, 101] on div "All day 340 PLN / 2 pers." at bounding box center [574, 130] width 659 height 73
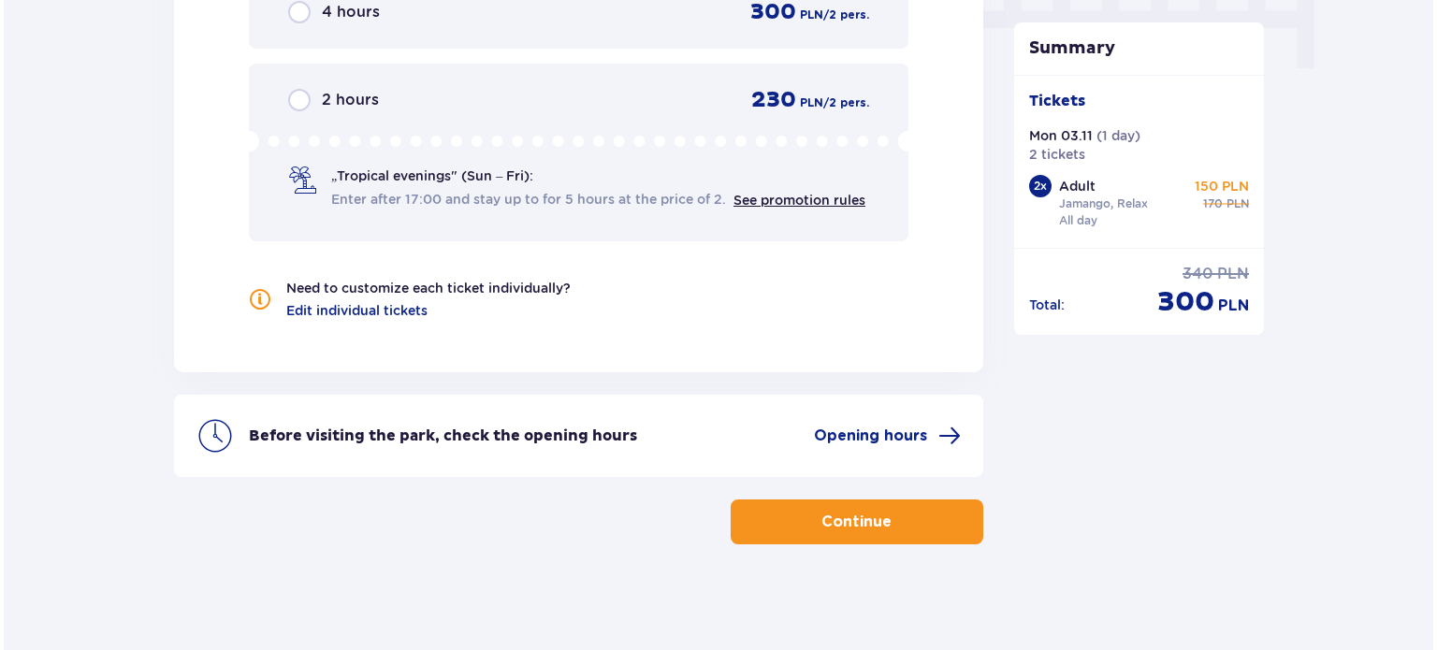
scroll to position [1953, 0]
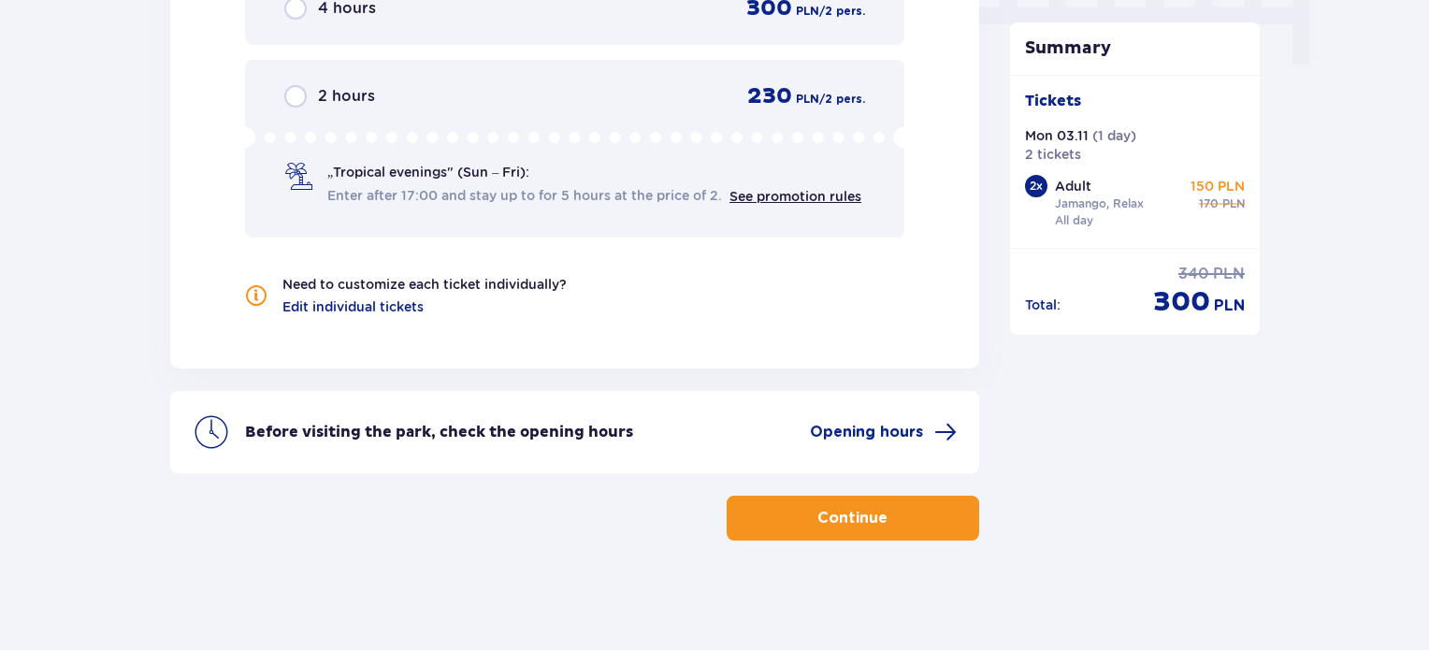
drag, startPoint x: 899, startPoint y: 409, endPoint x: 875, endPoint y: 428, distance: 30.5
click at [875, 428] on div "Before visiting the park, check the opening hours Opening hours" at bounding box center [574, 432] width 809 height 82
click at [875, 428] on span "Opening hours" at bounding box center [866, 432] width 113 height 21
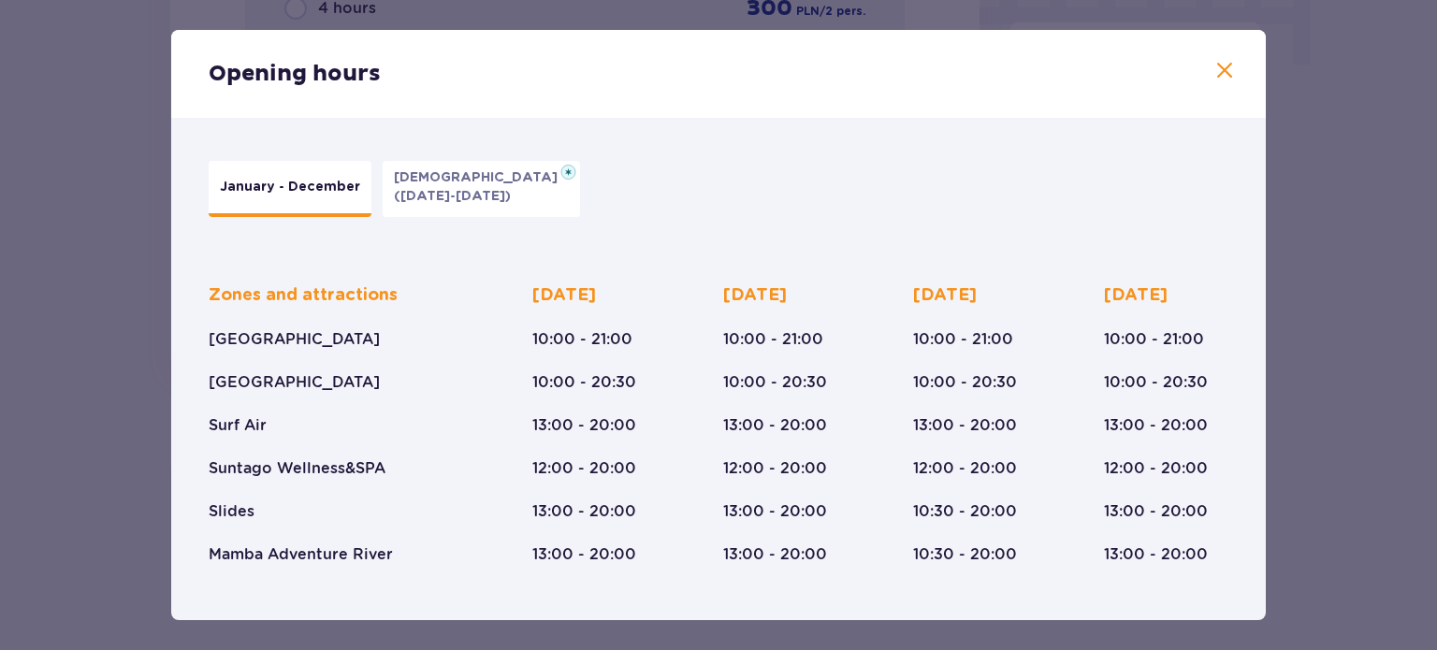
click at [792, 362] on div "[DATE] 10:00 - 21:00 10:00 - 20:30 13:00 - 20:00 12:00 - 20:00 13:00 - 20:00 13…" at bounding box center [775, 424] width 104 height 281
click at [542, 340] on p "10:00 - 21:00" at bounding box center [582, 339] width 100 height 21
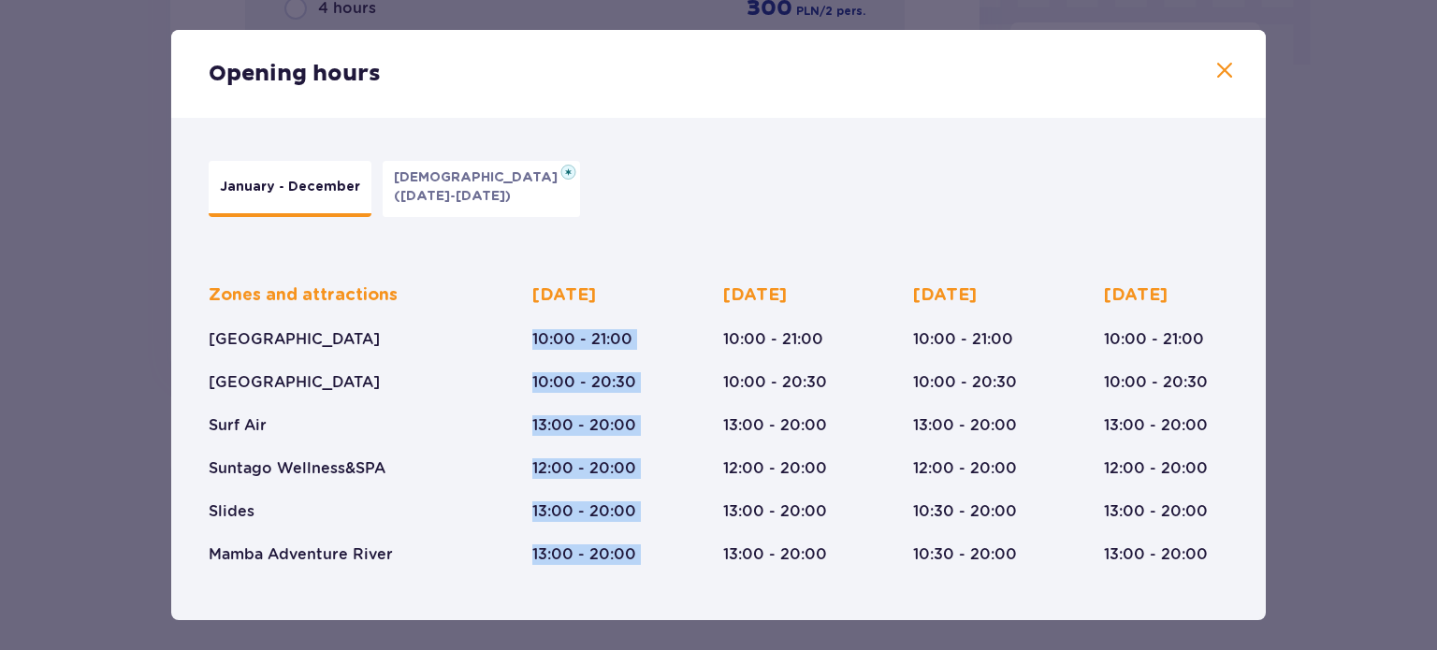
drag, startPoint x: 542, startPoint y: 340, endPoint x: 662, endPoint y: 564, distance: 254.4
click at [662, 564] on div "Zones and attractions [GEOGRAPHIC_DATA] [GEOGRAPHIC_DATA] Surf Air Suntago Well…" at bounding box center [718, 409] width 1019 height 311
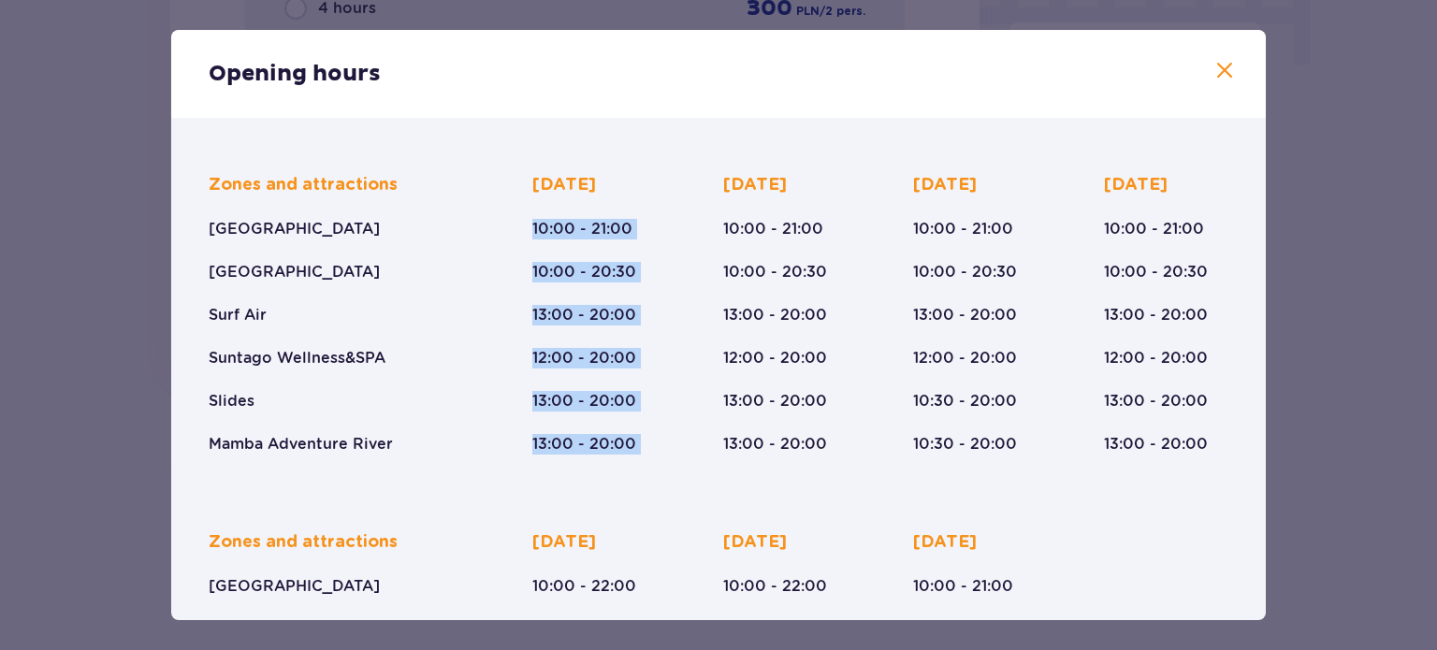
scroll to position [112, 0]
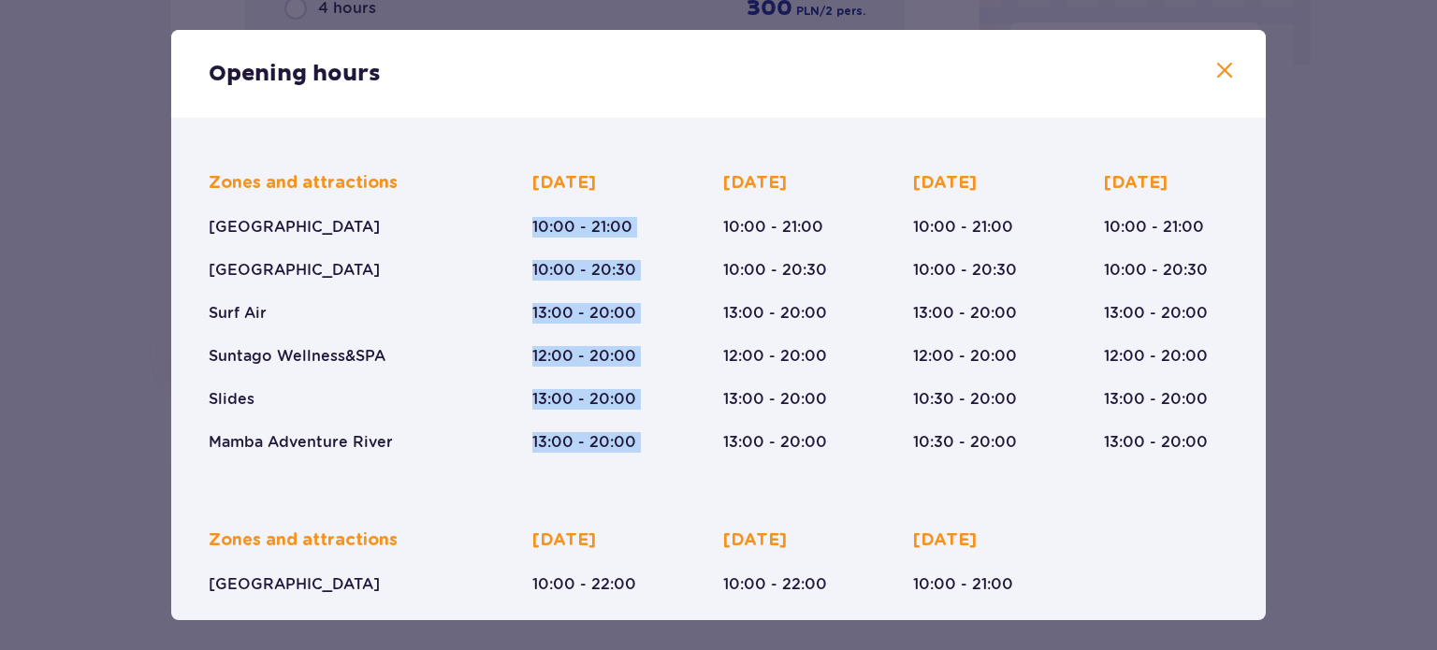
click at [648, 446] on div "[DATE] 10:00 - 21:00 10:00 - 20:30 13:00 - 20:00 12:00 - 20:00 13:00 - 20:00 13…" at bounding box center [594, 312] width 125 height 281
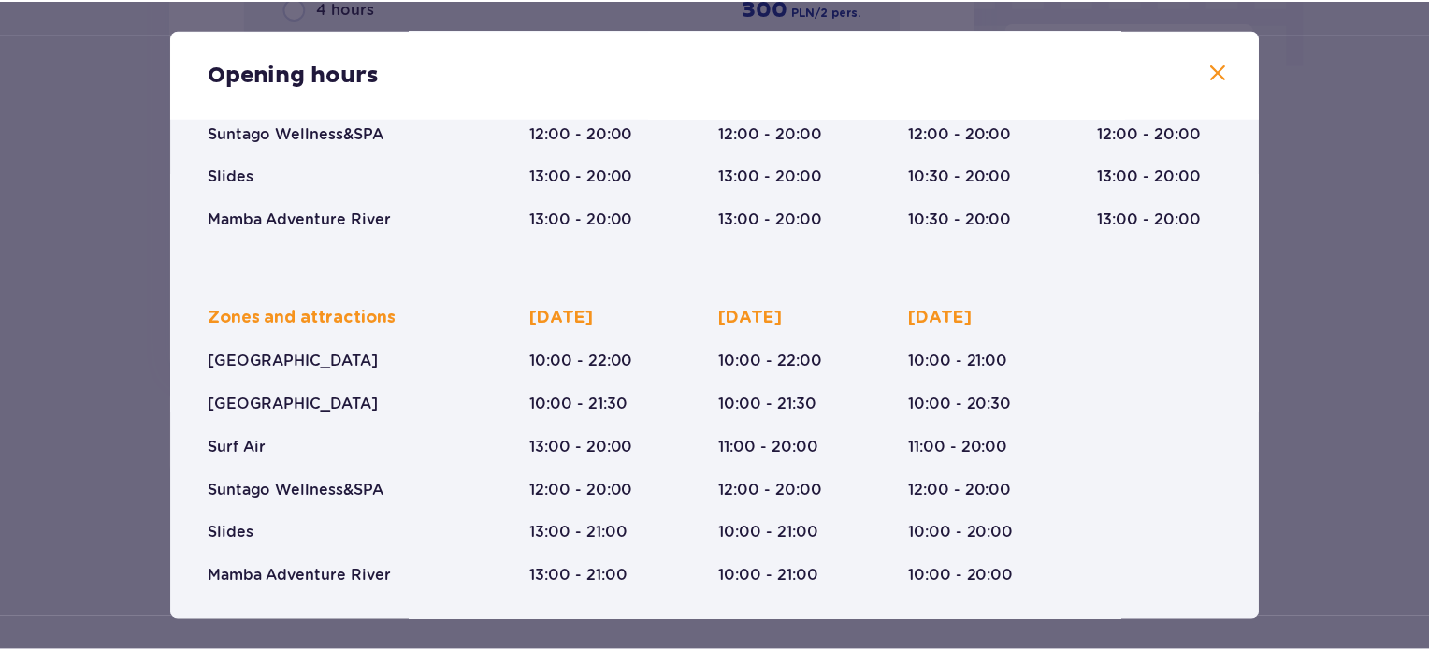
scroll to position [340, 0]
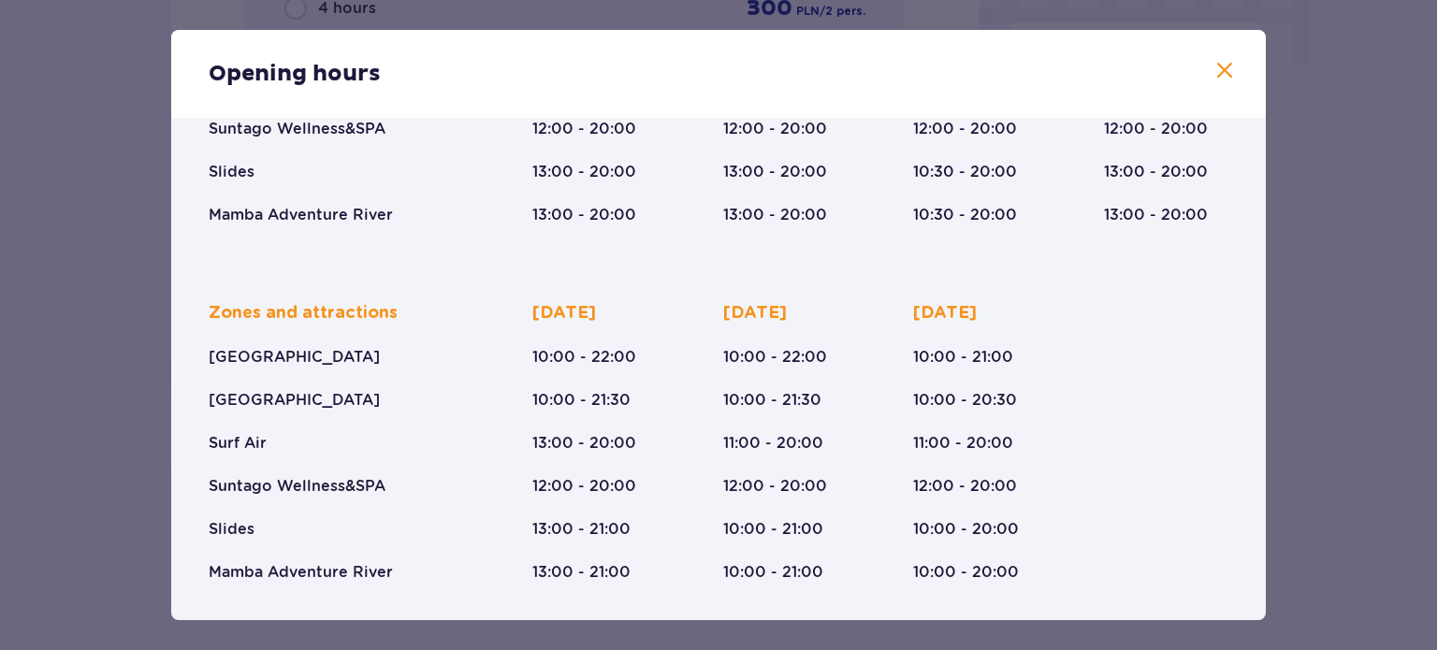
click at [4, 260] on div "Opening hours January - December [DATE] ([DATE]-[DATE]) Zones and attractions […" at bounding box center [718, 325] width 1437 height 650
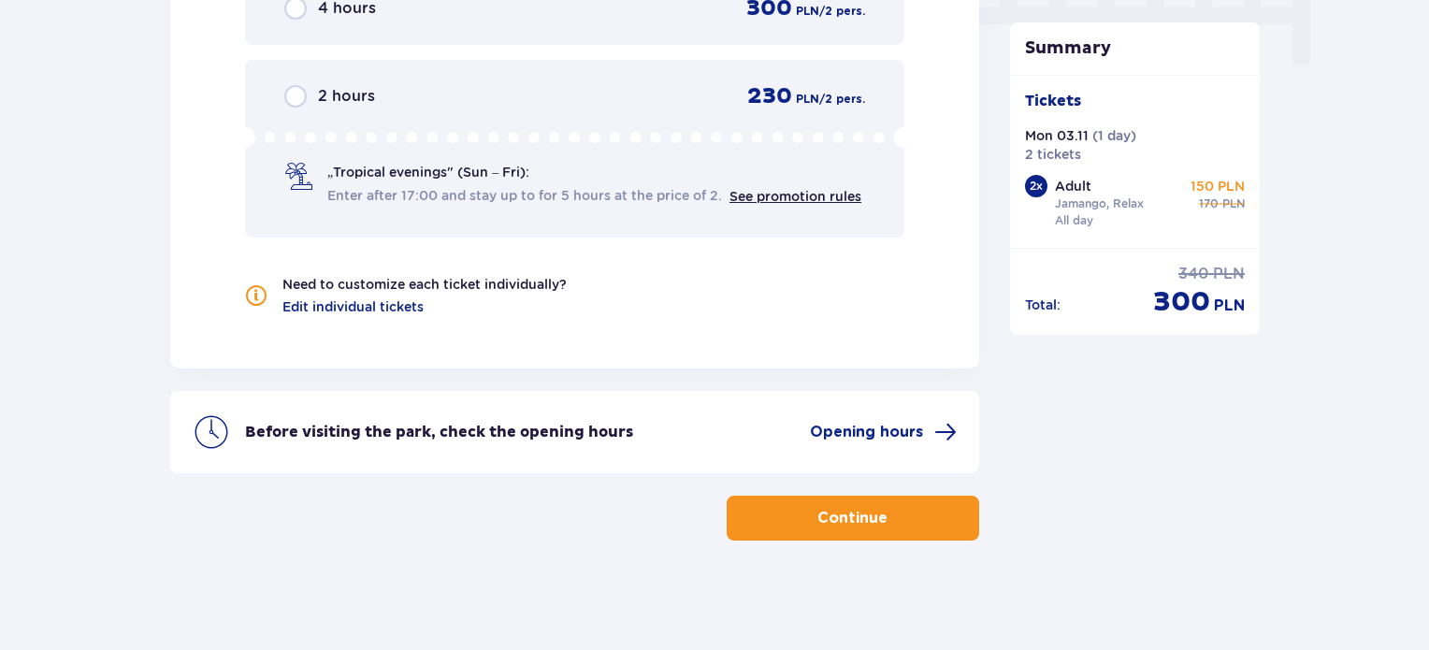
click at [827, 523] on p "Continue" at bounding box center [852, 518] width 70 height 21
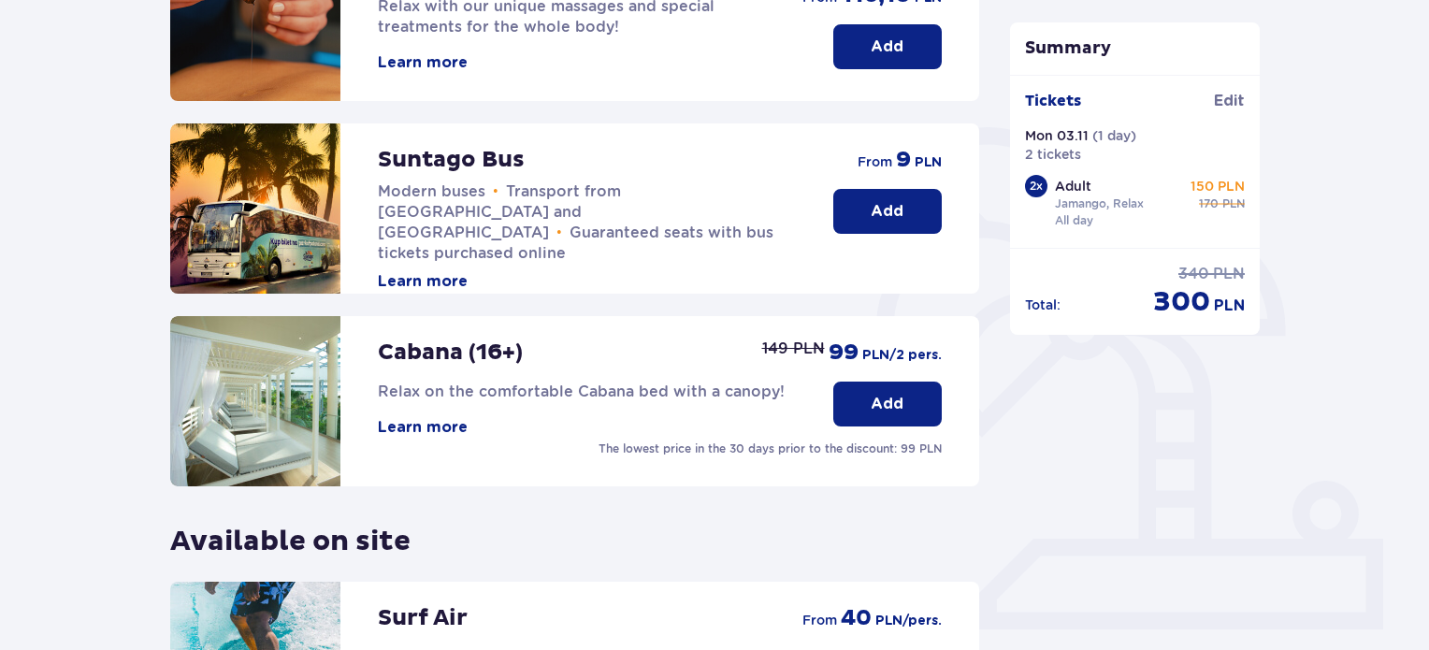
scroll to position [339, 0]
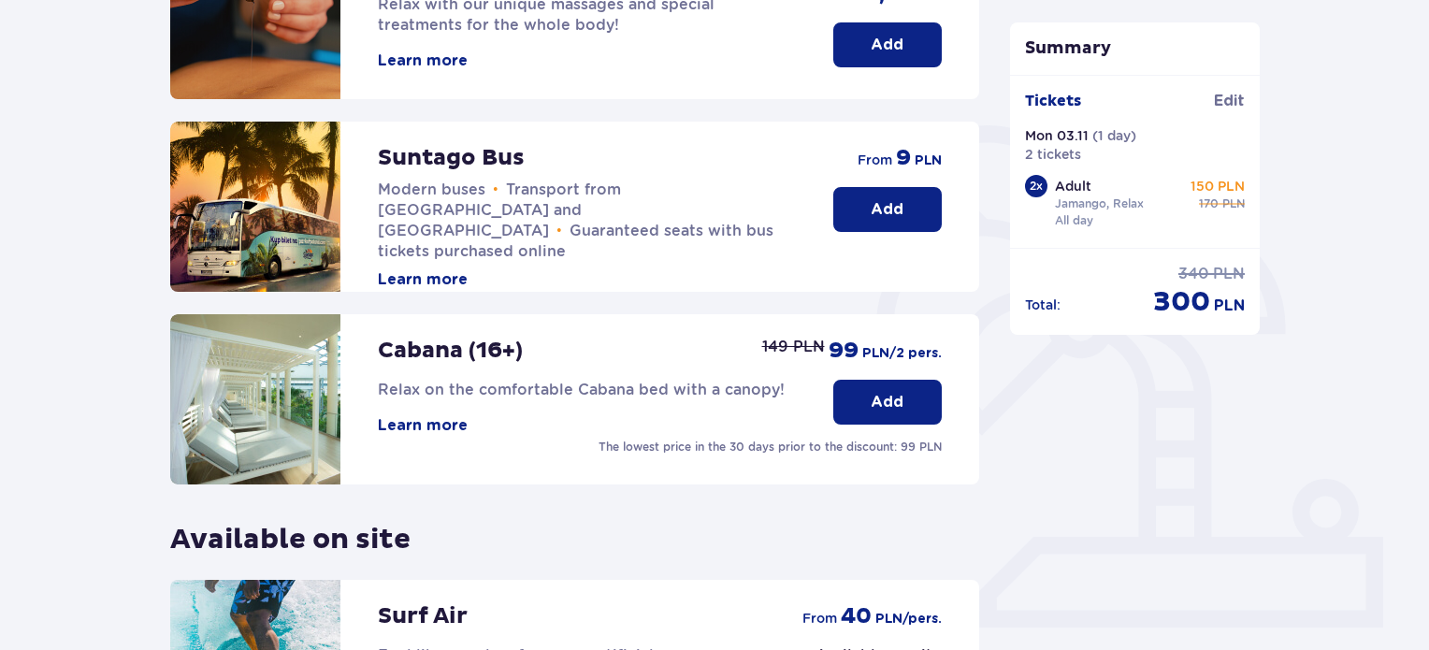
click at [846, 205] on button "Add" at bounding box center [887, 209] width 108 height 45
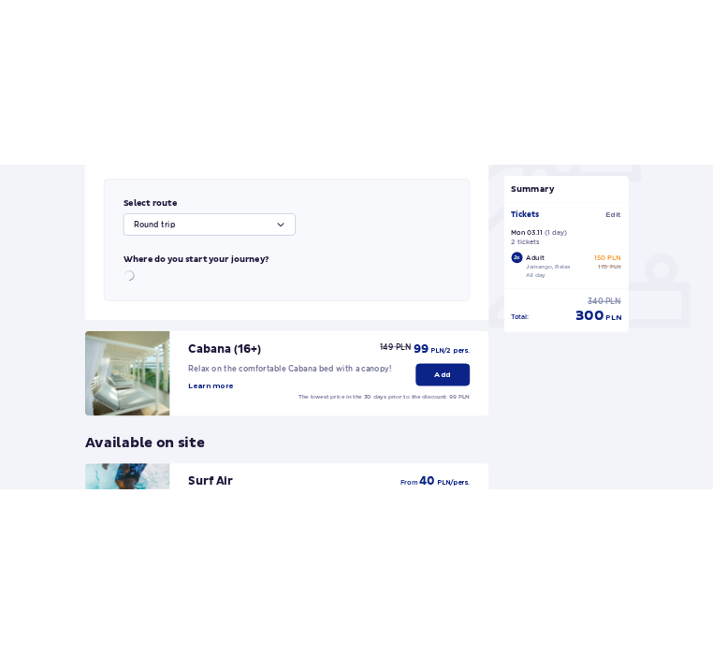
scroll to position [645, 0]
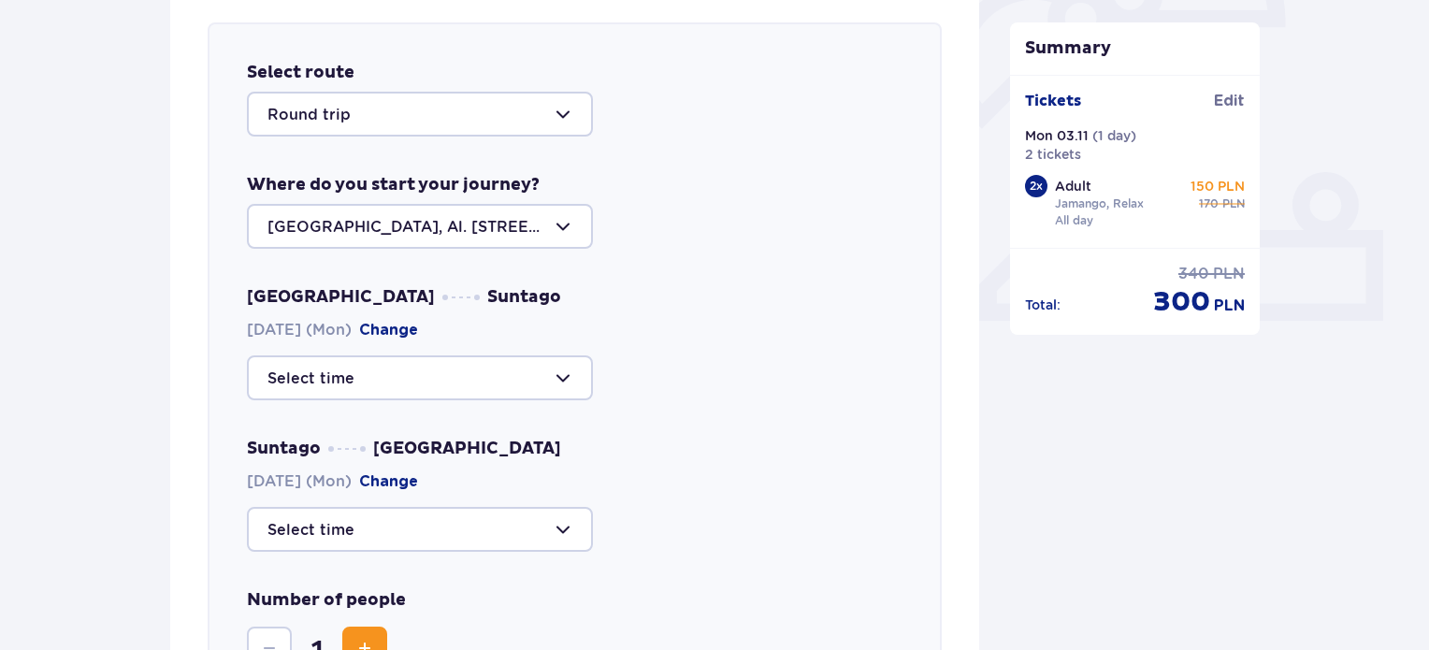
click at [334, 130] on div at bounding box center [420, 114] width 346 height 45
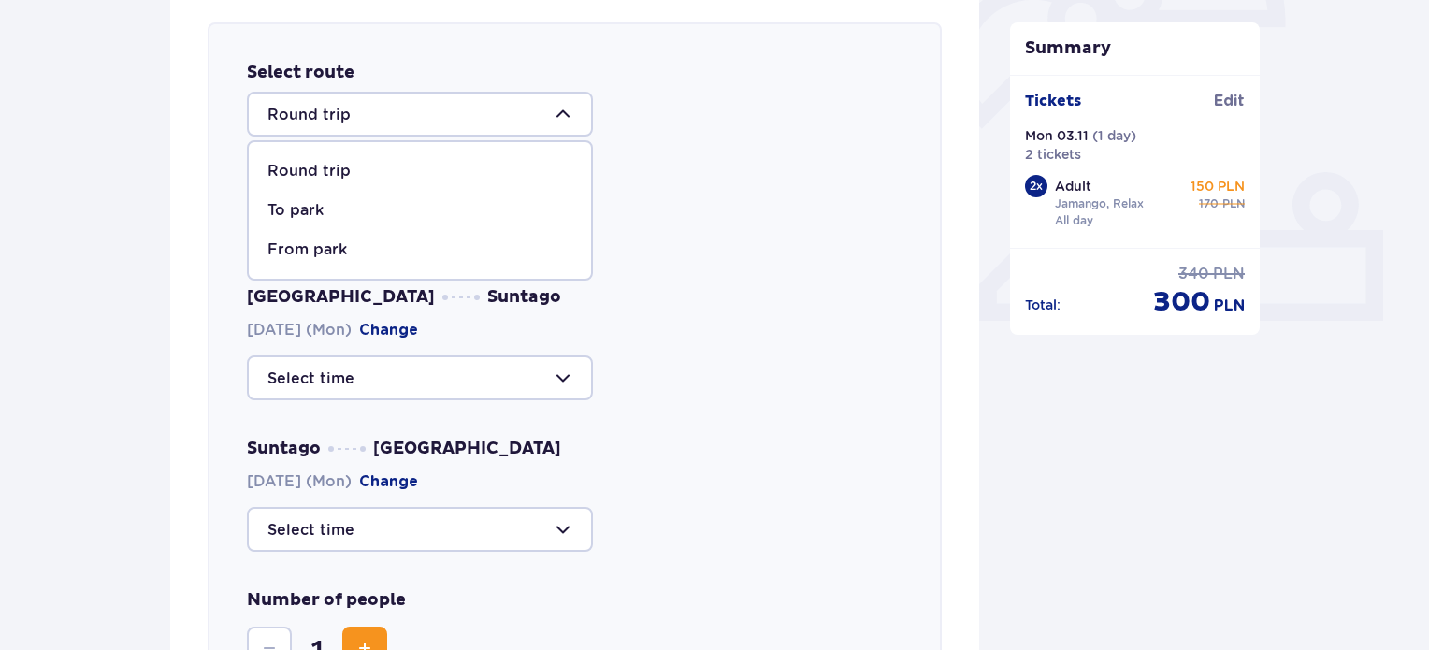
click at [314, 152] on span "Round trip" at bounding box center [420, 171] width 342 height 39
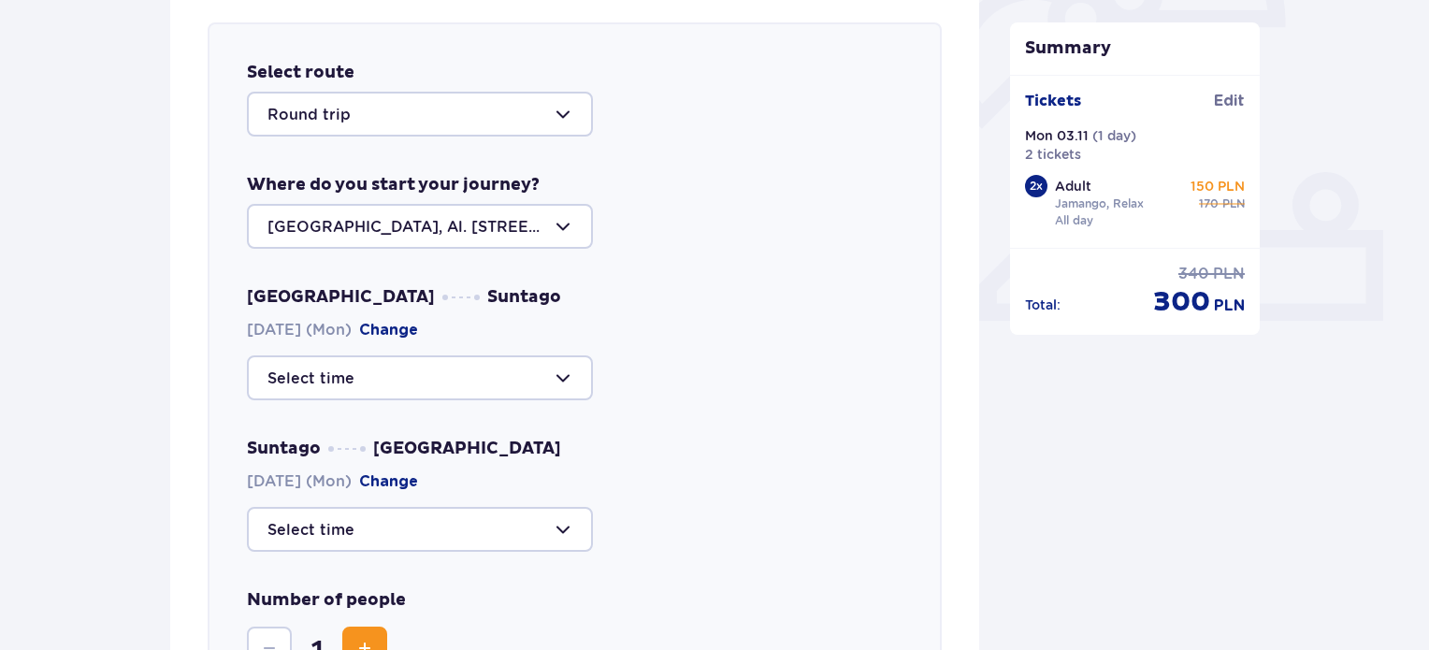
click at [358, 223] on div at bounding box center [420, 226] width 346 height 45
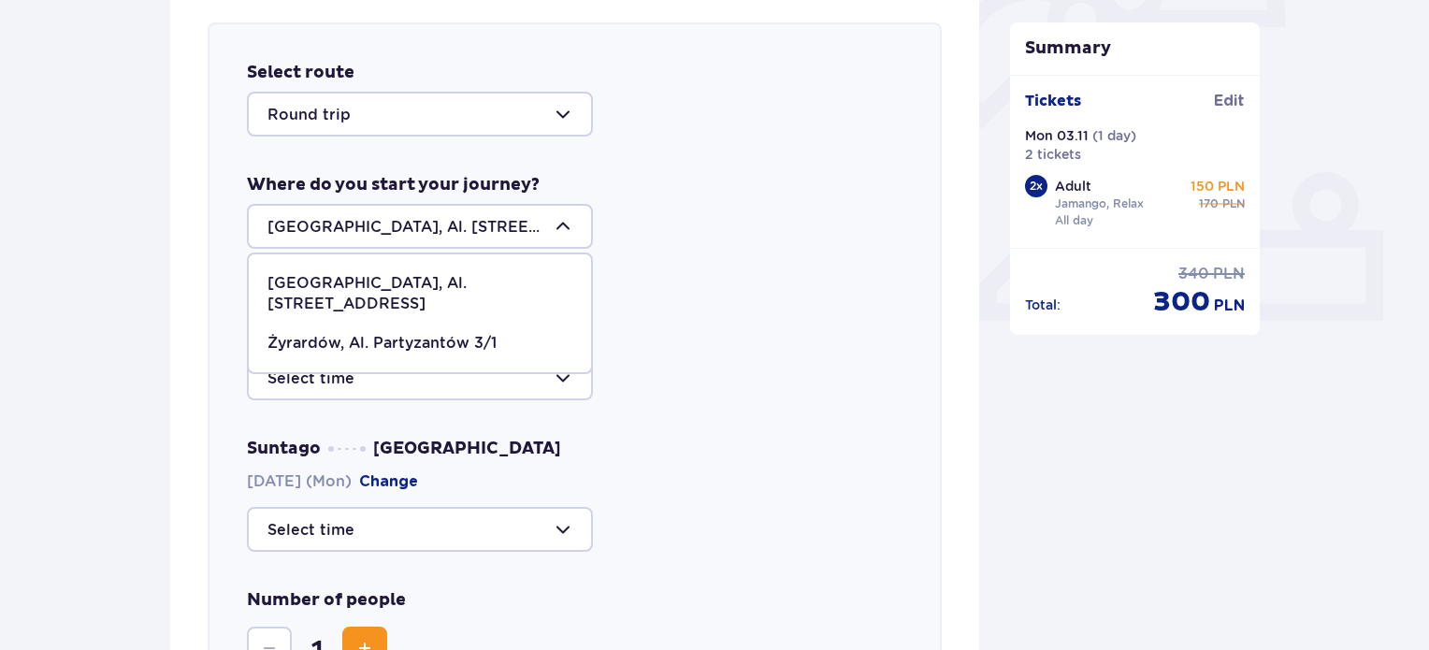
click at [318, 280] on p "[GEOGRAPHIC_DATA], Al. [STREET_ADDRESS]" at bounding box center [419, 293] width 305 height 41
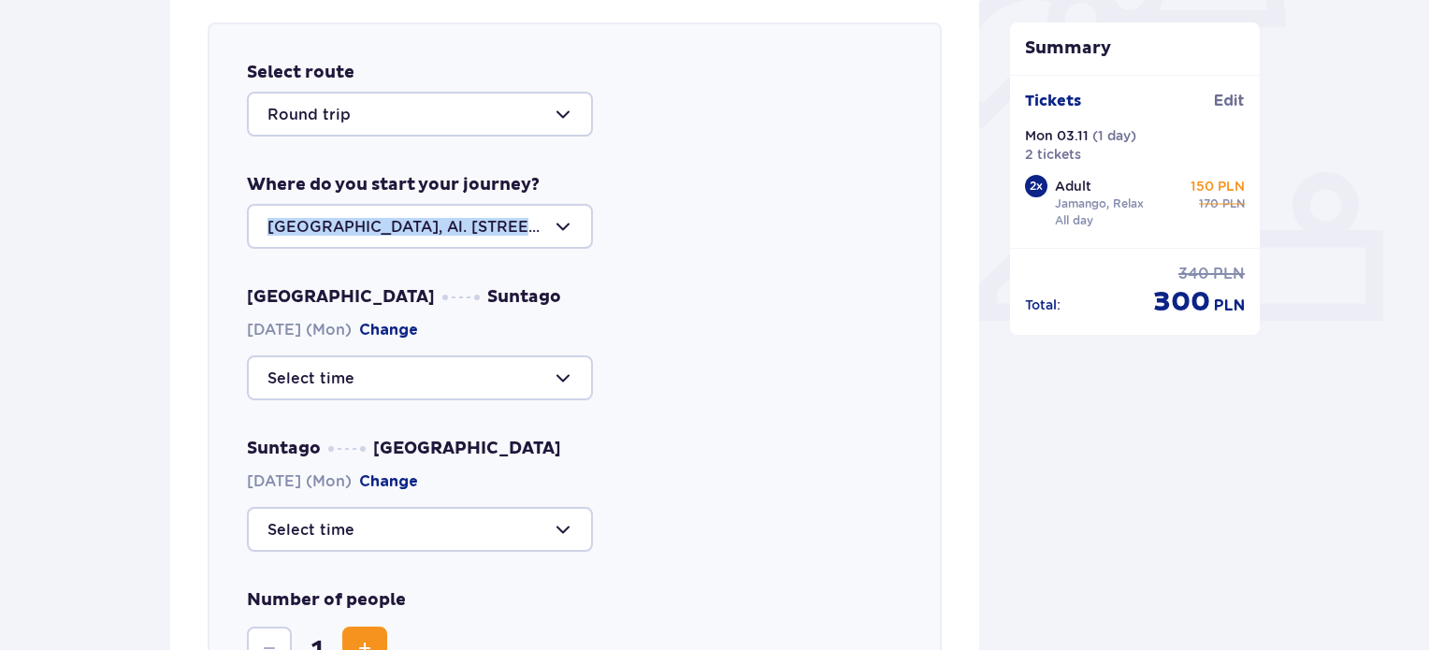
drag, startPoint x: 244, startPoint y: 231, endPoint x: 475, endPoint y: 244, distance: 231.4
click at [475, 244] on div "Select route Round trip Where do you start your journey? [GEOGRAPHIC_DATA], Al.…" at bounding box center [575, 407] width 734 height 771
copy div
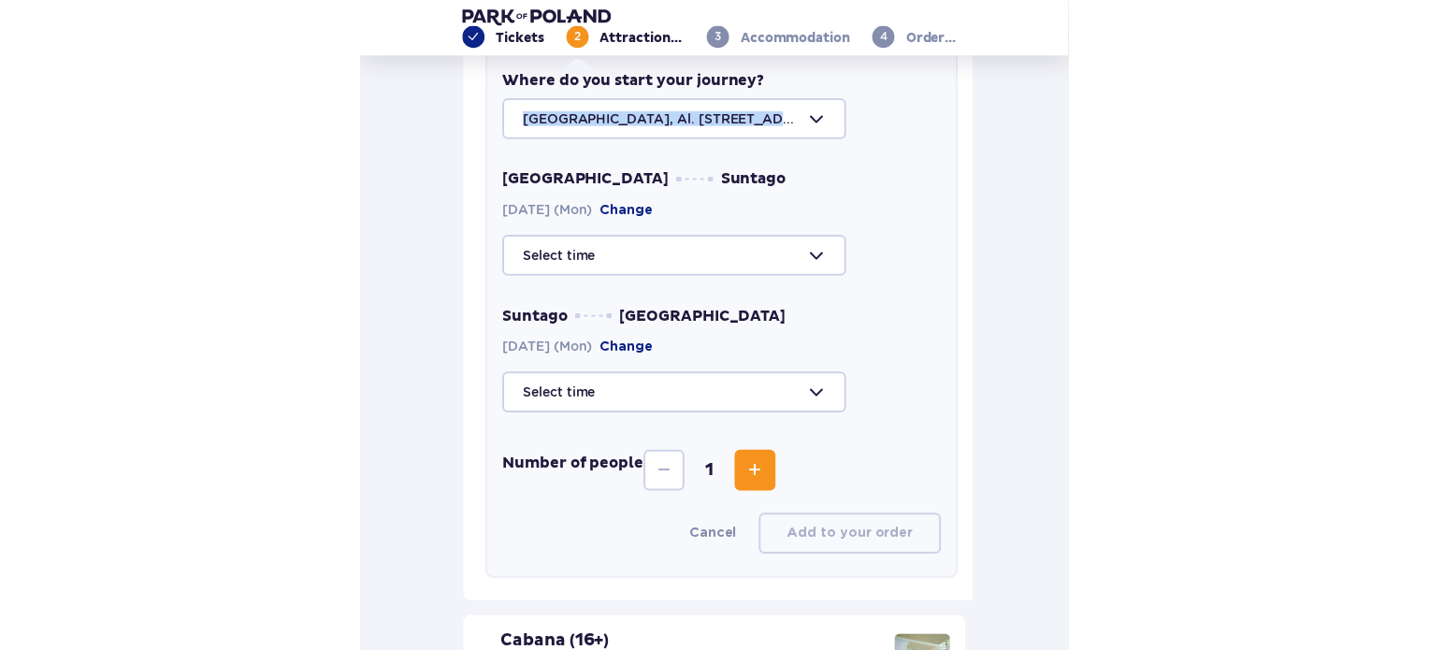
scroll to position [643, 0]
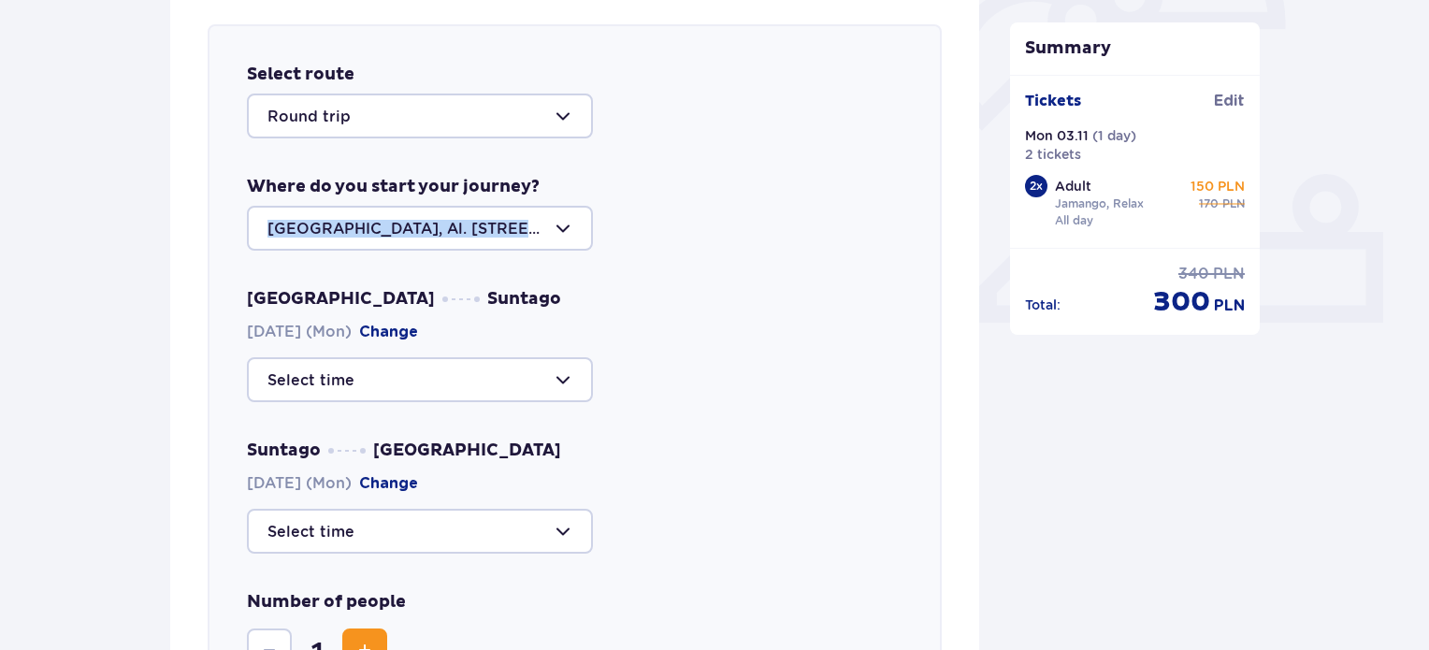
click at [421, 206] on div at bounding box center [420, 228] width 346 height 45
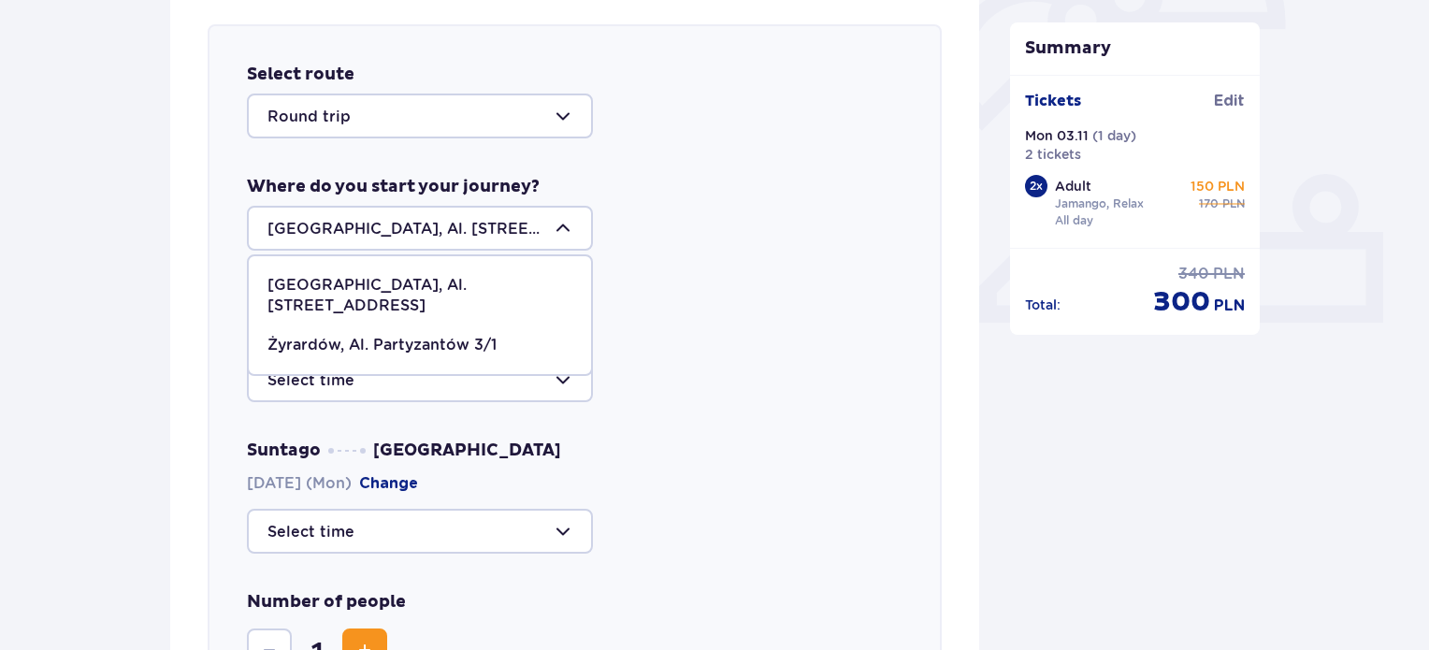
click at [387, 325] on span "Żyrardów, Al. Partyzantów 3/1" at bounding box center [420, 344] width 342 height 39
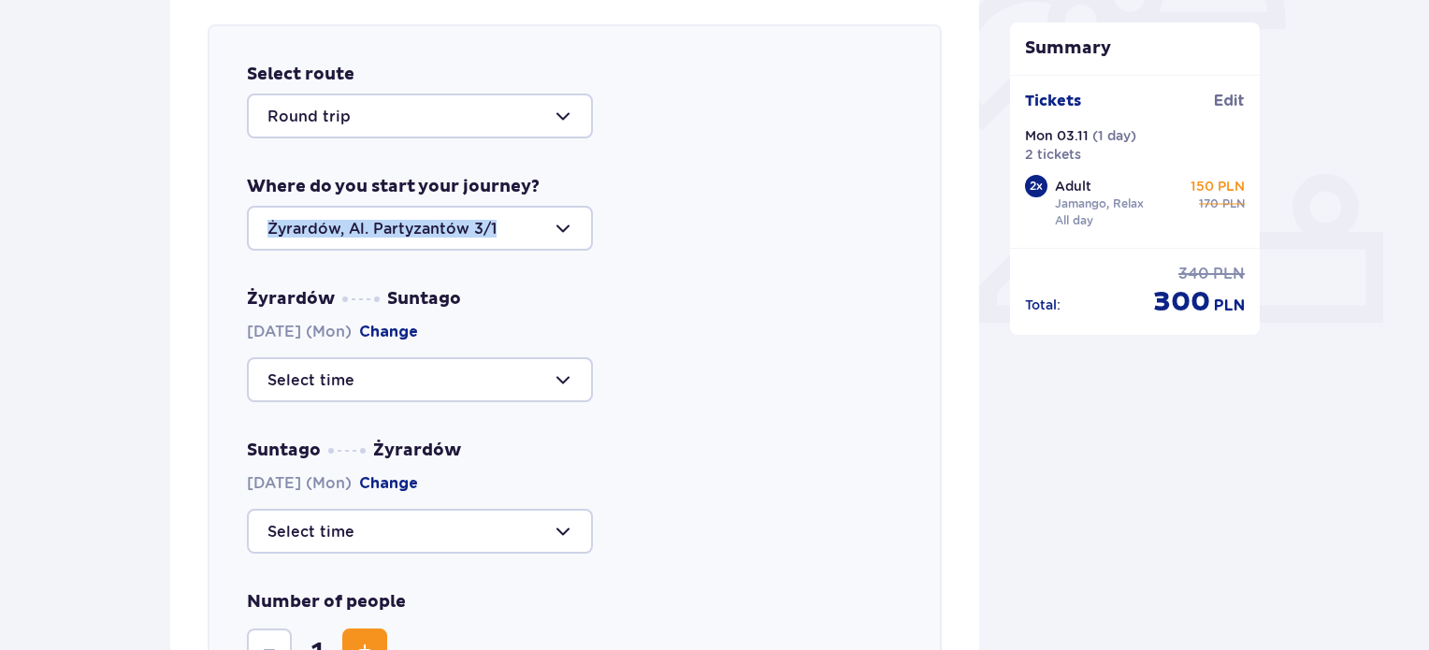
drag, startPoint x: 233, startPoint y: 245, endPoint x: 456, endPoint y: 242, distance: 223.6
click at [456, 242] on div "Select route Round trip Where do you start your journey? [GEOGRAPHIC_DATA], Al.…" at bounding box center [575, 409] width 734 height 771
copy div
click at [342, 245] on div at bounding box center [420, 228] width 346 height 45
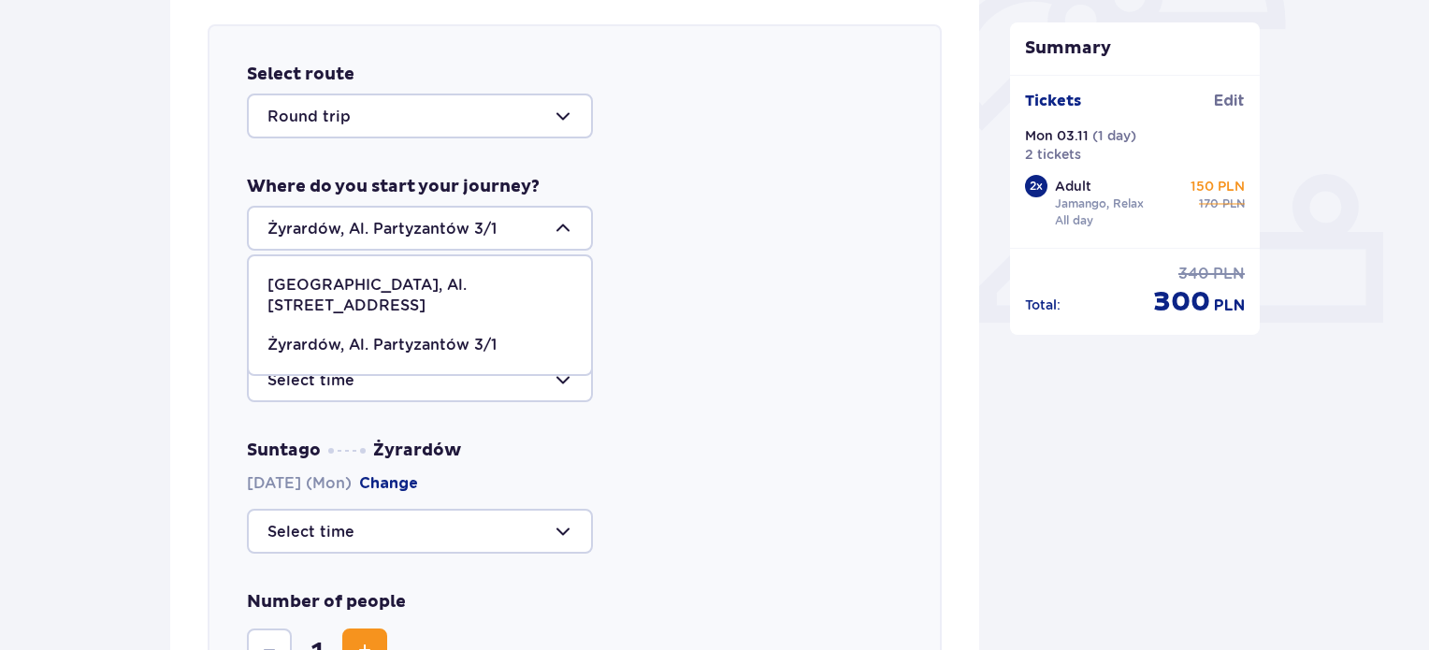
click at [334, 271] on span "[GEOGRAPHIC_DATA], Al. [STREET_ADDRESS]" at bounding box center [420, 296] width 342 height 60
type input "[GEOGRAPHIC_DATA], Al. [STREET_ADDRESS]"
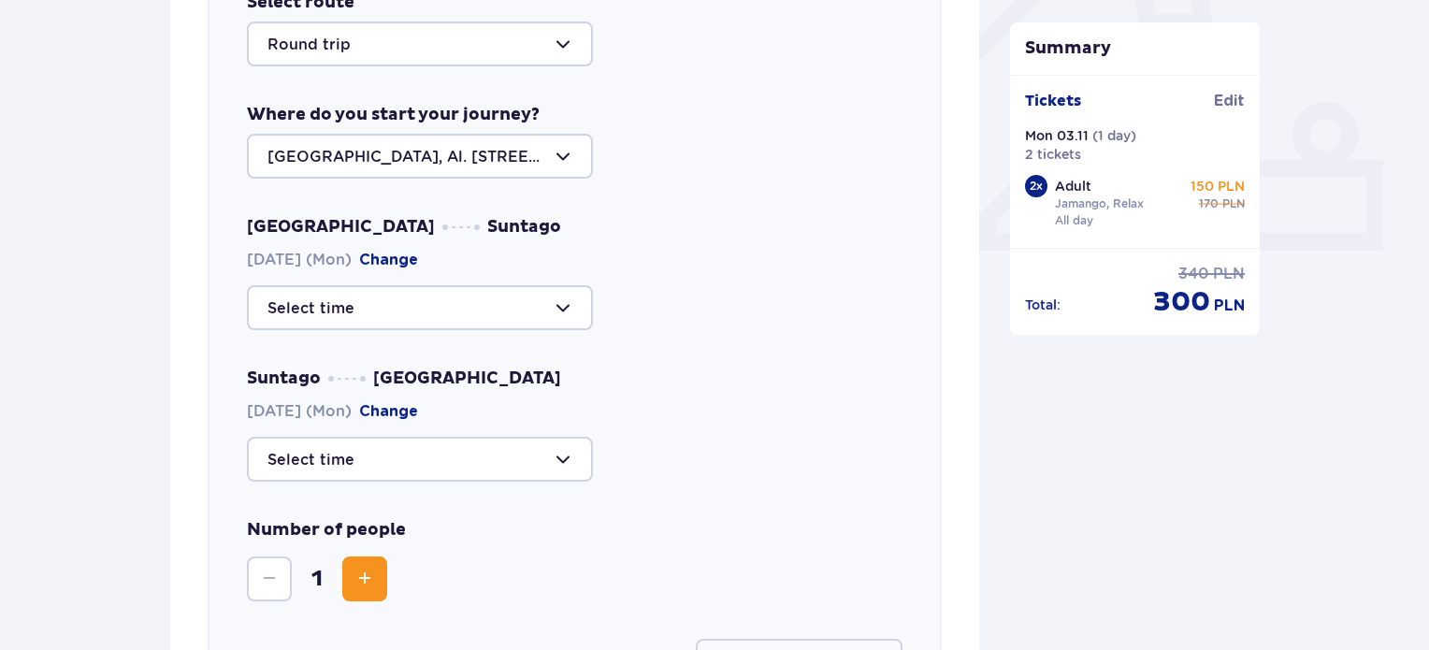
scroll to position [715, 0]
click at [326, 312] on div at bounding box center [420, 308] width 346 height 45
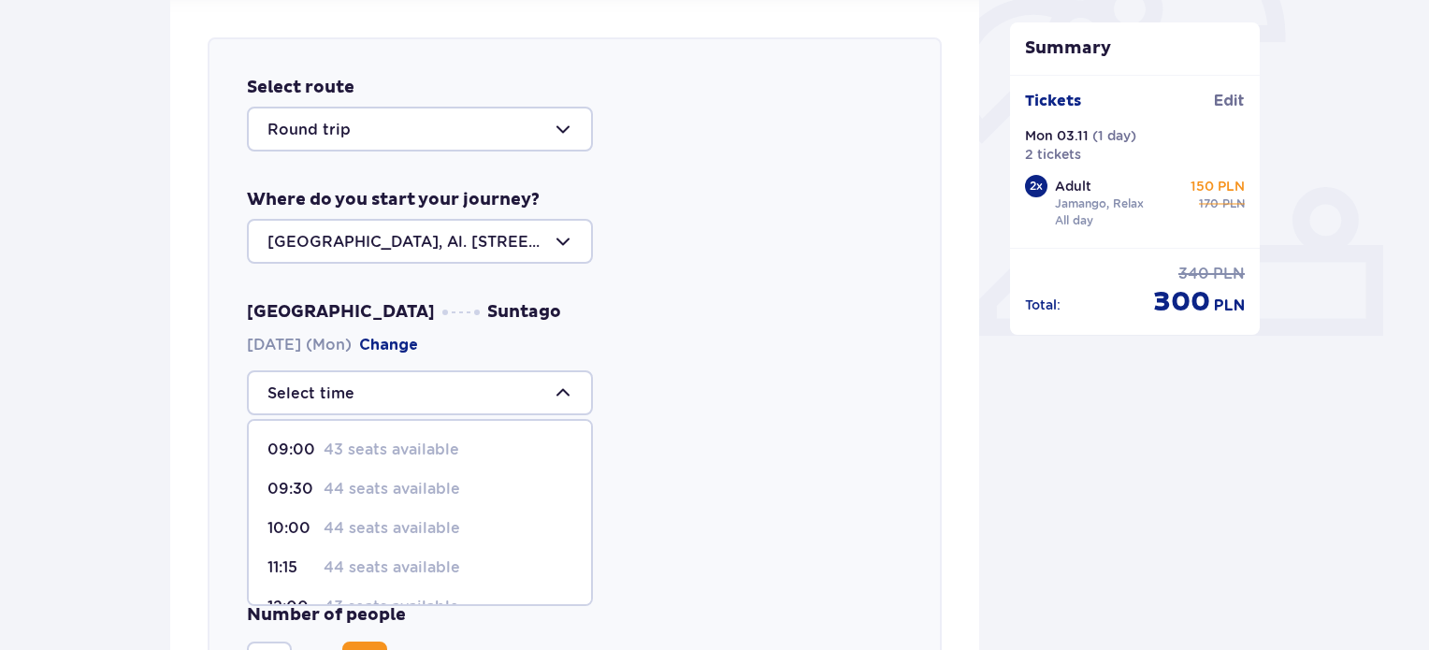
scroll to position [629, 0]
click at [337, 436] on span "09:00 43 seats available" at bounding box center [420, 450] width 342 height 39
type input "09:00"
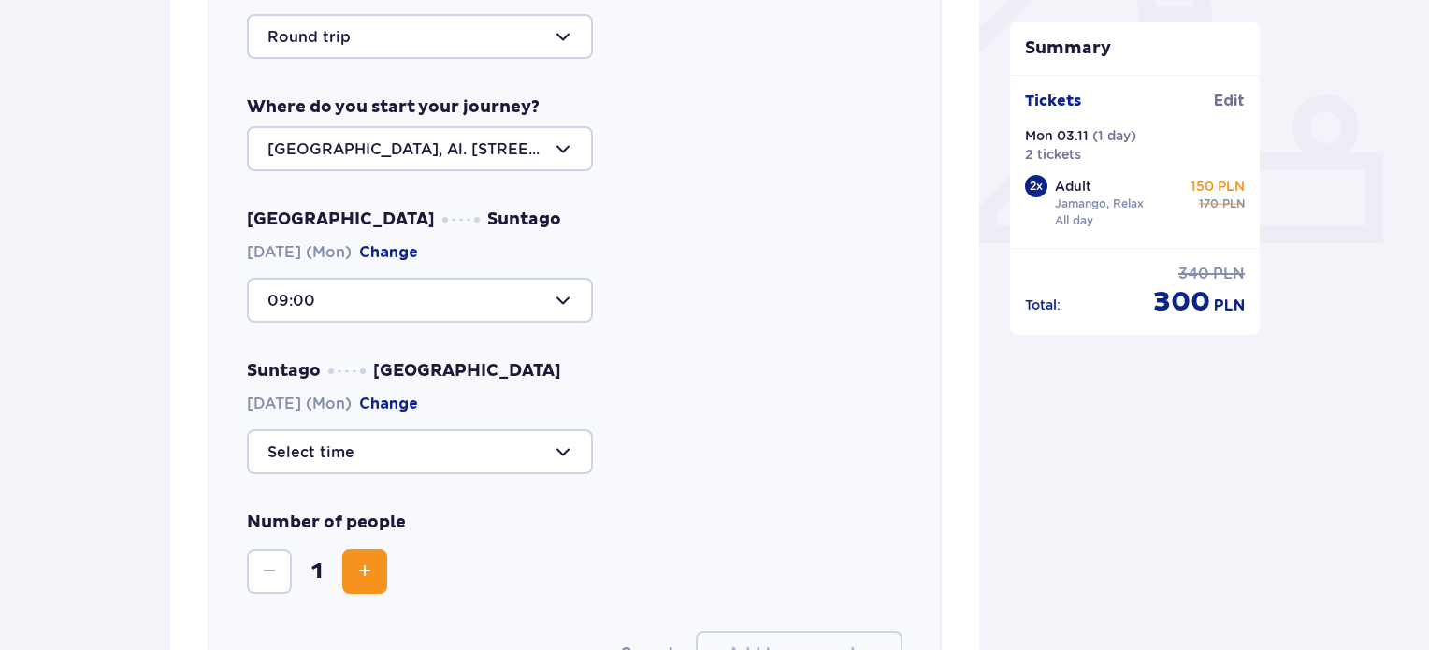
scroll to position [725, 0]
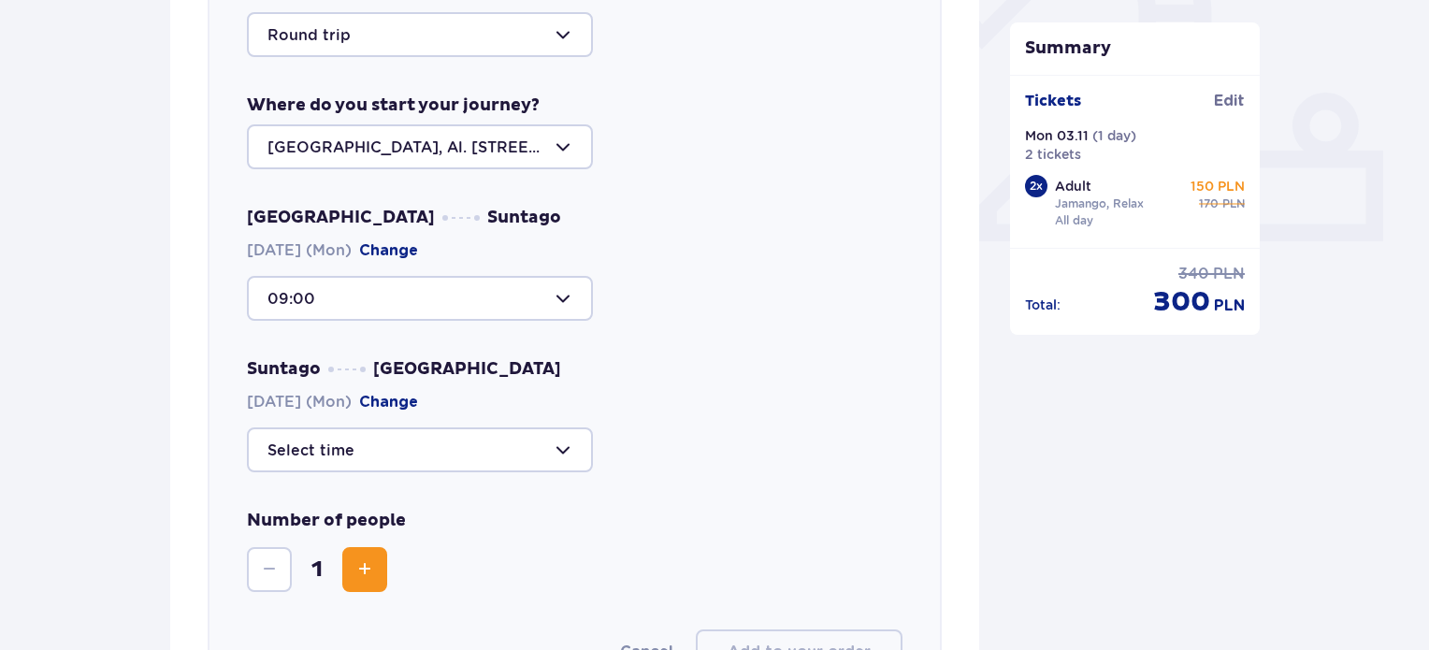
click at [340, 450] on div at bounding box center [420, 449] width 346 height 45
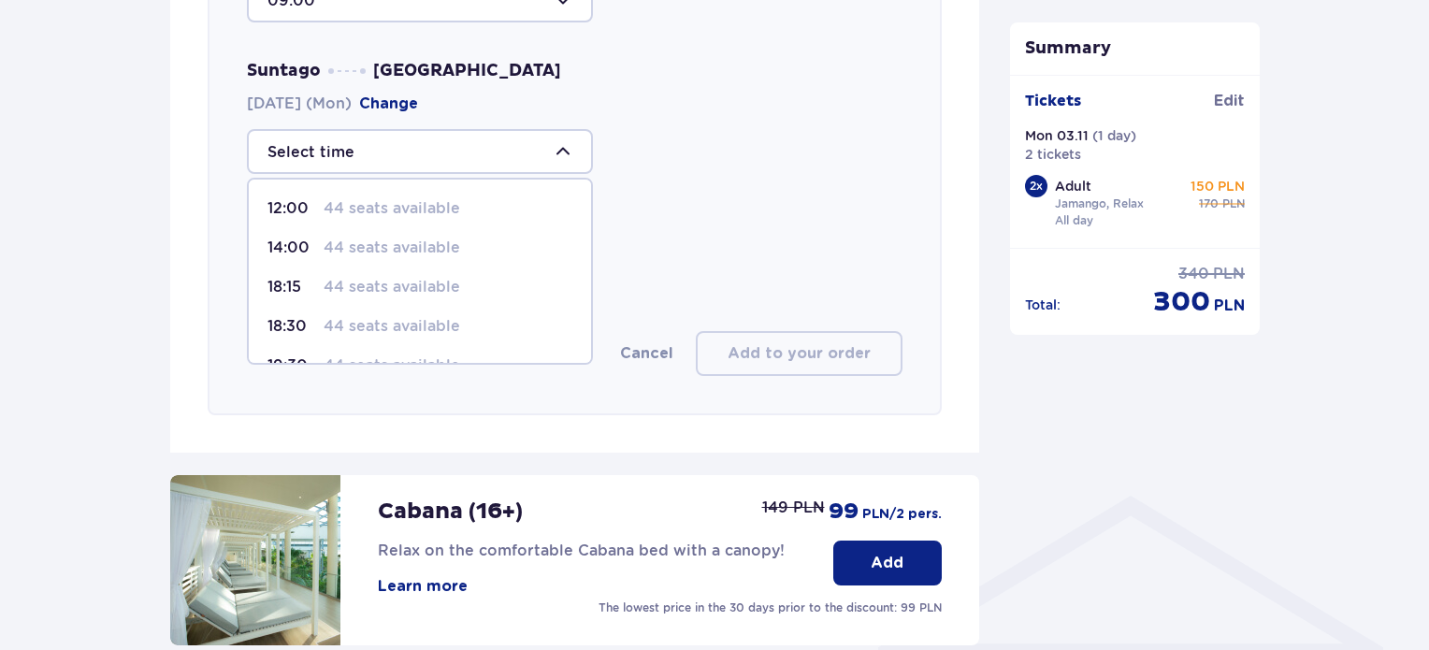
scroll to position [108, 0]
click at [382, 291] on p "44 seats available" at bounding box center [392, 296] width 137 height 21
type input "20:45"
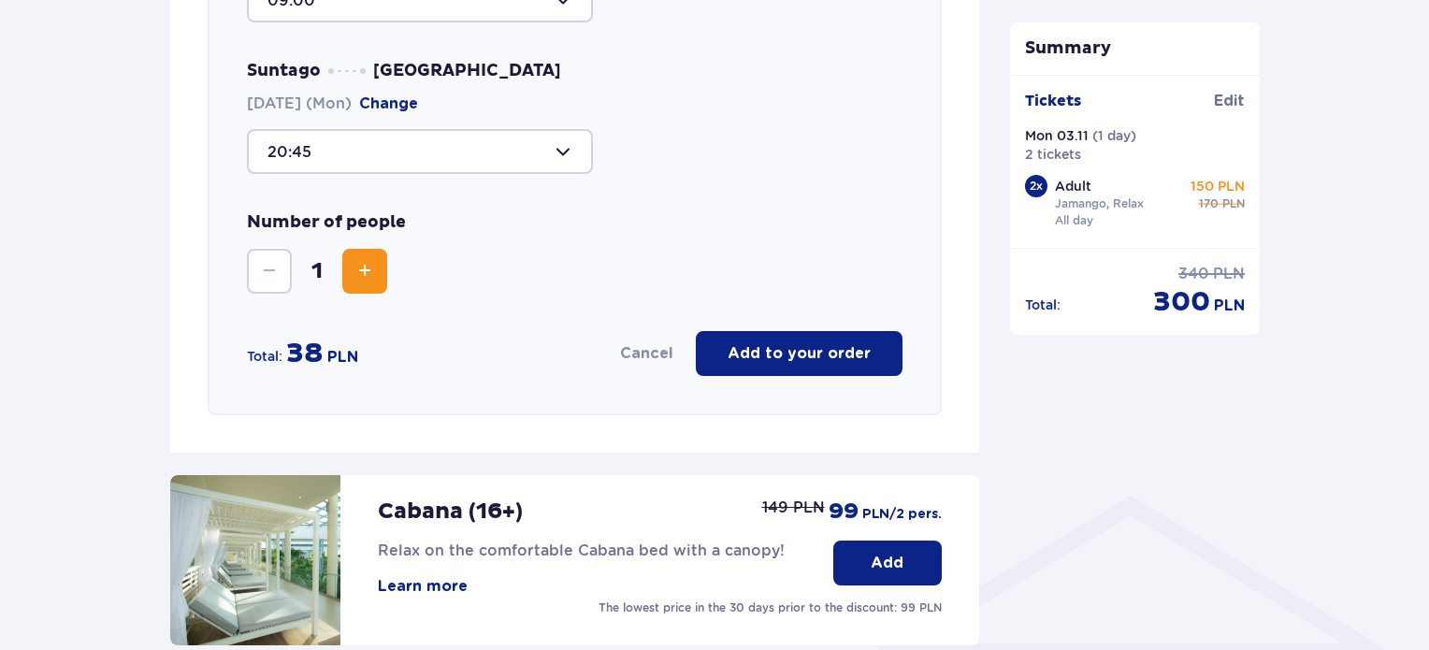
click at [378, 289] on button "Increase" at bounding box center [364, 271] width 45 height 45
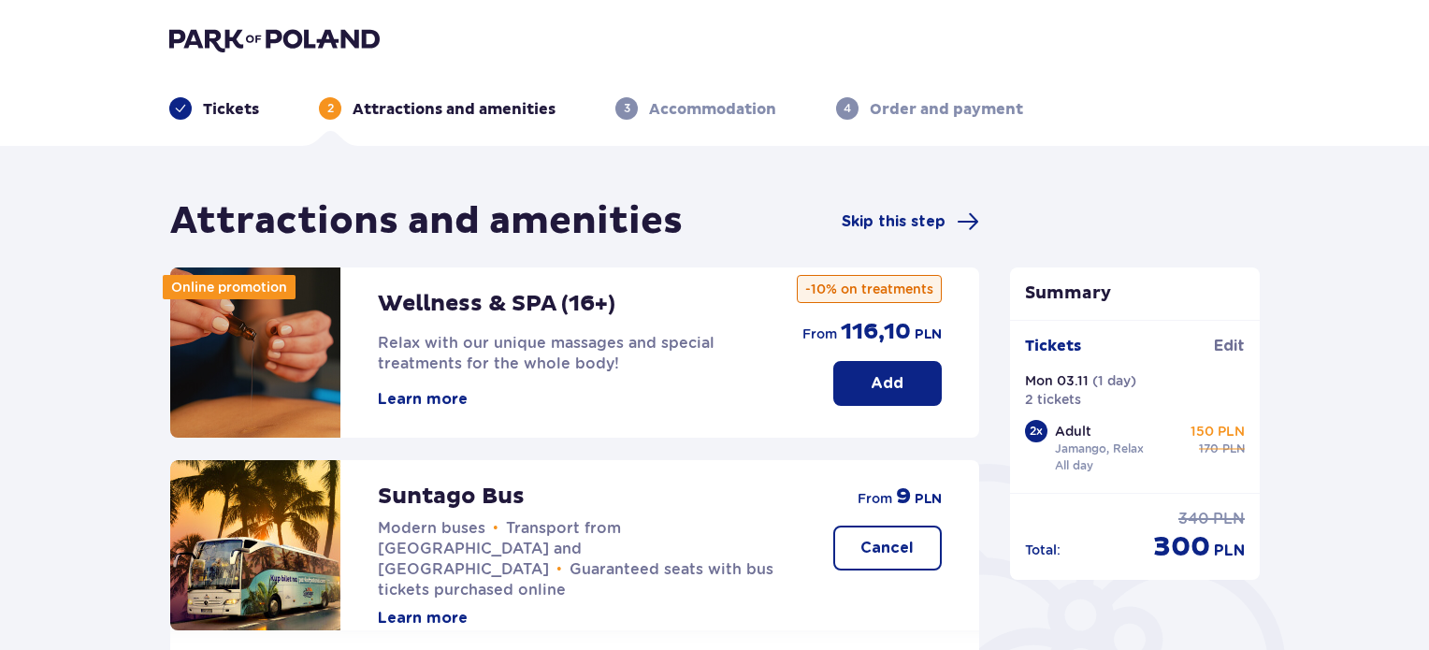
scroll to position [569, 0]
